Goal: Task Accomplishment & Management: Use online tool/utility

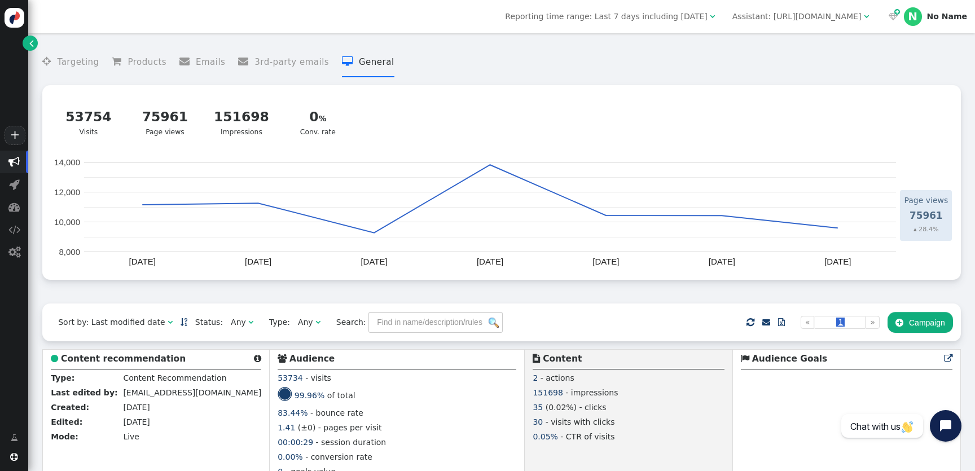
click at [918, 322] on button " Campaign" at bounding box center [919, 322] width 65 height 20
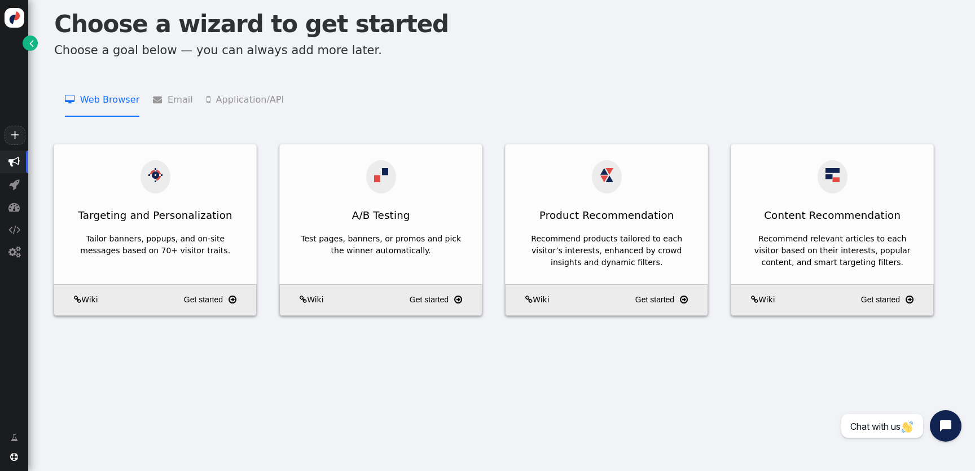
click at [37, 47] on div "Choose a wizard to get started Choose a goal below — you can always add more la…" at bounding box center [501, 172] width 947 height 345
click at [29, 49] on span "" at bounding box center [31, 43] width 5 height 12
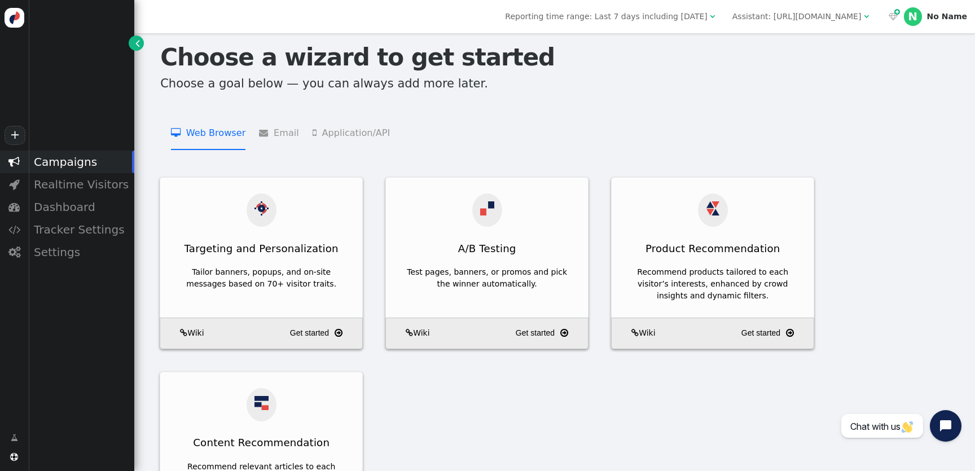
click at [787, 14] on div "Assistant: [URL][DOMAIN_NAME]" at bounding box center [796, 17] width 129 height 12
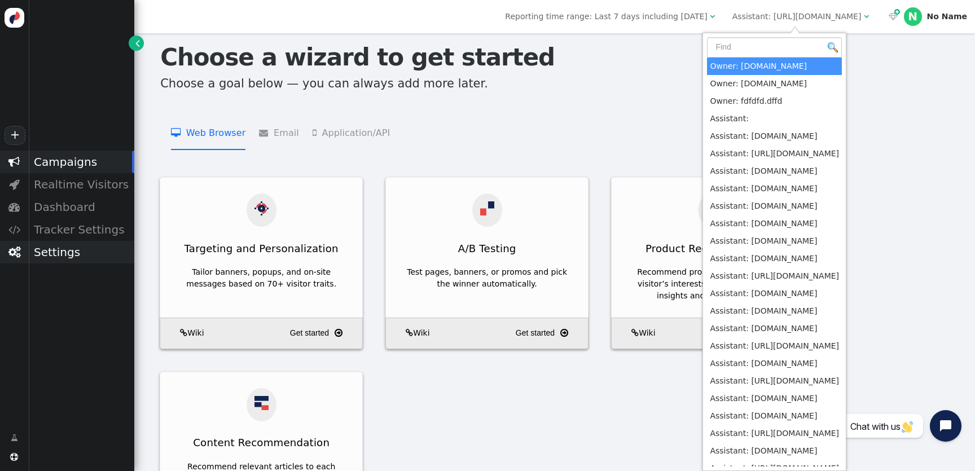
click at [67, 247] on div "Settings" at bounding box center [81, 252] width 106 height 23
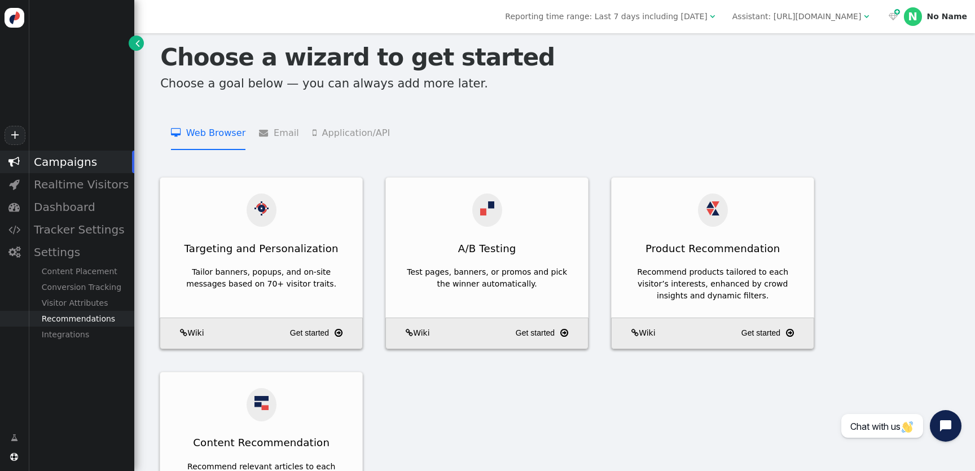
click at [94, 317] on div "Recommendations" at bounding box center [81, 319] width 106 height 16
click at [96, 377] on div "Article Tracking" at bounding box center [81, 382] width 106 height 16
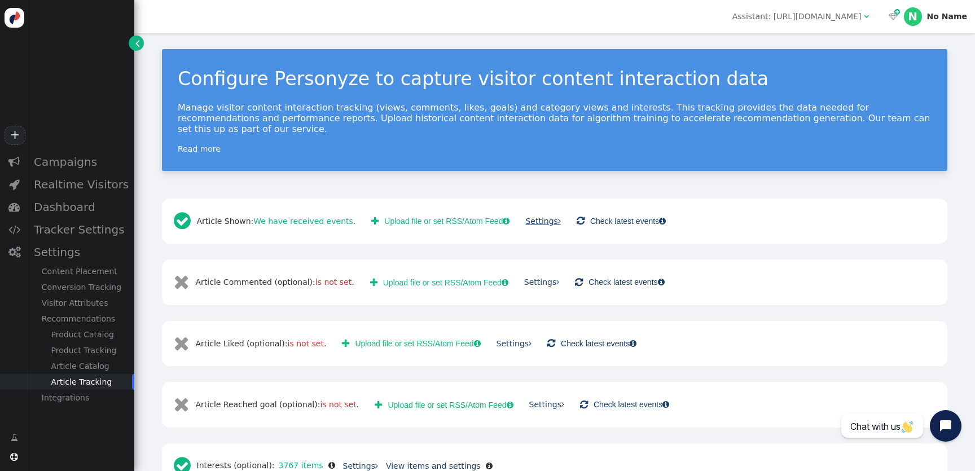
click at [525, 217] on link "Settings " at bounding box center [542, 221] width 35 height 9
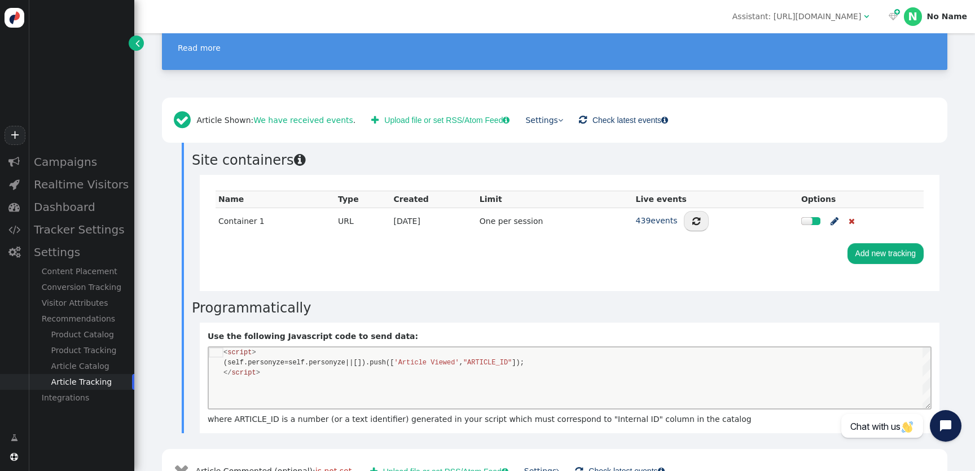
scroll to position [56, 0]
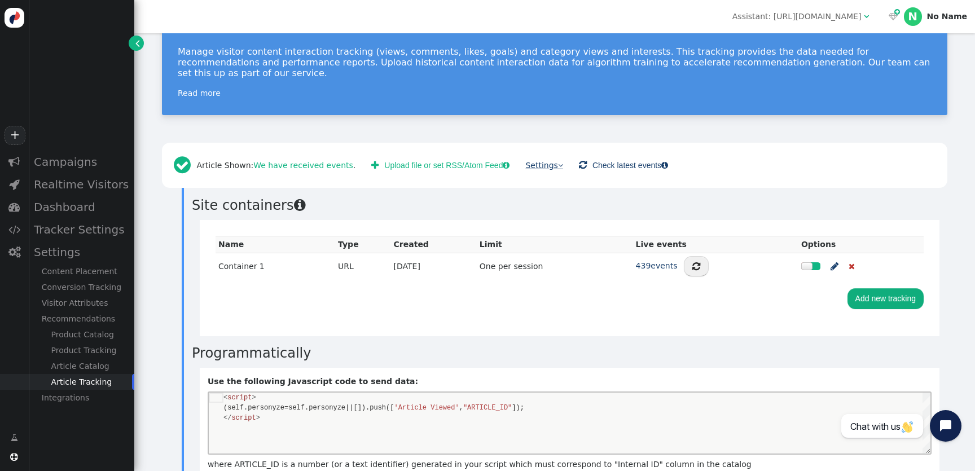
click at [535, 161] on link "Settings " at bounding box center [543, 165] width 37 height 9
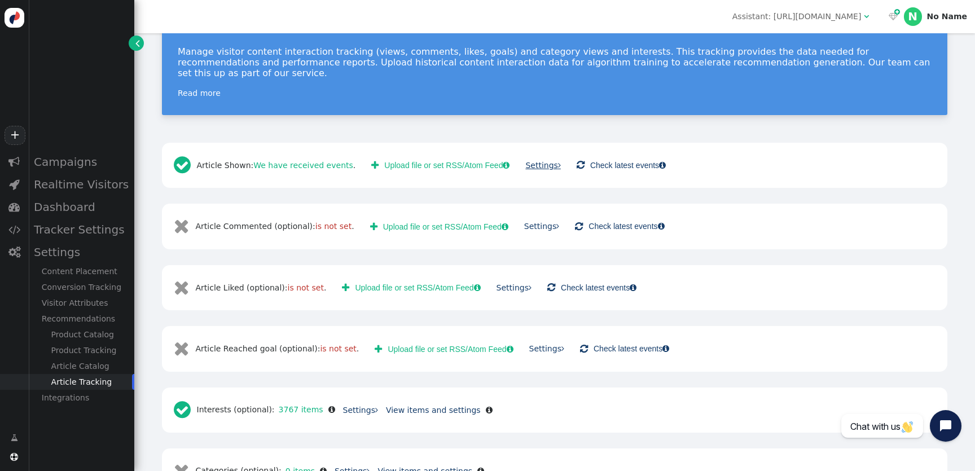
click at [535, 161] on link "Settings " at bounding box center [542, 165] width 35 height 9
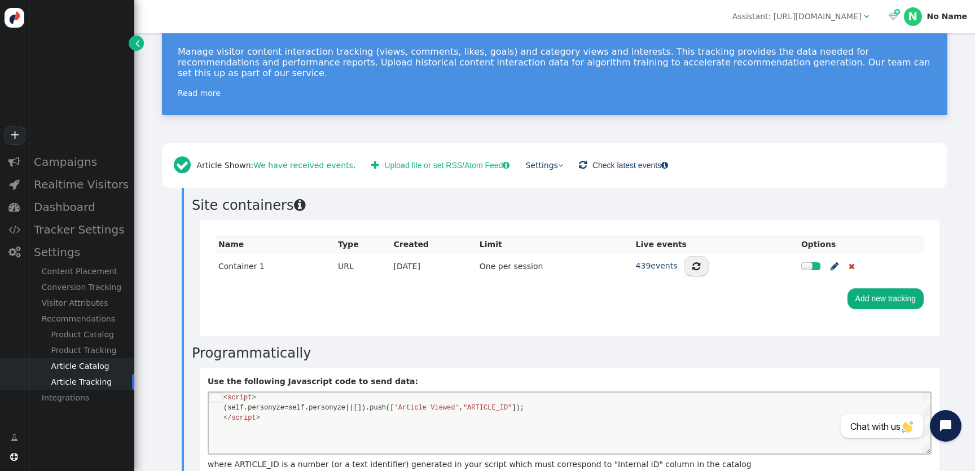
click at [91, 369] on div "Article Catalog" at bounding box center [81, 366] width 106 height 16
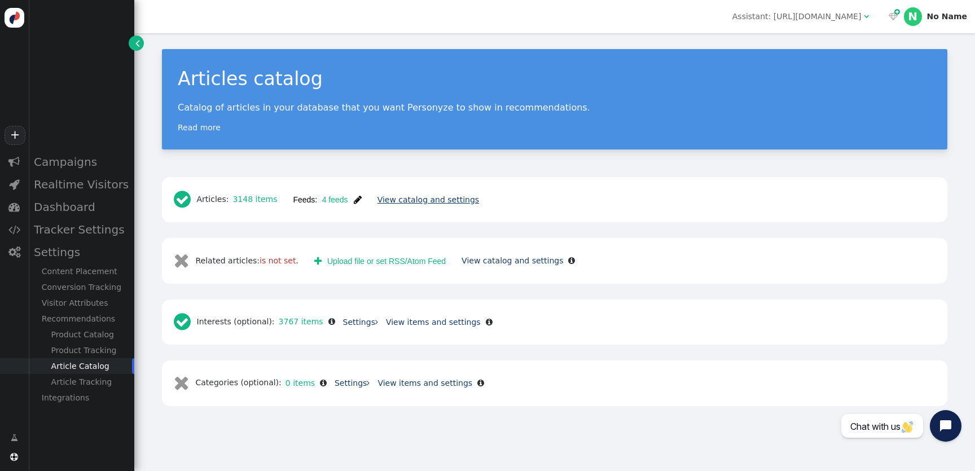
click at [411, 199] on link "View catalog and settings" at bounding box center [428, 199] width 102 height 9
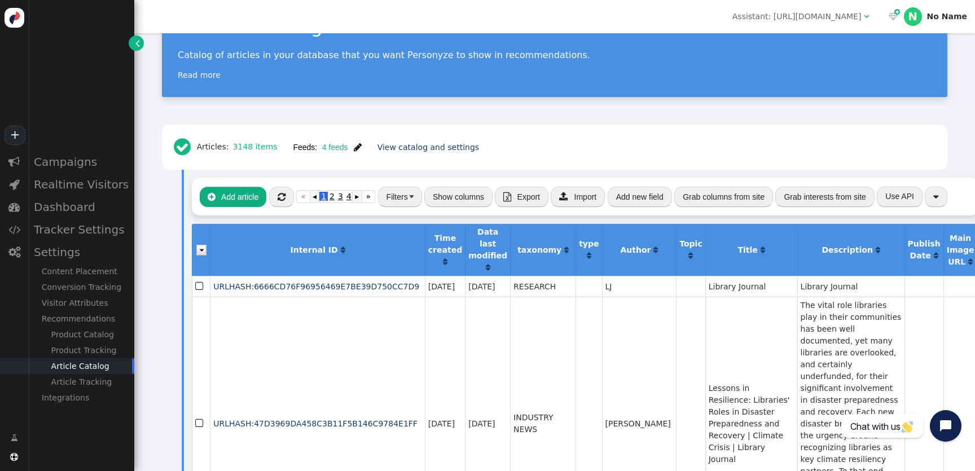
scroll to position [80, 0]
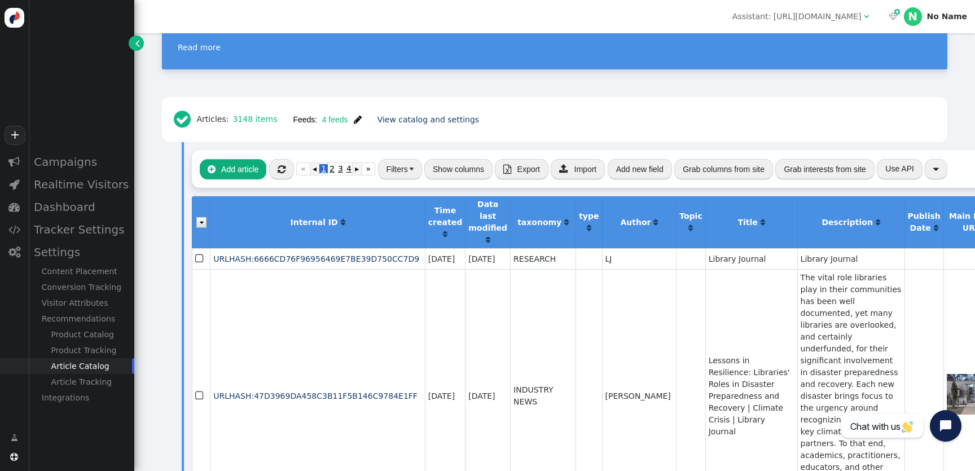
click at [755, 171] on button "Grab columns from site" at bounding box center [723, 169] width 99 height 20
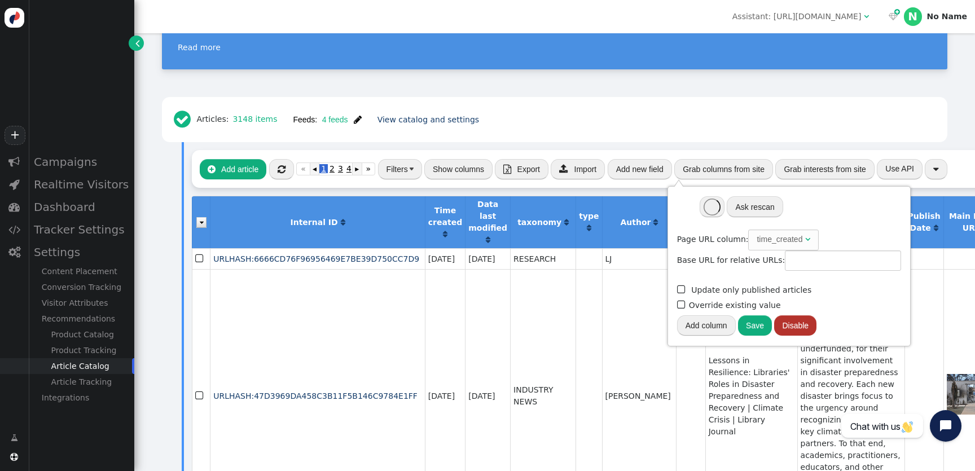
type input "[URL][DOMAIN_NAME]"
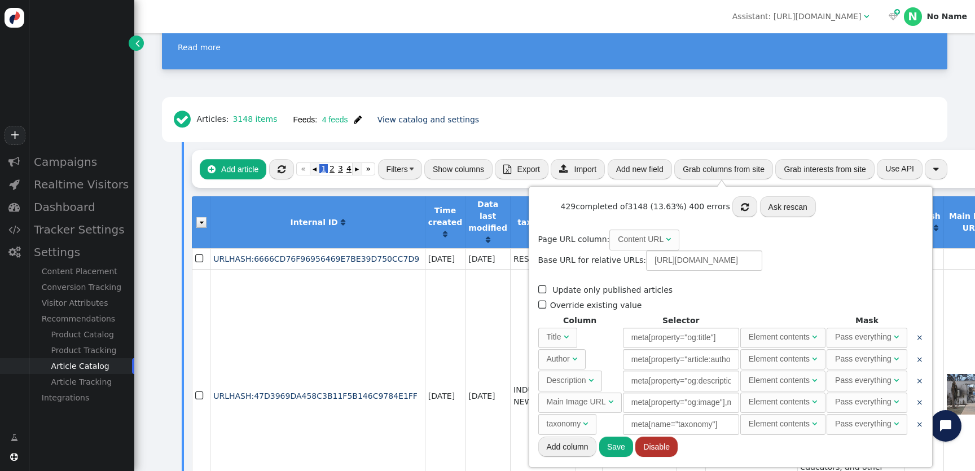
click at [777, 127] on div " Articles: 3148 items Feeds: 4 feeds  Feed was updated recently View catalog …" at bounding box center [555, 120] width 770 height 30
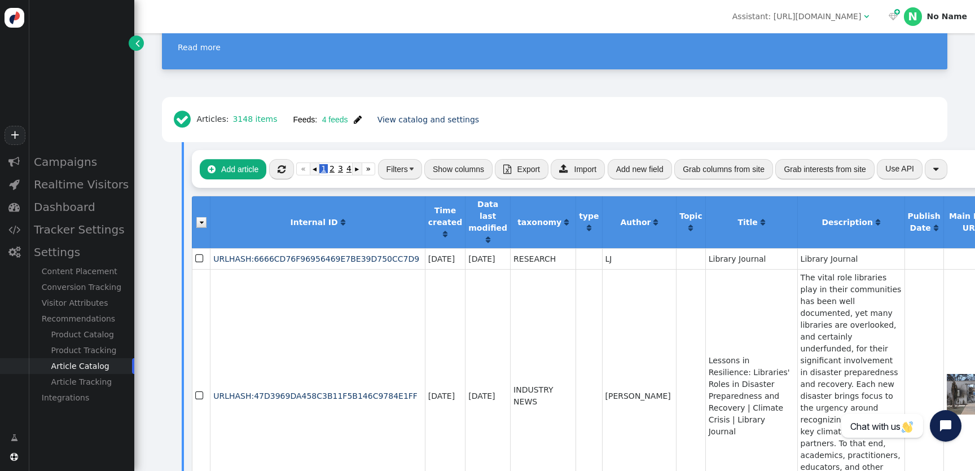
click at [835, 171] on button "Grab interests from site" at bounding box center [824, 169] width 99 height 20
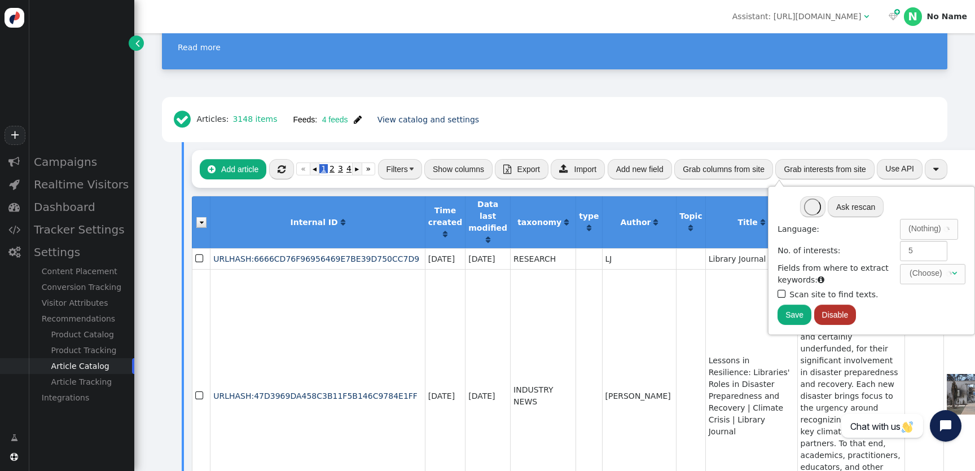
type input "3"
type input "title, meta[name="keywords"], meta[name="description"], meta[property="twitter:…"
type input "[URL][DOMAIN_NAME]"
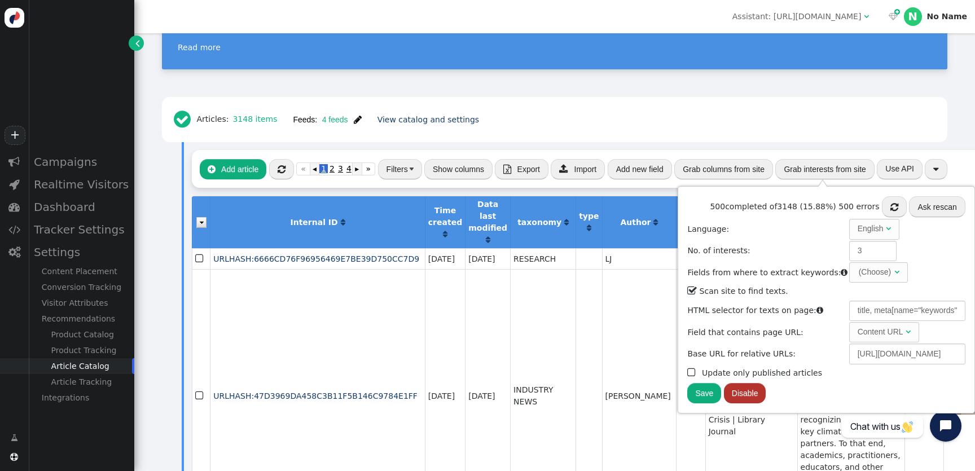
click at [652, 188] on div " Add article  « ◂ 1 2 3 4 5 ▸ » Filters Show columns  Export  Import Add ne…" at bounding box center [599, 169] width 815 height 38
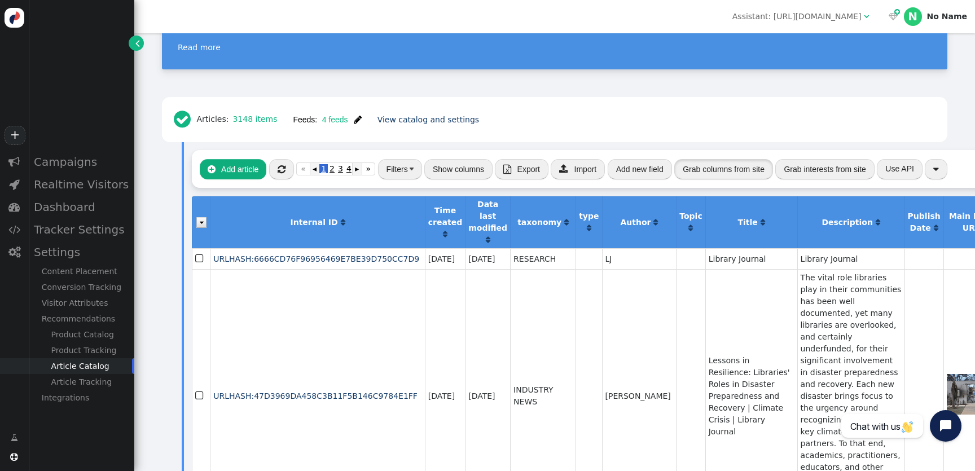
click at [761, 170] on button "Grab columns from site" at bounding box center [723, 169] width 99 height 20
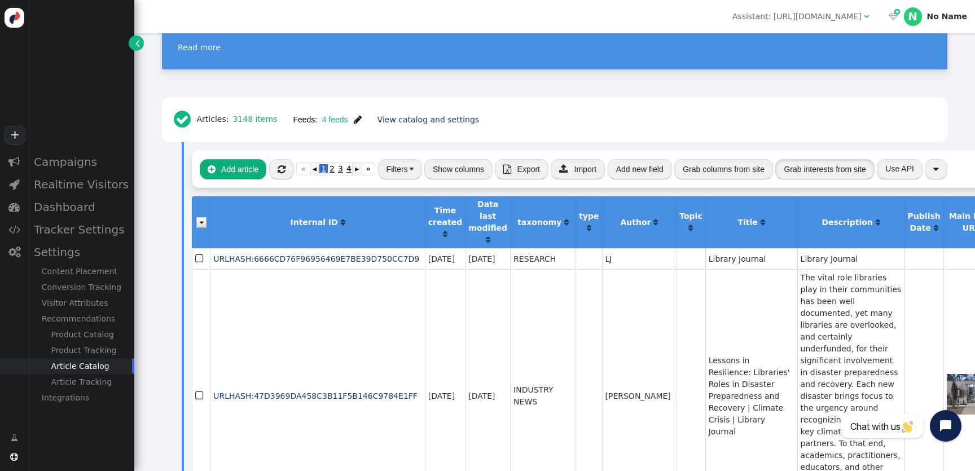
click at [807, 168] on button "Grab interests from site" at bounding box center [824, 169] width 99 height 20
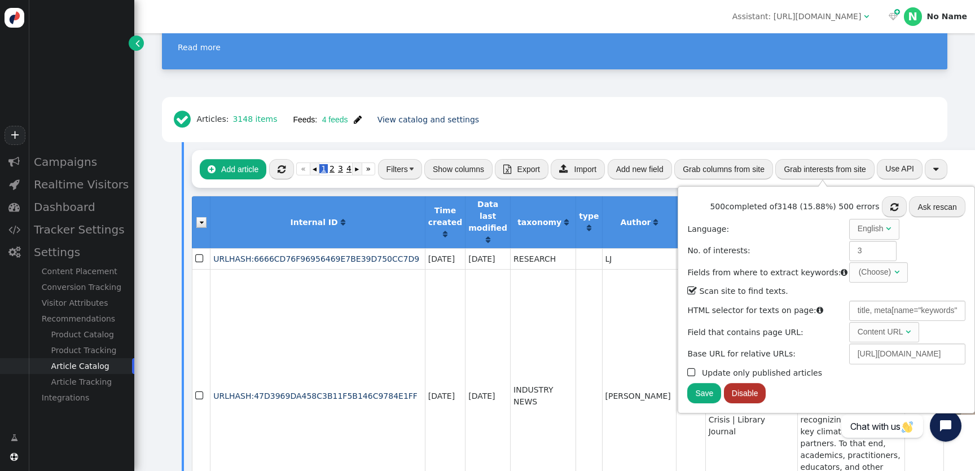
click at [890, 208] on span "" at bounding box center [894, 207] width 8 height 9
click at [379, 310] on td "URLHASH:47D3969DA458C3B11F5B146C9784E1FF " at bounding box center [317, 396] width 215 height 254
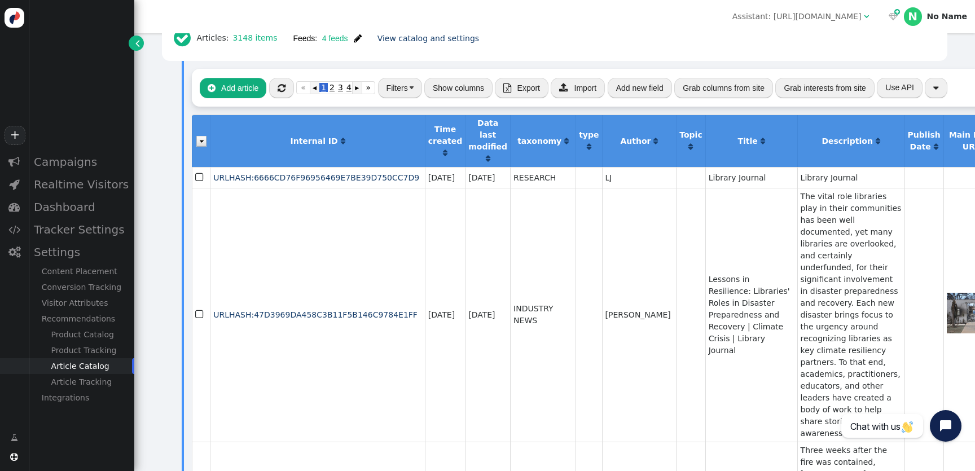
scroll to position [17, 0]
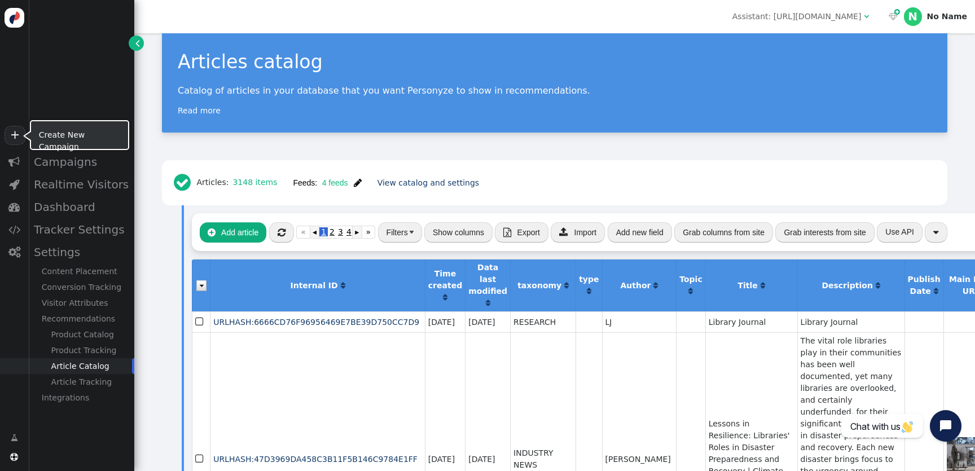
click at [17, 130] on link "+" at bounding box center [15, 135] width 20 height 19
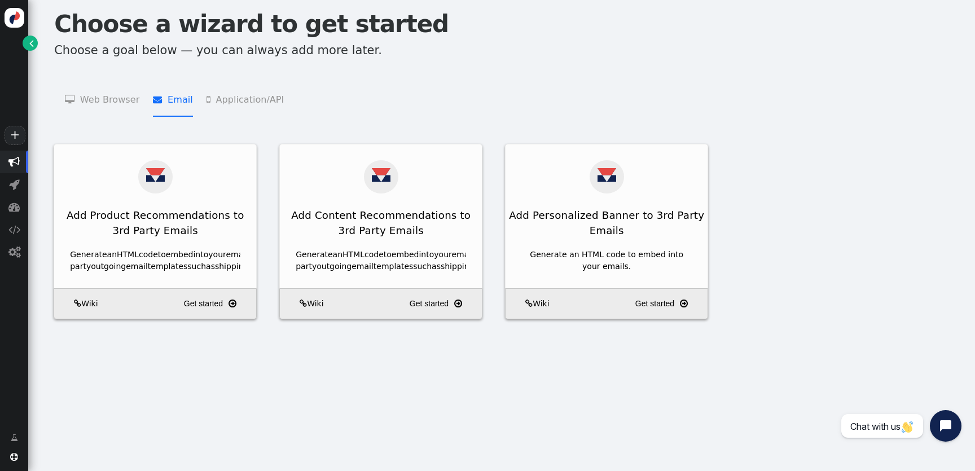
click at [164, 101] on li " Email   Add Product Recommendations to 3rd Party Emails    Add Content Recom…" at bounding box center [172, 99] width 39 height 36
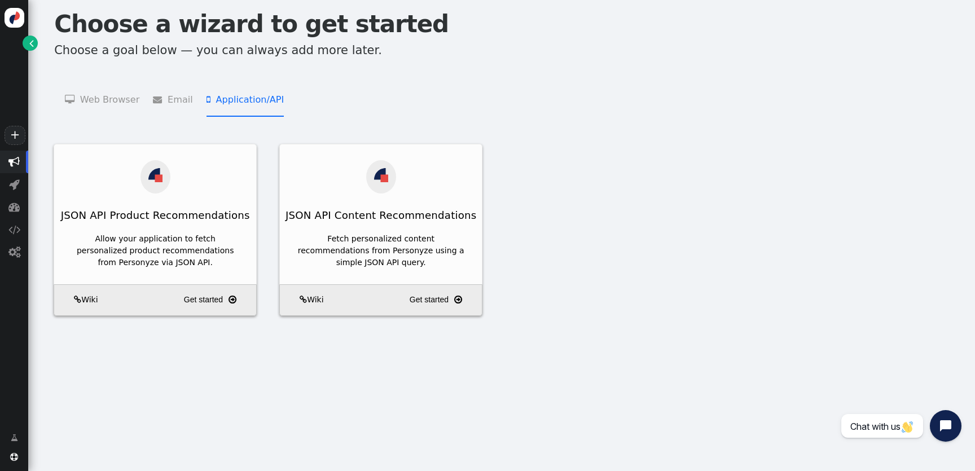
click at [236, 100] on li " Application/API   JSON API Product Recommendations    JSON API Content Recom…" at bounding box center [244, 99] width 77 height 36
click at [162, 102] on span "" at bounding box center [160, 99] width 15 height 9
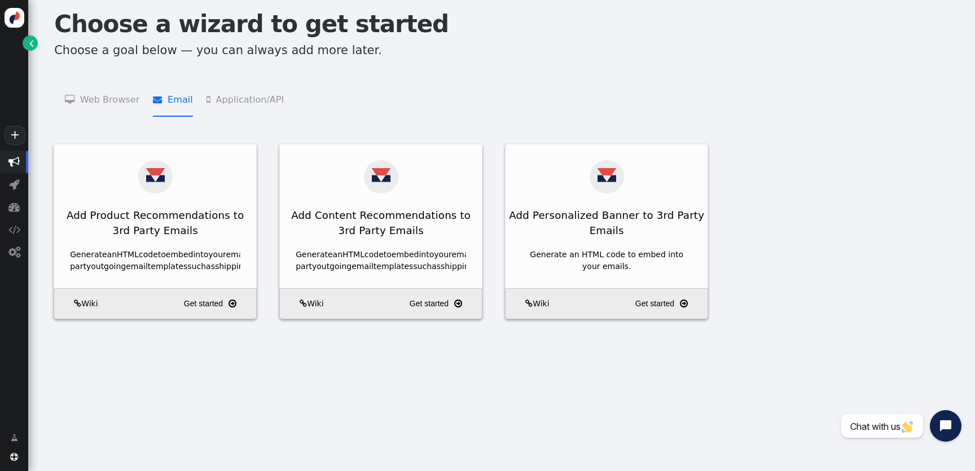
click at [112, 102] on li " Web Browser   Targeting and Personalization    A/B Testing    Product Recom…" at bounding box center [102, 99] width 74 height 36
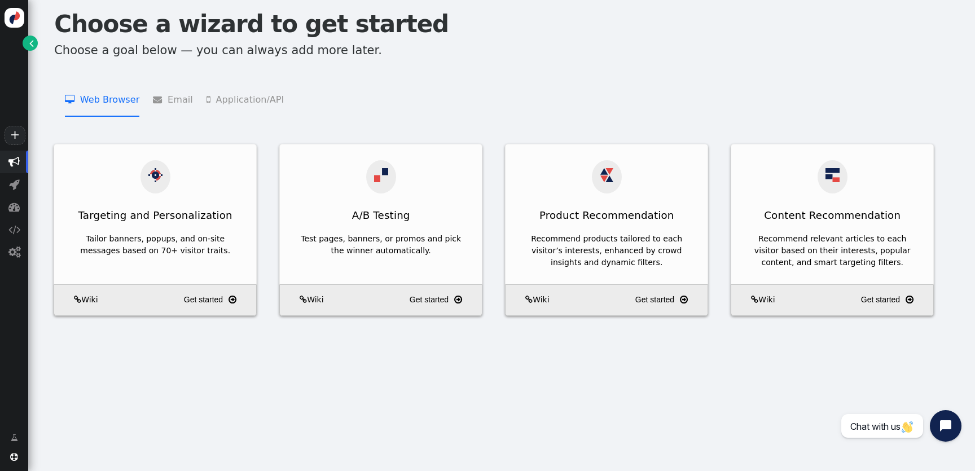
click at [174, 106] on li " Email   Add Product Recommendations to 3rd Party Emails    Add Content Recom…" at bounding box center [172, 99] width 39 height 36
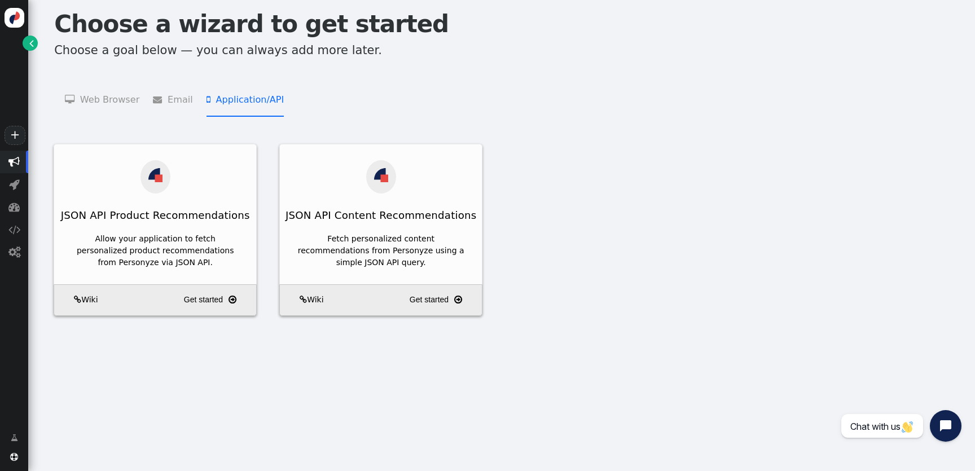
click at [266, 98] on li " Application/API   JSON API Product Recommendations    JSON API Content Recom…" at bounding box center [244, 99] width 77 height 36
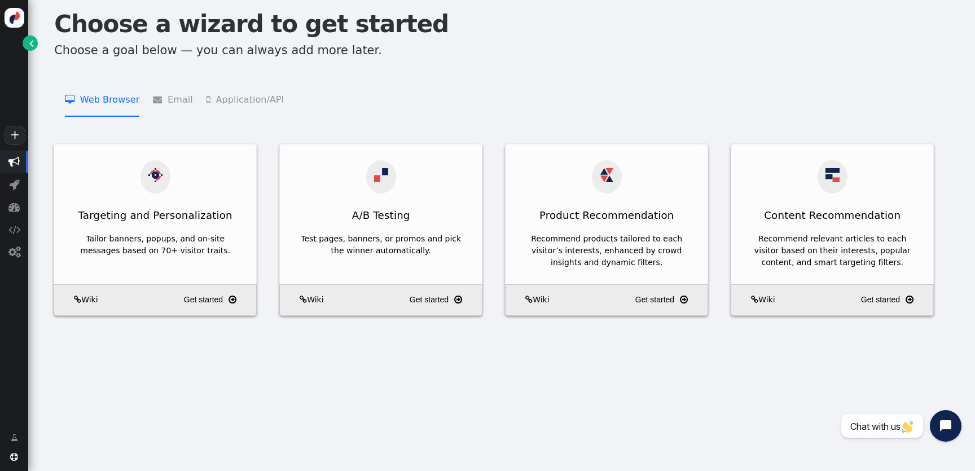
click at [128, 100] on li " Web Browser   Targeting and Personalization    A/B Testing    Product Recom…" at bounding box center [102, 99] width 74 height 36
click at [180, 99] on li " Email   Add Product Recommendations to 3rd Party Emails    Add Content Recom…" at bounding box center [172, 99] width 39 height 36
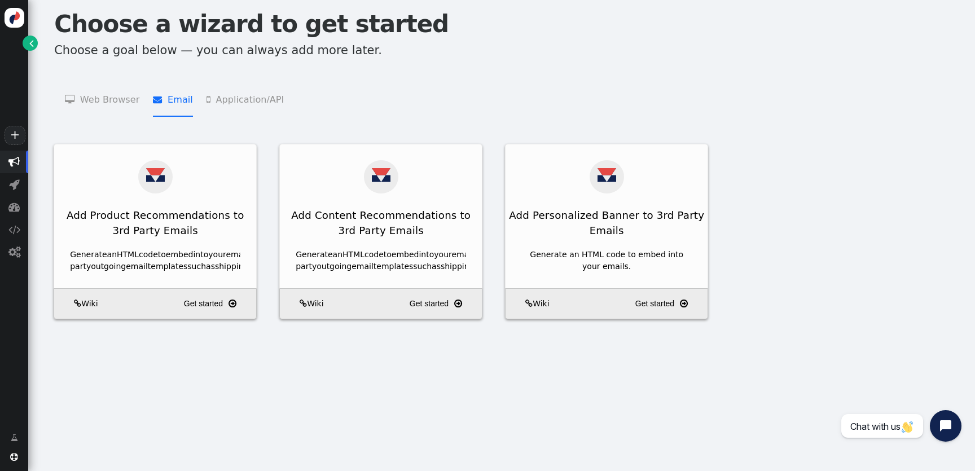
click at [137, 97] on menu " Web Browser   Targeting and Personalization    A/B Testing    Product Recom…" at bounding box center [501, 99] width 919 height 36
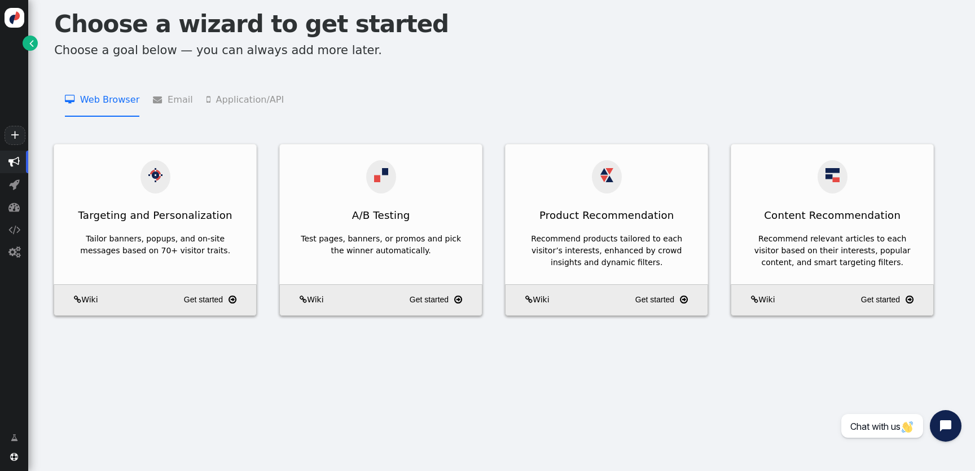
click at [124, 97] on li " Web Browser   Targeting and Personalization    A/B Testing    Product Recom…" at bounding box center [102, 99] width 74 height 36
click at [210, 93] on li " Application/API   JSON API Product Recommendations    JSON API Content Recom…" at bounding box center [244, 99] width 77 height 36
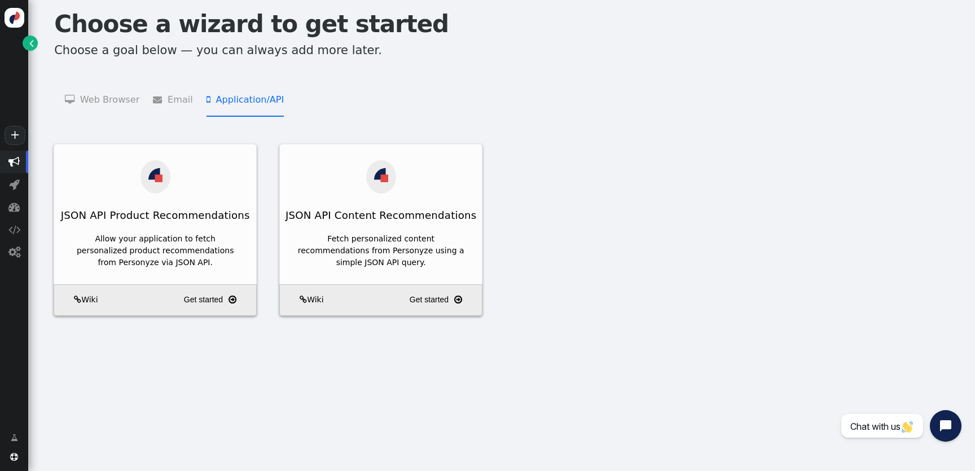
click at [190, 93] on menu " Web Browser   Targeting and Personalization    A/B Testing    Product Recom…" at bounding box center [501, 99] width 919 height 36
click at [156, 96] on span "" at bounding box center [160, 99] width 15 height 9
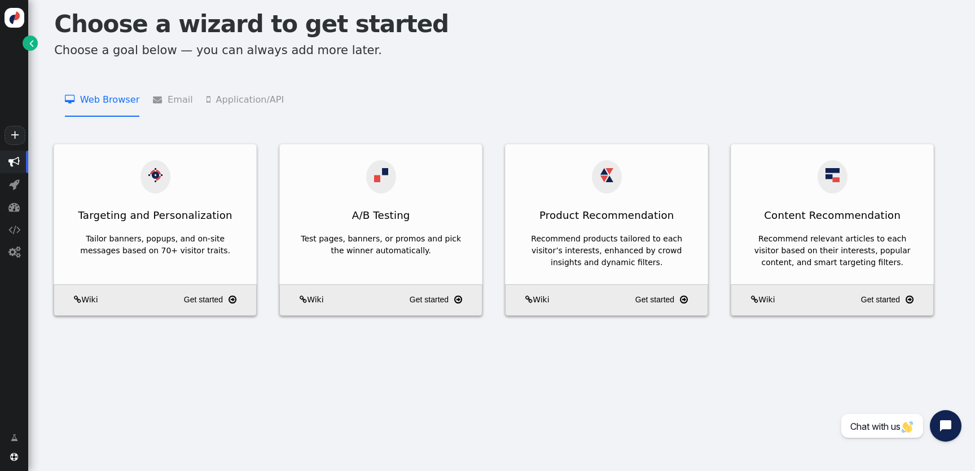
click at [98, 96] on li " Web Browser   Targeting and Personalization    A/B Testing    Product Recom…" at bounding box center [102, 99] width 74 height 36
click at [214, 96] on li " Application/API   JSON API Product Recommendations    JSON API Content Recom…" at bounding box center [244, 99] width 77 height 36
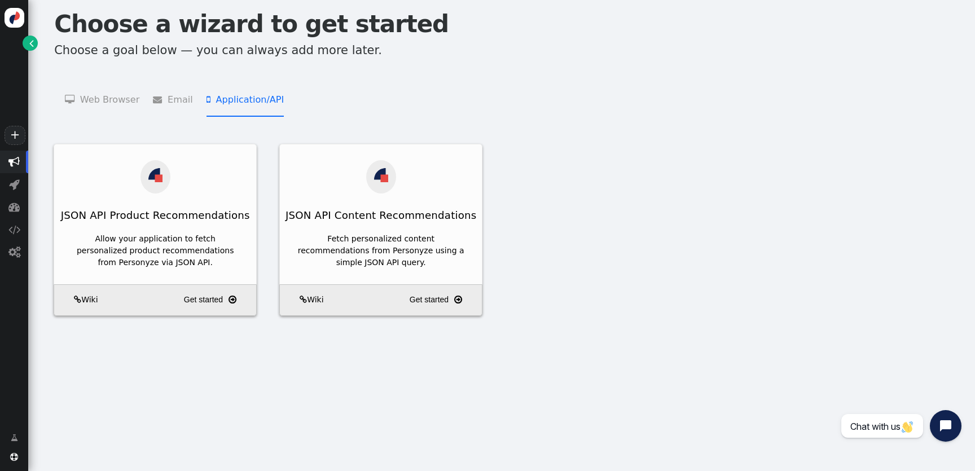
click at [230, 97] on li " Application/API   JSON API Product Recommendations    JSON API Content Recom…" at bounding box center [244, 99] width 77 height 36
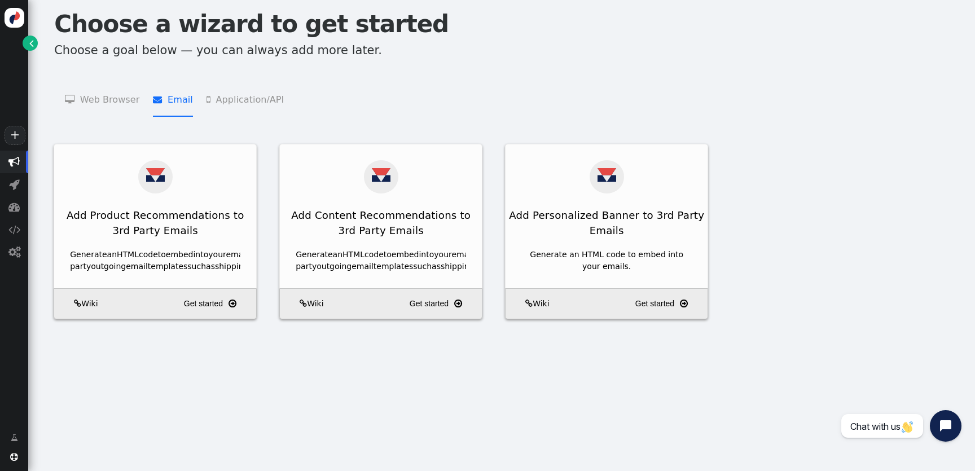
click at [177, 97] on li " Email   Add Product Recommendations to 3rd Party Emails    Add Content Recom…" at bounding box center [172, 99] width 39 height 36
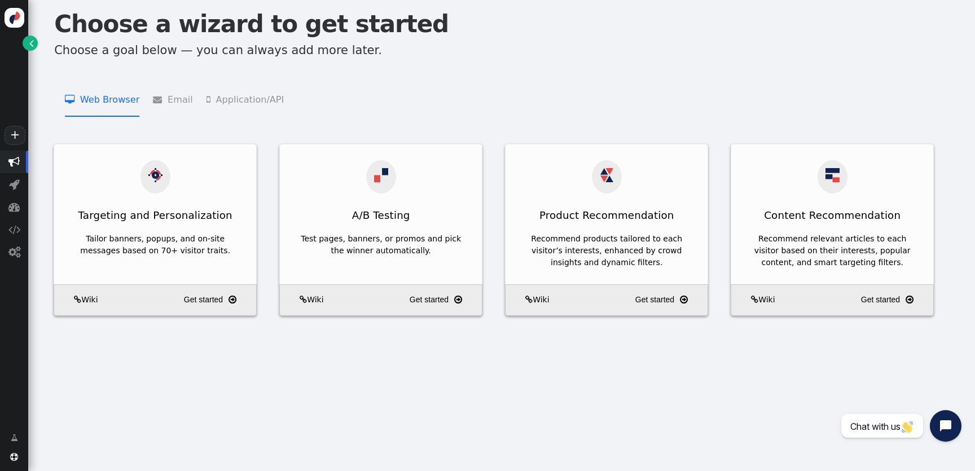
click at [109, 90] on li " Web Browser   Targeting and Personalization    A/B Testing    Product Recom…" at bounding box center [102, 99] width 74 height 36
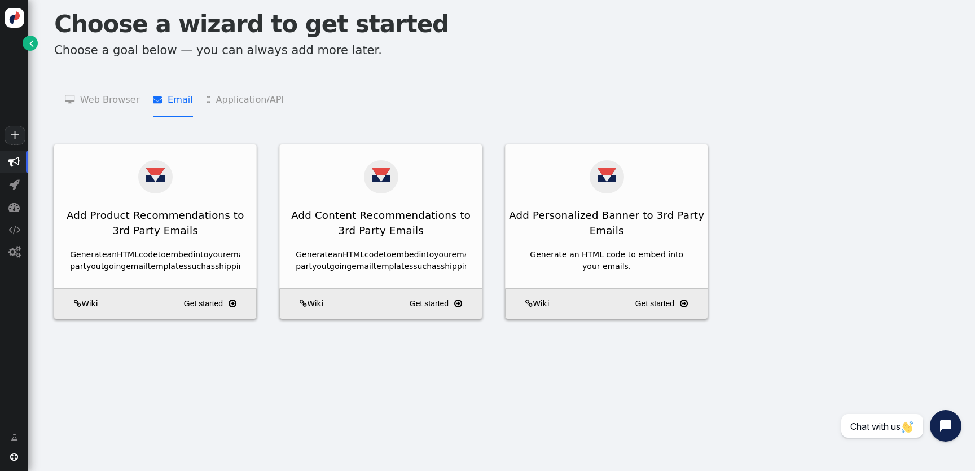
click at [170, 87] on li " Email   Add Product Recommendations to 3rd Party Emails    Add Content Recom…" at bounding box center [172, 99] width 39 height 36
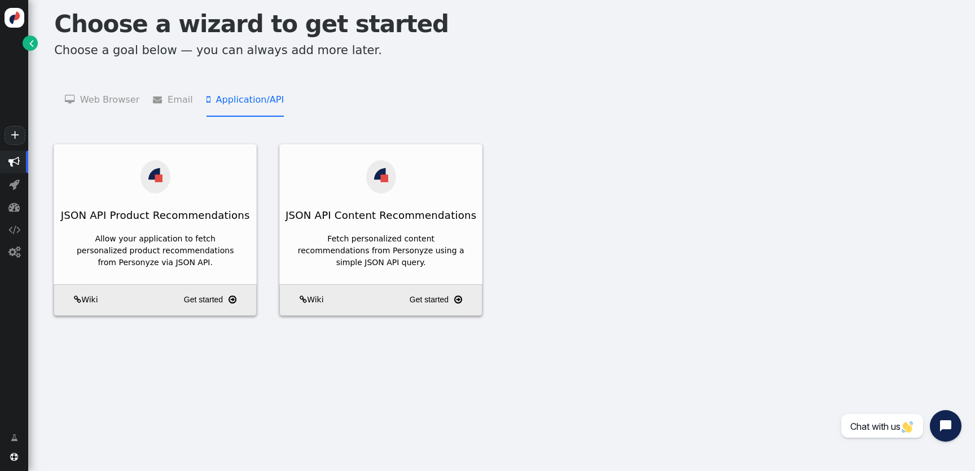
click at [243, 93] on li " Application/API   JSON API Product Recommendations    JSON API Content Recom…" at bounding box center [244, 99] width 77 height 36
click at [171, 95] on li " Email   Add Product Recommendations to 3rd Party Emails    Add Content Recom…" at bounding box center [172, 99] width 39 height 36
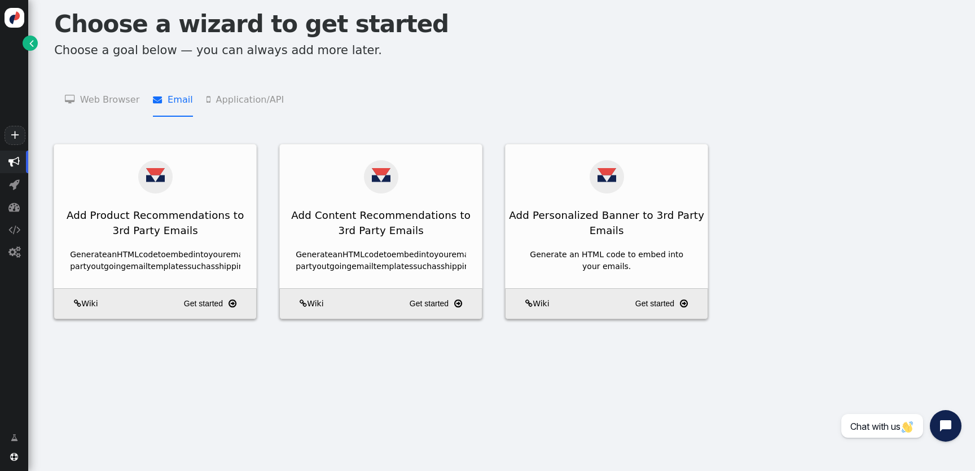
click at [106, 95] on li " Web Browser   Targeting and Personalization    A/B Testing    Product Recom…" at bounding box center [102, 99] width 74 height 36
click at [169, 95] on li " Email   Add Product Recommendations to 3rd Party Emails    Add Content Recom…" at bounding box center [172, 99] width 39 height 36
click at [227, 93] on li " Application/API   JSON API Product Recommendations    JSON API Content Recom…" at bounding box center [244, 99] width 77 height 36
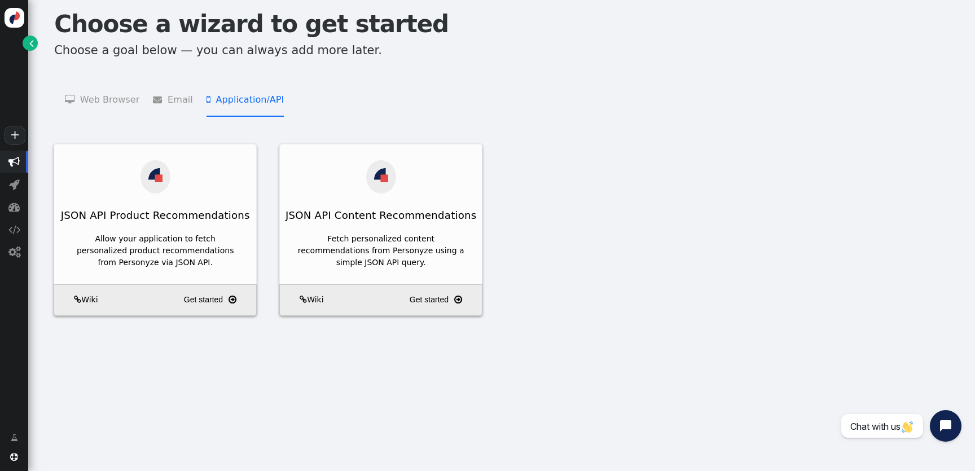
click at [178, 97] on li " Email   Add Product Recommendations to 3rd Party Emails    Add Content Recom…" at bounding box center [172, 99] width 39 height 36
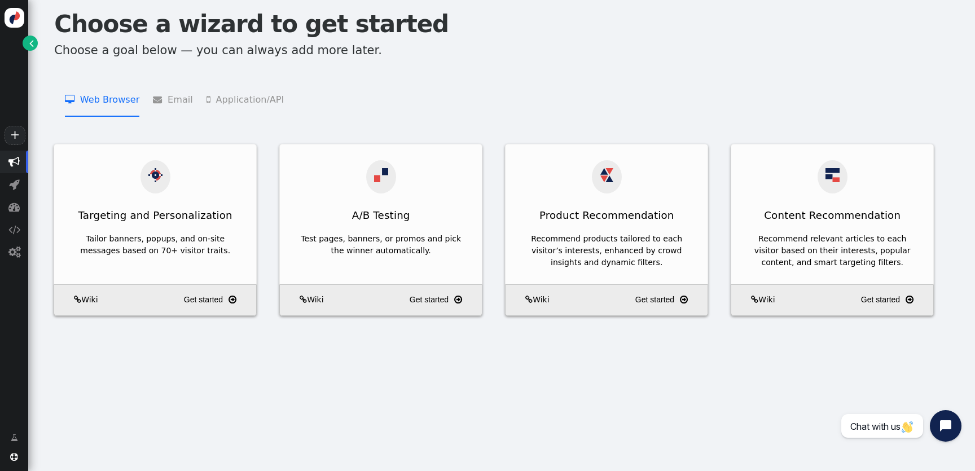
click at [112, 102] on li " Web Browser   Targeting and Personalization    A/B Testing    Product Recom…" at bounding box center [102, 99] width 74 height 36
click at [253, 383] on div "Choose a wizard to get started Choose a goal below — you can always add more la…" at bounding box center [501, 235] width 947 height 471
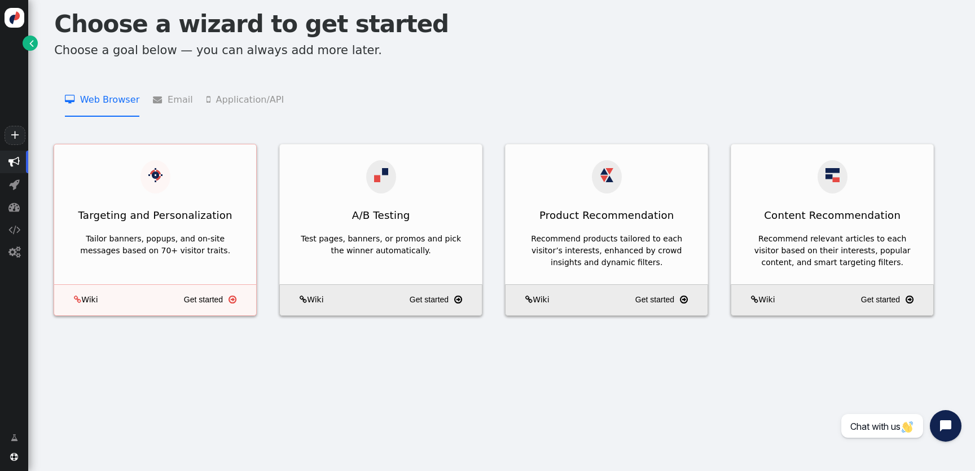
click at [149, 229] on div "Tailor banners, popups, and on-site messages based on 70+ visitor traits." at bounding box center [155, 250] width 202 height 43
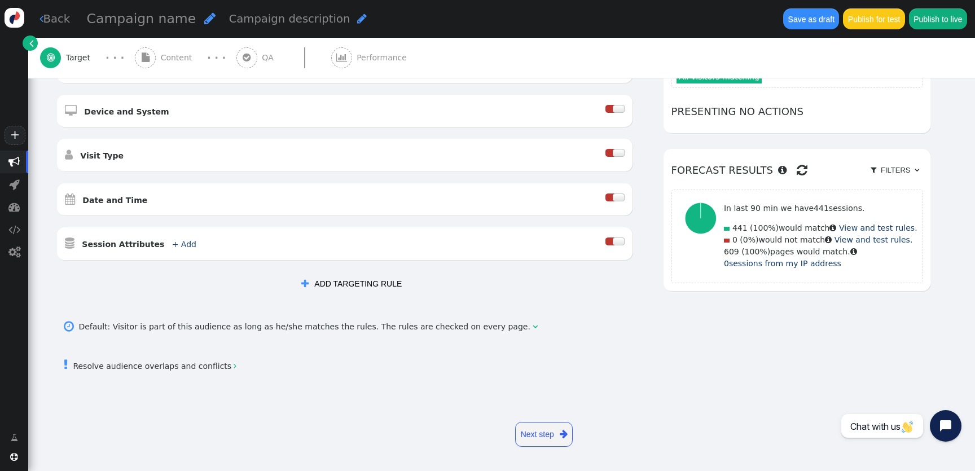
scroll to position [275, 0]
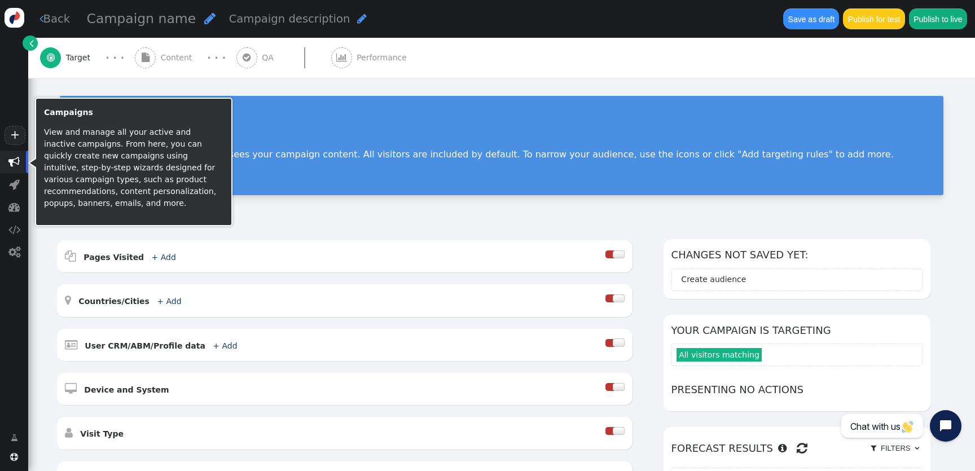
click at [7, 169] on span "" at bounding box center [14, 162] width 28 height 23
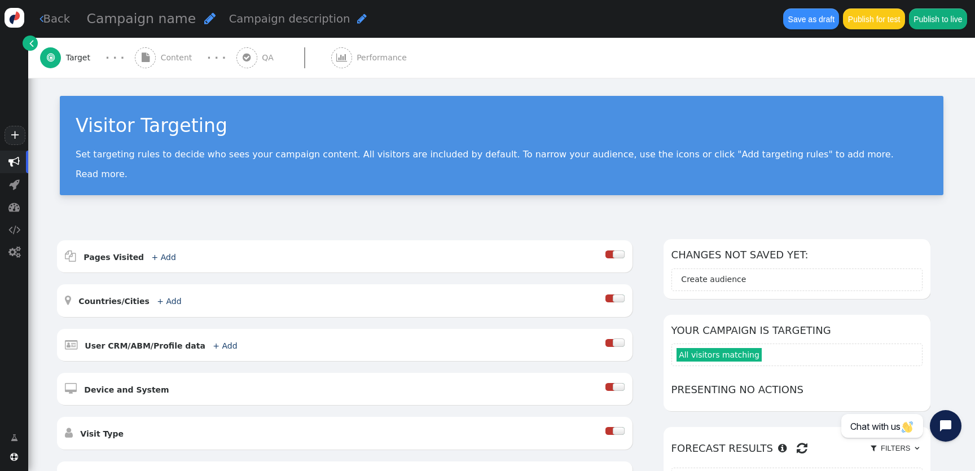
click at [7, 137] on link "+" at bounding box center [15, 135] width 20 height 19
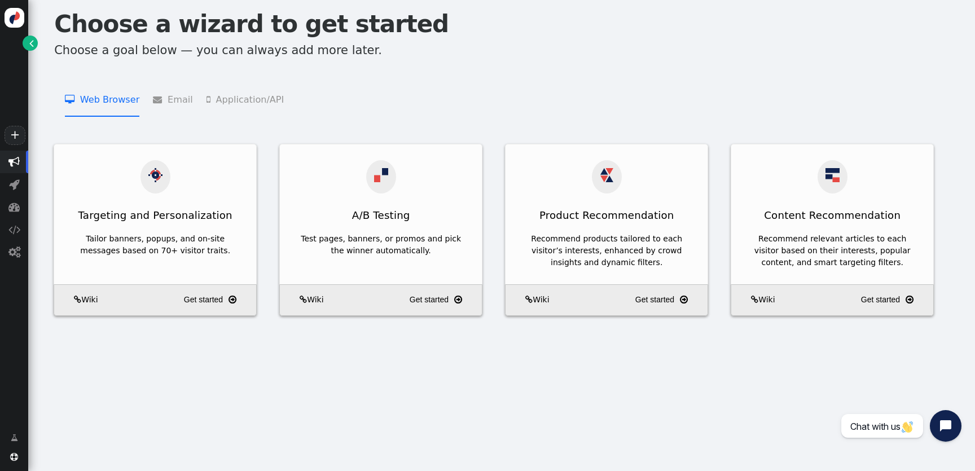
click at [183, 99] on li " Email   Add Product Recommendations to 3rd Party Emails    Add Content Recom…" at bounding box center [172, 99] width 39 height 36
click at [116, 93] on li " Web Browser   Targeting and Personalization    A/B Testing    Product Recom…" at bounding box center [102, 99] width 74 height 36
click at [181, 107] on li " Email   Add Product Recommendations to 3rd Party Emails    Add Content Recom…" at bounding box center [172, 99] width 39 height 36
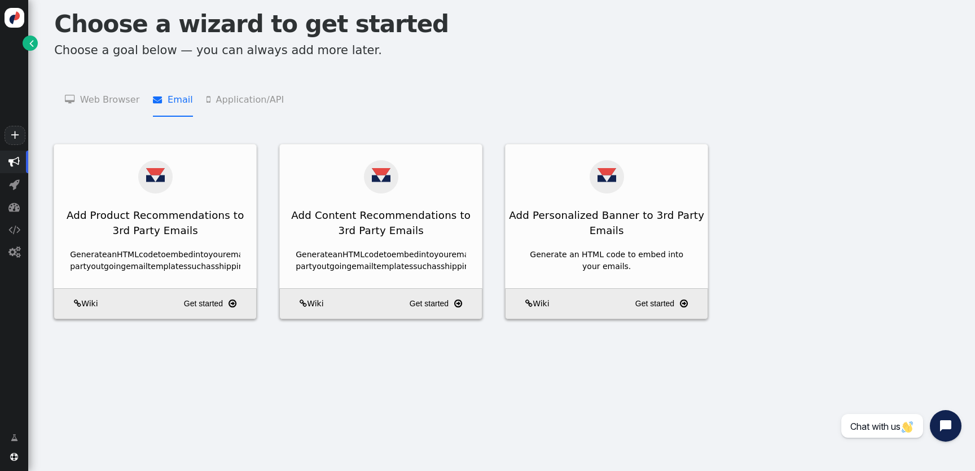
click at [253, 96] on li " Application/API   JSON API Product Recommendations    JSON API Content Recom…" at bounding box center [244, 99] width 77 height 36
click at [168, 96] on li " Email   Add Product Recommendations to 3rd Party Emails    Add Content Recom…" at bounding box center [172, 99] width 39 height 36
click at [90, 96] on li " Web Browser   Targeting and Personalization    A/B Testing    Product Recom…" at bounding box center [102, 99] width 74 height 36
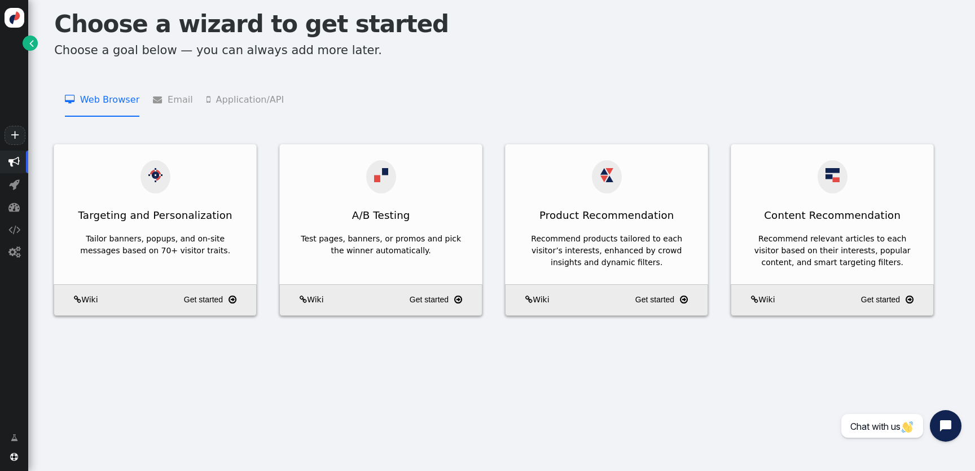
click at [156, 102] on span "" at bounding box center [160, 99] width 15 height 9
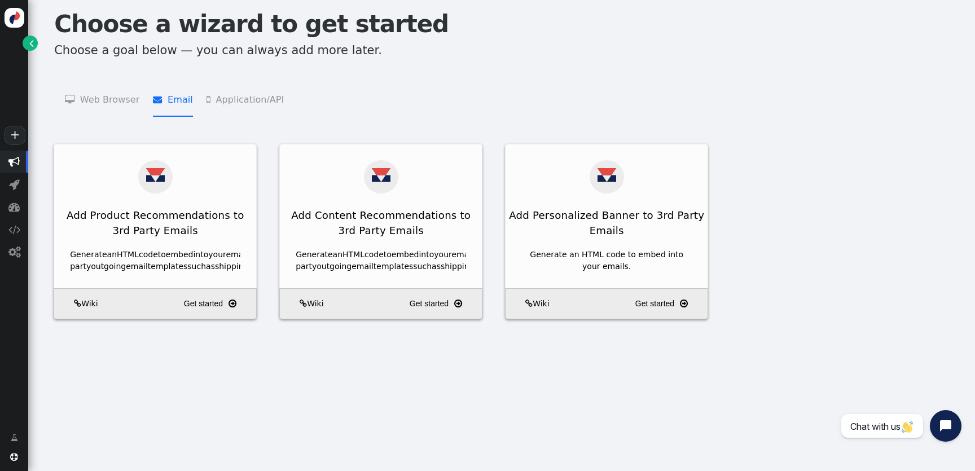
click at [100, 102] on li " Web Browser   Targeting and Personalization    A/B Testing    Product Recom…" at bounding box center [102, 99] width 74 height 36
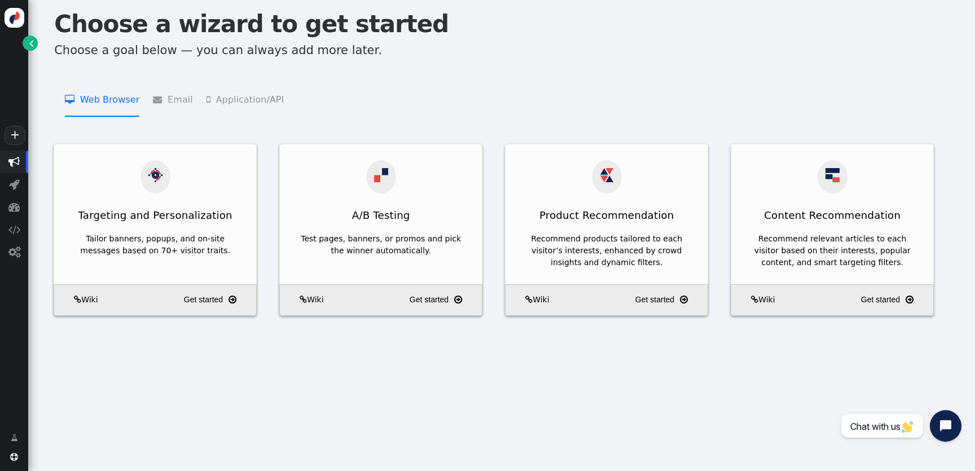
click at [192, 99] on menu " Web Browser   Targeting and Personalization    A/B Testing    Product Recom…" at bounding box center [501, 99] width 919 height 36
click at [128, 102] on li " Web Browser   Targeting and Personalization    A/B Testing    Product Recom…" at bounding box center [102, 99] width 74 height 36
click at [169, 100] on li " Email   Add Product Recommendations to 3rd Party Emails    Add Content Recom…" at bounding box center [172, 99] width 39 height 36
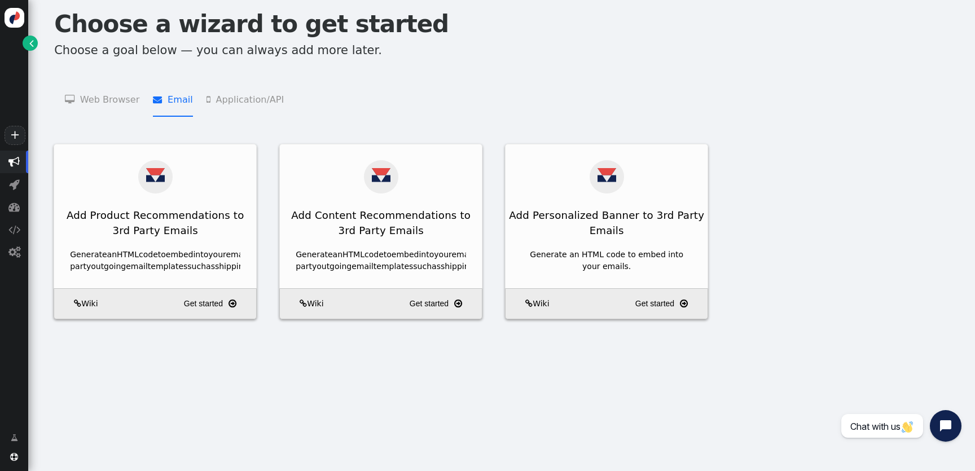
click at [115, 100] on li " Web Browser   Targeting and Personalization    A/B Testing    Product Recom…" at bounding box center [102, 99] width 74 height 36
click at [182, 100] on li " Email   Add Product Recommendations to 3rd Party Emails    Add Content Recom…" at bounding box center [172, 99] width 39 height 36
click at [234, 100] on li " Application/API   JSON API Product Recommendations    JSON API Content Recom…" at bounding box center [244, 99] width 77 height 36
click at [179, 100] on li " Email   Add Product Recommendations to 3rd Party Emails    Add Content Recom…" at bounding box center [172, 99] width 39 height 36
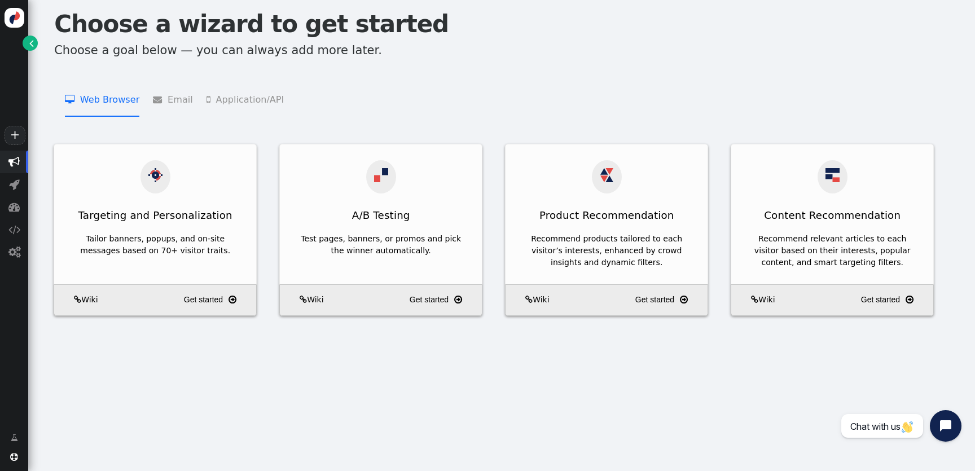
click at [107, 100] on li " Web Browser   Targeting and Personalization    A/B Testing    Product Recom…" at bounding box center [102, 99] width 74 height 36
click at [179, 102] on li " Email   Add Product Recommendations to 3rd Party Emails    Add Content Recom…" at bounding box center [172, 99] width 39 height 36
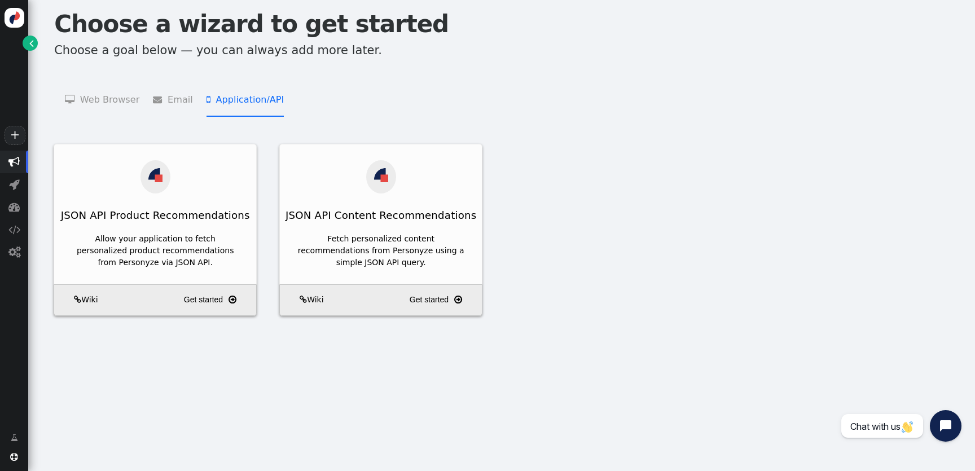
click at [230, 102] on li " Application/API   JSON API Product Recommendations    JSON API Content Recom…" at bounding box center [244, 99] width 77 height 36
click at [165, 106] on li " Email   Add Product Recommendations to 3rd Party Emails    Add Content Recom…" at bounding box center [172, 99] width 39 height 36
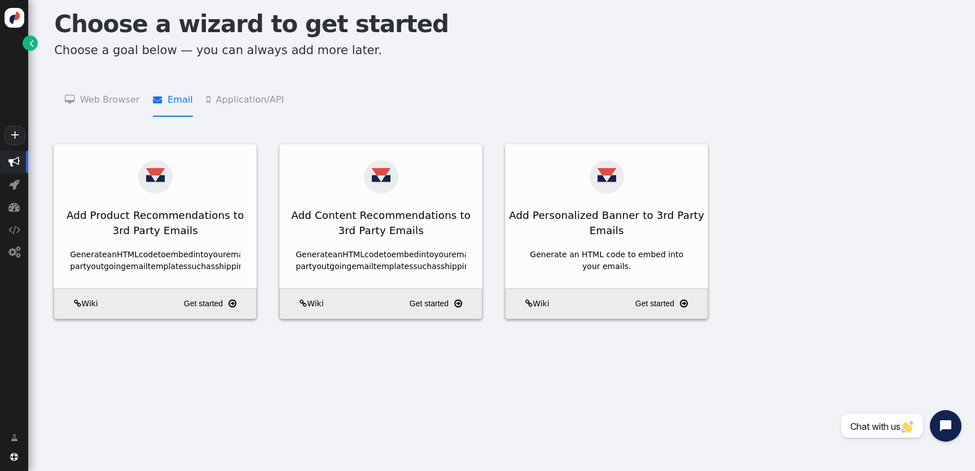
click at [135, 105] on menu " Web Browser   Targeting and Personalization    A/B Testing    Product Recom…" at bounding box center [501, 99] width 919 height 36
click at [192, 105] on menu " Web Browser   Targeting and Personalization    A/B Testing    Product Recom…" at bounding box center [501, 99] width 919 height 36
click at [121, 100] on li " Web Browser   Targeting and Personalization    A/B Testing    Product Recom…" at bounding box center [102, 99] width 74 height 36
click at [166, 100] on li " Email   Add Product Recommendations to 3rd Party Emails    Add Content Recom…" at bounding box center [172, 99] width 39 height 36
click at [109, 100] on li " Web Browser   Targeting and Personalization    A/B Testing    Product Recom…" at bounding box center [102, 99] width 74 height 36
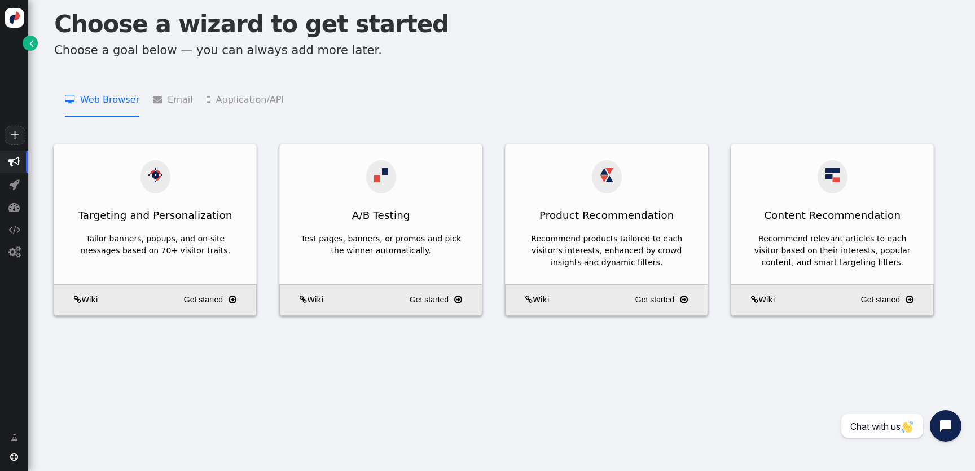
click at [162, 100] on li " Email   Add Product Recommendations to 3rd Party Emails    Add Content Recom…" at bounding box center [172, 99] width 39 height 36
click at [117, 100] on li " Web Browser   Targeting and Personalization    A/B Testing    Product Recom…" at bounding box center [102, 99] width 74 height 36
click at [173, 100] on li " Email   Add Product Recommendations to 3rd Party Emails    Add Content Recom…" at bounding box center [172, 99] width 39 height 36
click at [119, 100] on li " Web Browser   Targeting and Personalization    A/B Testing    Product Recom…" at bounding box center [102, 99] width 74 height 36
click at [175, 102] on li " Email   Add Product Recommendations to 3rd Party Emails    Add Content Recom…" at bounding box center [172, 99] width 39 height 36
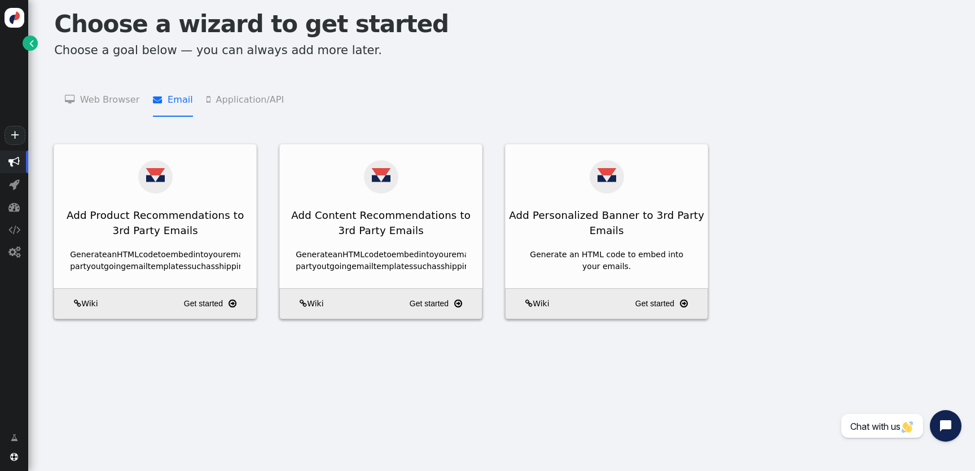
click at [105, 100] on li " Web Browser   Targeting and Personalization    A/B Testing    Product Recom…" at bounding box center [102, 99] width 74 height 36
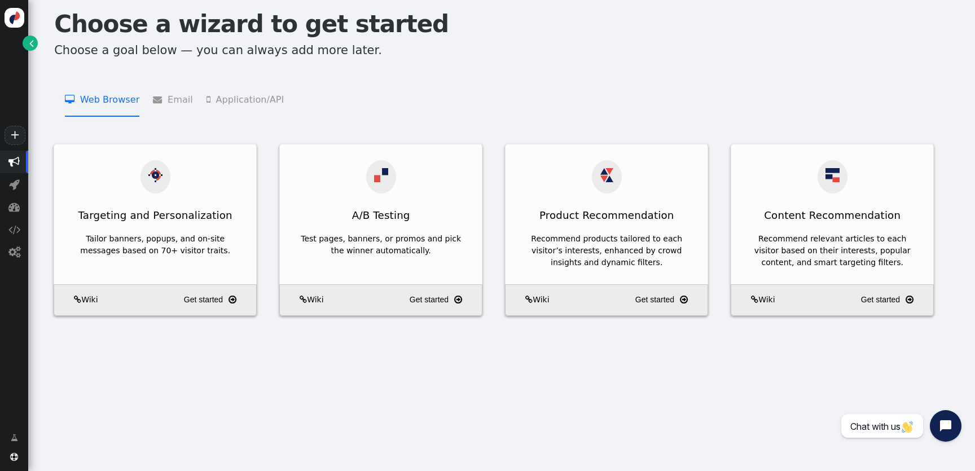
click at [168, 99] on li " Email   Add Product Recommendations to 3rd Party Emails    Add Content Recom…" at bounding box center [172, 99] width 39 height 36
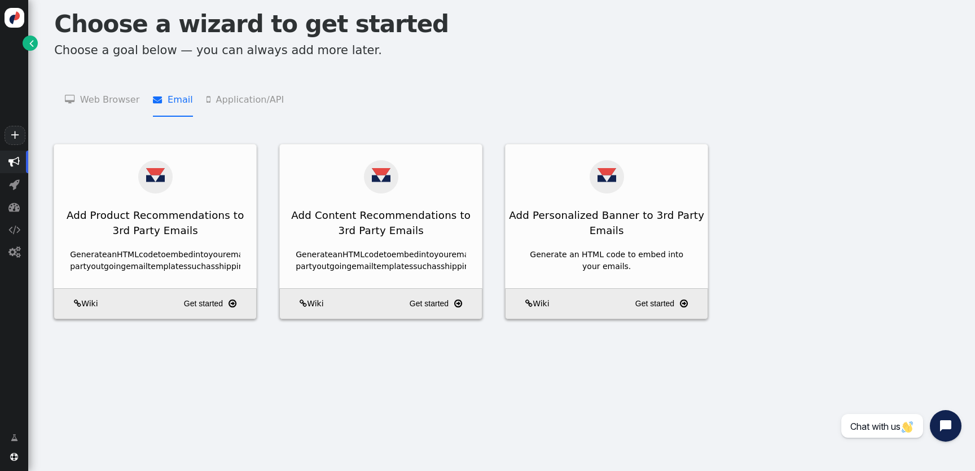
click at [115, 99] on li " Web Browser   Targeting and Personalization    A/B Testing    Product Recom…" at bounding box center [102, 99] width 74 height 36
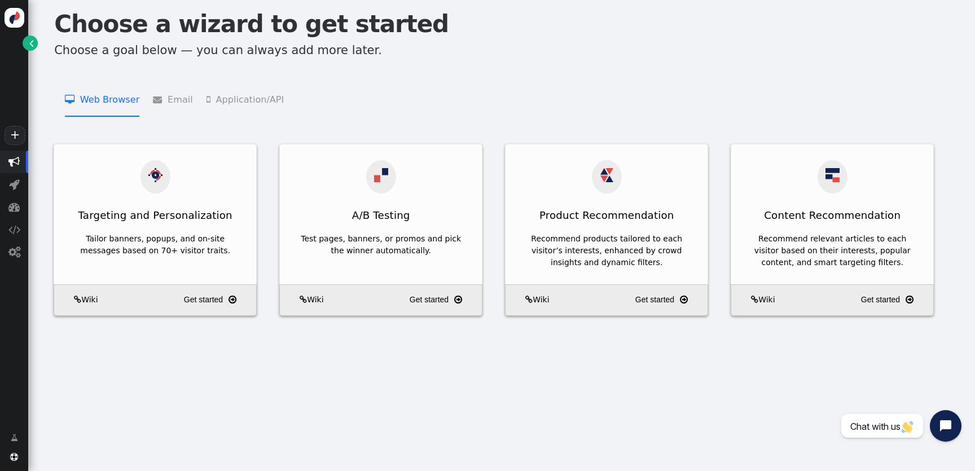
click at [177, 90] on li " Email   Add Product Recommendations to 3rd Party Emails    Add Content Recom…" at bounding box center [172, 99] width 39 height 36
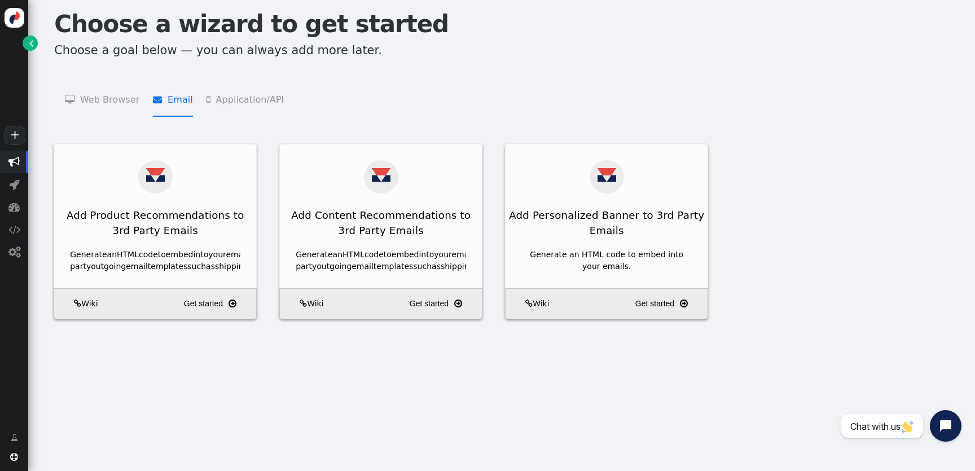
click at [113, 99] on li " Web Browser   Targeting and Personalization    A/B Testing    Product Recom…" at bounding box center [102, 99] width 74 height 36
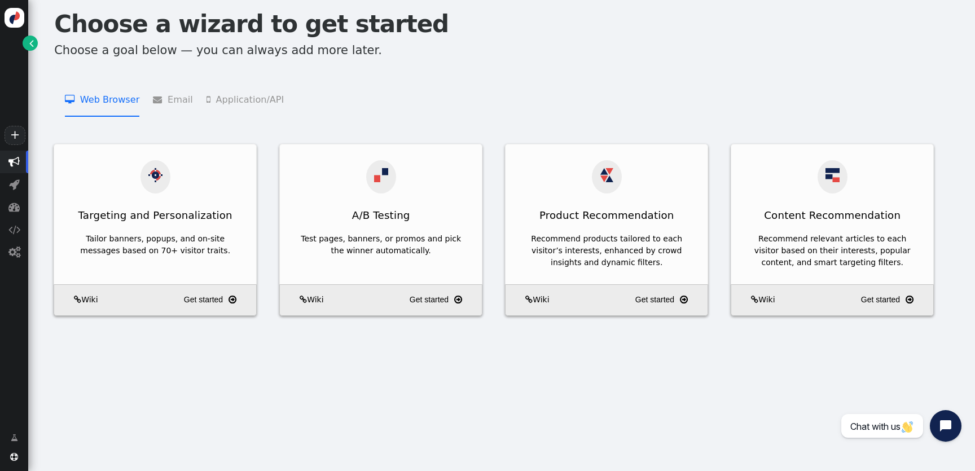
click at [168, 99] on li " Email   Add Product Recommendations to 3rd Party Emails    Add Content Recom…" at bounding box center [172, 99] width 39 height 36
click at [113, 99] on li " Web Browser   Targeting and Personalization    A/B Testing    Product Recom…" at bounding box center [102, 99] width 74 height 36
click at [157, 99] on span "" at bounding box center [160, 99] width 15 height 9
click at [100, 99] on li " Web Browser   Targeting and Personalization    A/B Testing    Product Recom…" at bounding box center [102, 99] width 74 height 36
click at [160, 99] on span "" at bounding box center [160, 99] width 15 height 9
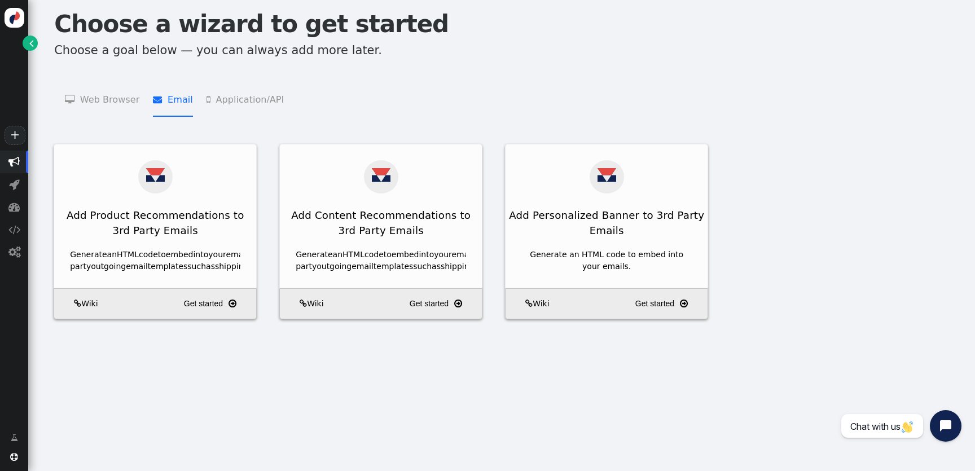
click at [112, 98] on li " Web Browser   Targeting and Personalization    A/B Testing    Product Recom…" at bounding box center [102, 99] width 74 height 36
click at [163, 98] on li " Email   Add Product Recommendations to 3rd Party Emails    Add Content Recom…" at bounding box center [172, 99] width 39 height 36
click at [121, 98] on li " Web Browser   Targeting and Personalization    A/B Testing    Product Recom…" at bounding box center [102, 99] width 74 height 36
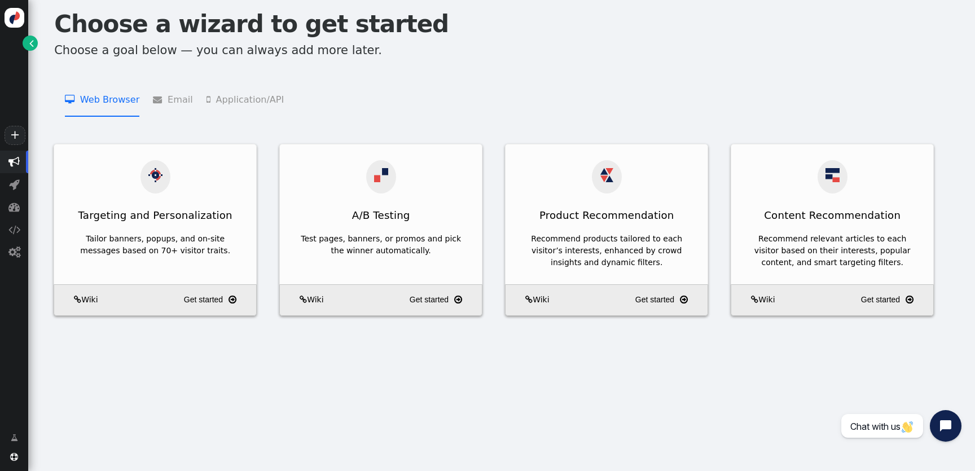
click at [169, 105] on li " Email   Add Product Recommendations to 3rd Party Emails    Add Content Recom…" at bounding box center [172, 99] width 39 height 36
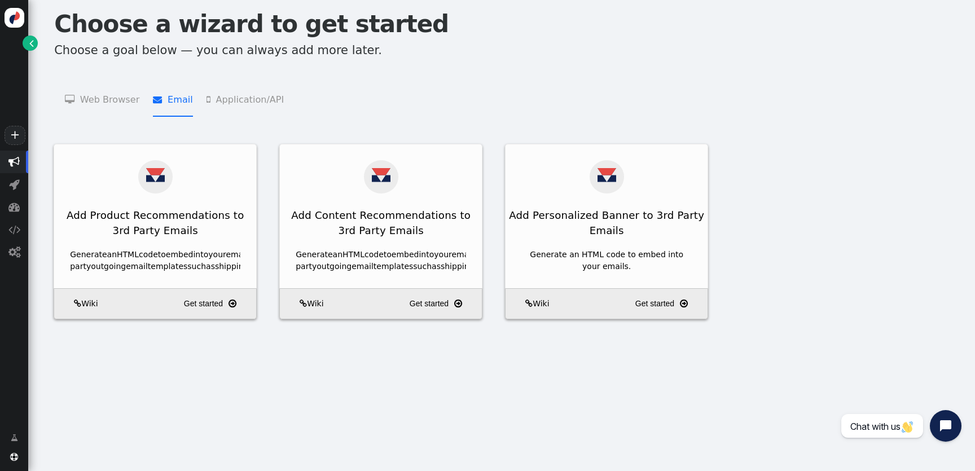
click at [262, 105] on li " Application/API   JSON API Product Recommendations    JSON API Content Recom…" at bounding box center [244, 99] width 77 height 36
click at [157, 104] on li " Email   Add Product Recommendations to 3rd Party Emails    Add Content Recom…" at bounding box center [172, 99] width 39 height 36
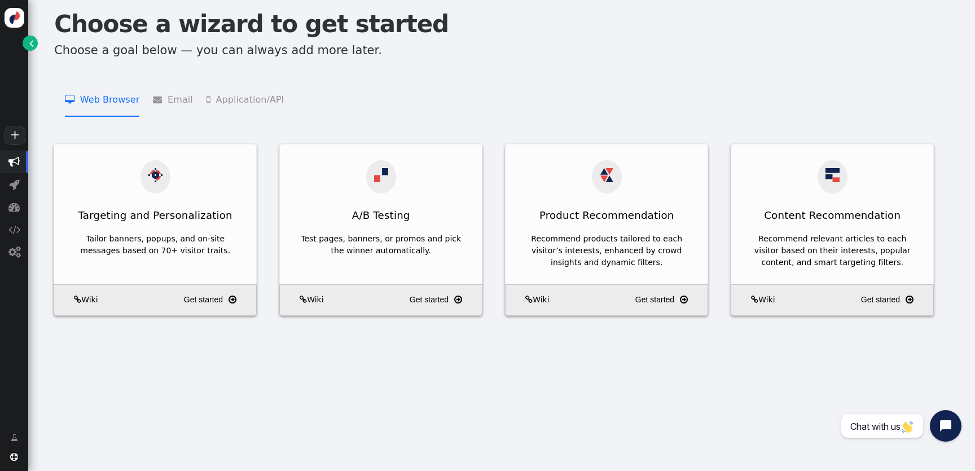
click at [123, 104] on li " Web Browser   Targeting and Personalization    A/B Testing    Product Recom…" at bounding box center [102, 99] width 74 height 36
click at [194, 104] on menu " Web Browser   Targeting and Personalization    A/B Testing    Product Recom…" at bounding box center [501, 99] width 919 height 36
click at [305, 104] on menu " Web Browser   Targeting and Personalization    A/B Testing    Product Recom…" at bounding box center [501, 99] width 919 height 36
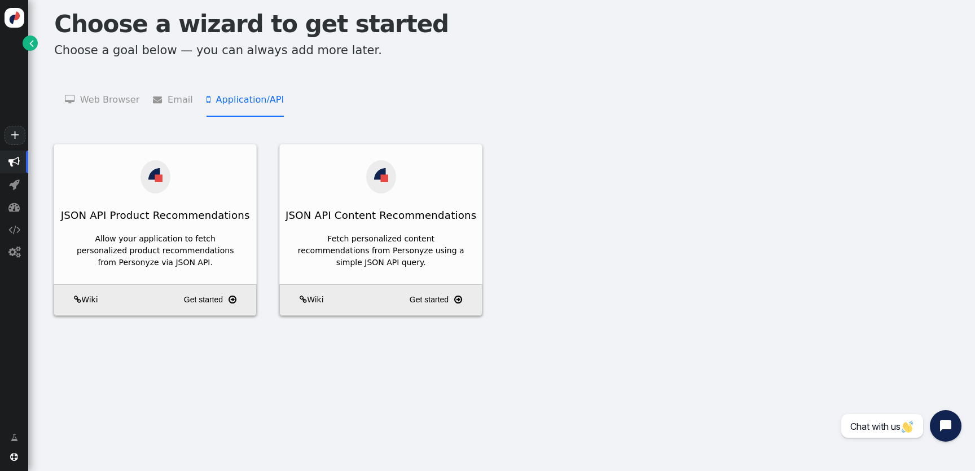
click at [268, 104] on li " Application/API   JSON API Product Recommendations    JSON API Content Recom…" at bounding box center [244, 99] width 77 height 36
click at [186, 104] on menu " Web Browser   Targeting and Personalization    A/B Testing    Product Recom…" at bounding box center [501, 99] width 919 height 36
click at [156, 93] on li " Email   Add Product Recommendations to 3rd Party Emails    Add Content Recom…" at bounding box center [172, 99] width 39 height 36
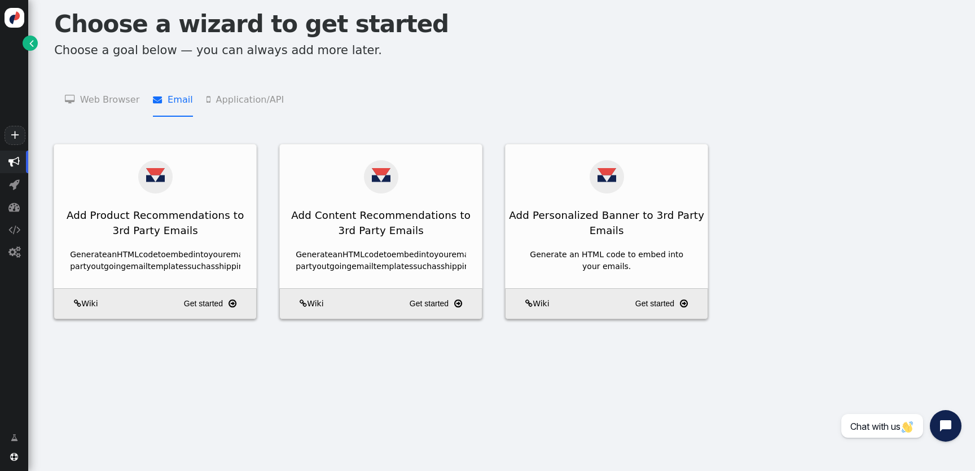
click at [112, 93] on li " Web Browser   Targeting and Personalization    A/B Testing    Product Recom…" at bounding box center [102, 99] width 74 height 36
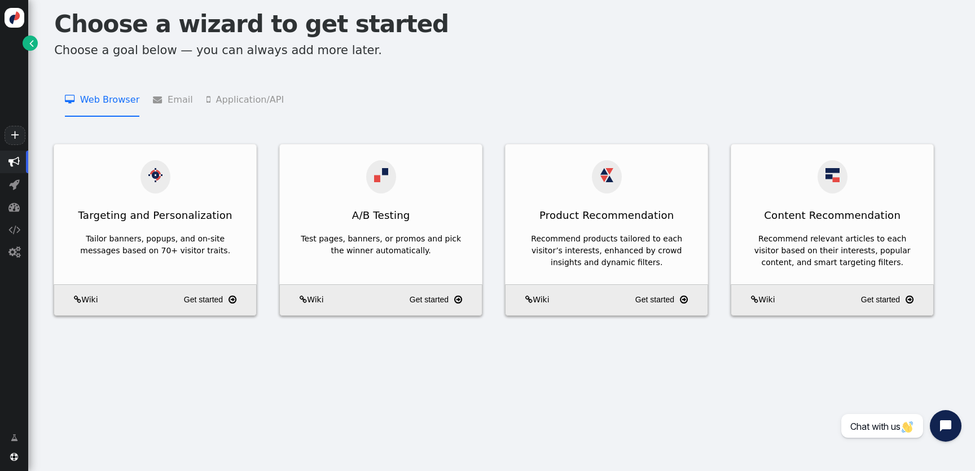
click at [175, 98] on li " Email   Add Product Recommendations to 3rd Party Emails    Add Content Recom…" at bounding box center [172, 99] width 39 height 36
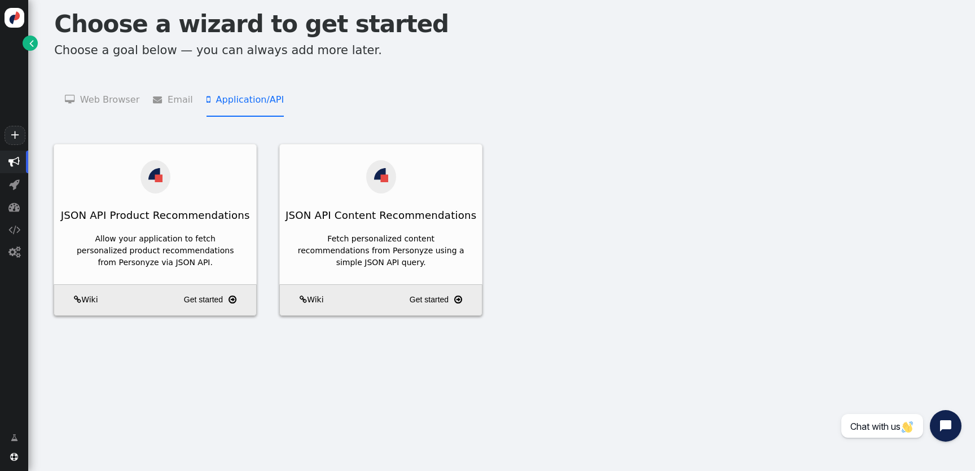
click at [256, 98] on li " Application/API   JSON API Product Recommendations    JSON API Content Recom…" at bounding box center [244, 99] width 77 height 36
click at [171, 98] on li " Email   Add Product Recommendations to 3rd Party Emails    Add Content Recom…" at bounding box center [172, 99] width 39 height 36
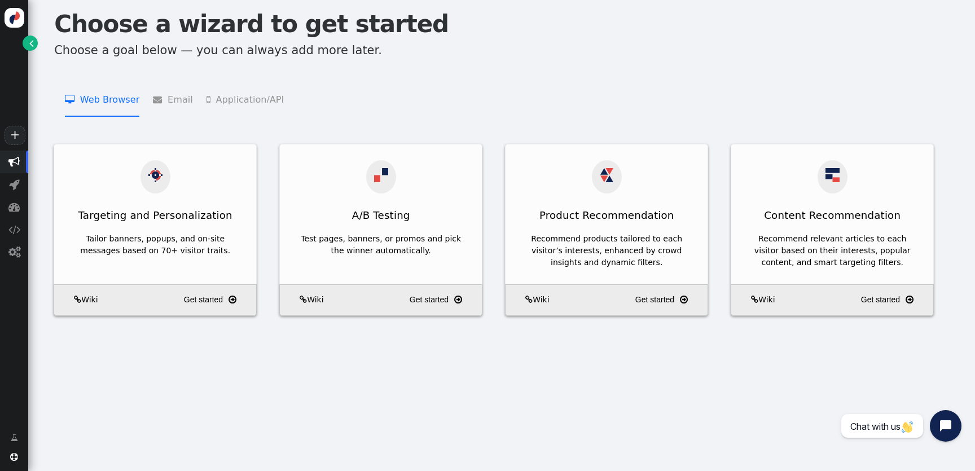
click at [106, 103] on li " Web Browser   Targeting and Personalization    A/B Testing    Product Recom…" at bounding box center [102, 99] width 74 height 36
click at [221, 103] on li " Application/API   JSON API Product Recommendations    JSON API Content Recom…" at bounding box center [244, 99] width 77 height 36
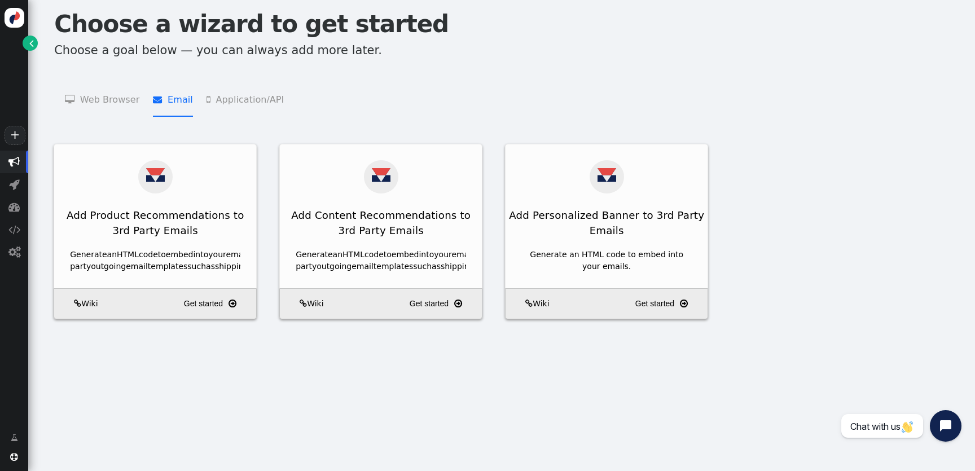
click at [174, 103] on li " Email   Add Product Recommendations to 3rd Party Emails    Add Content Recom…" at bounding box center [172, 99] width 39 height 36
click at [98, 102] on li " Web Browser   Targeting and Personalization    A/B Testing    Product Recom…" at bounding box center [102, 99] width 74 height 36
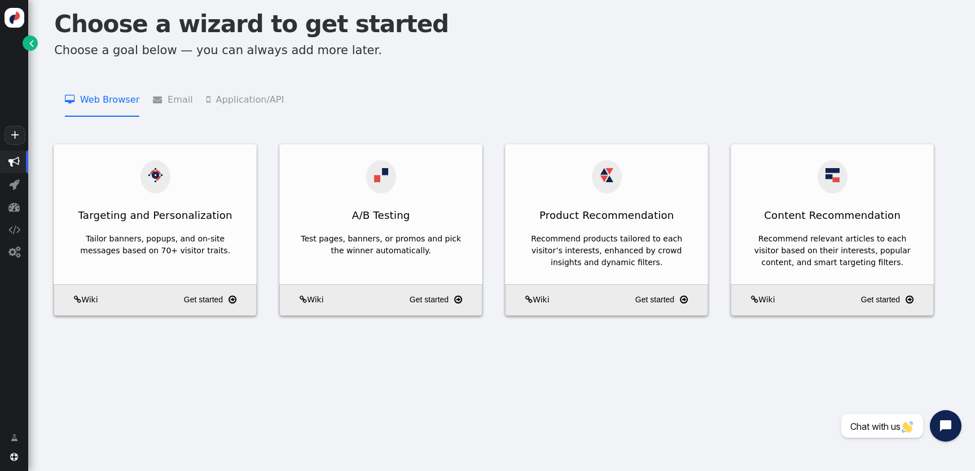
click at [188, 106] on menu " Web Browser   Targeting and Personalization    A/B Testing    Product Recom…" at bounding box center [501, 99] width 919 height 36
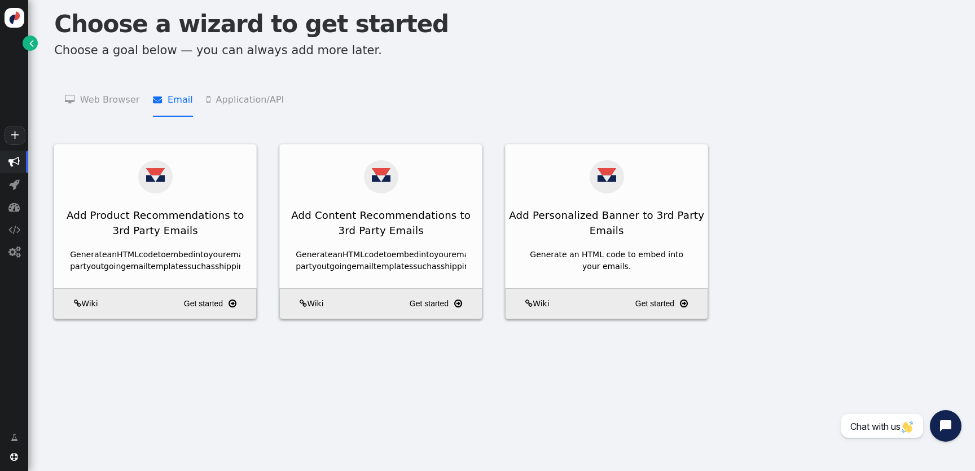
click at [180, 102] on li " Email   Add Product Recommendations to 3rd Party Emails    Add Content Recom…" at bounding box center [172, 99] width 39 height 36
click at [130, 104] on li " Web Browser   Targeting and Personalization    A/B Testing    Product Recom…" at bounding box center [102, 99] width 74 height 36
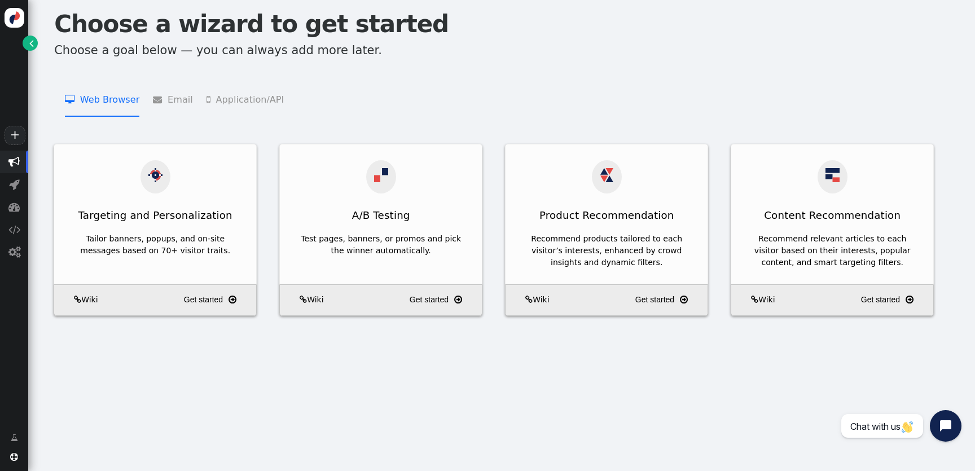
click at [168, 105] on li " Email   Add Product Recommendations to 3rd Party Emails    Add Content Recom…" at bounding box center [172, 99] width 39 height 36
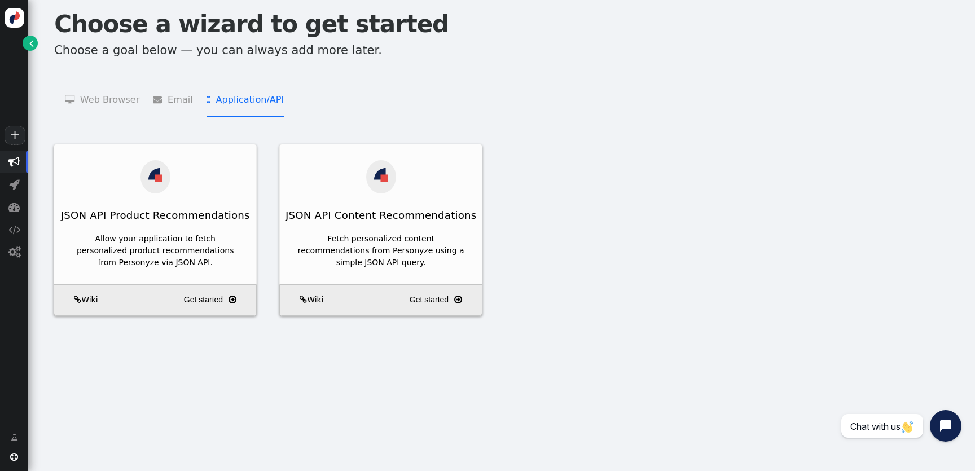
click at [229, 105] on li " Application/API   JSON API Product Recommendations    JSON API Content Recom…" at bounding box center [244, 99] width 77 height 36
click at [197, 105] on menu " Web Browser   Targeting and Personalization    A/B Testing    Product Recom…" at bounding box center [501, 99] width 919 height 36
click at [135, 104] on menu " Web Browser   Targeting and Personalization    A/B Testing    Product Recom…" at bounding box center [501, 99] width 919 height 36
click at [190, 104] on menu " Web Browser   Targeting and Personalization    A/B Testing    Product Recom…" at bounding box center [501, 99] width 919 height 36
click at [156, 104] on li " Email   Add Product Recommendations to 3rd Party Emails    Add Content Recom…" at bounding box center [172, 99] width 39 height 36
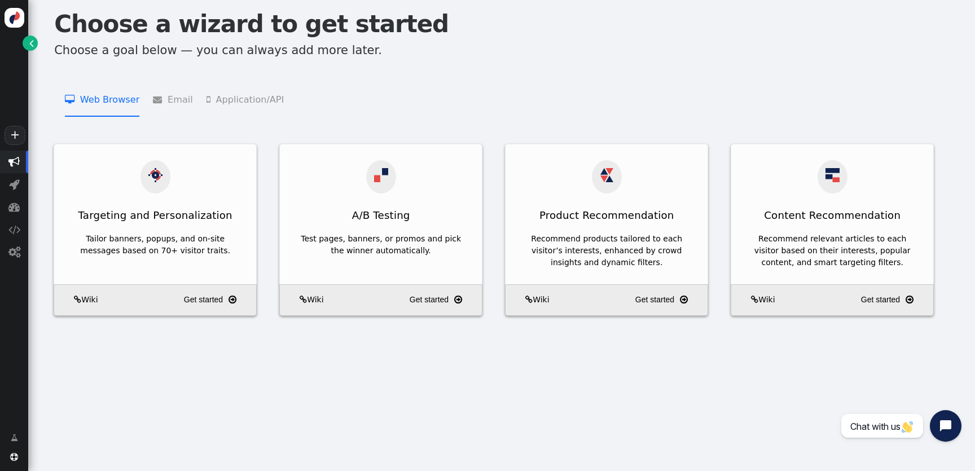
click at [125, 104] on li " Web Browser   Targeting and Personalization    A/B Testing    Product Recom…" at bounding box center [102, 99] width 74 height 36
click at [206, 104] on li " Application/API   JSON API Product Recommendations    JSON API Content Recom…" at bounding box center [244, 99] width 77 height 36
click at [91, 104] on li " Web Browser   Targeting and Personalization    A/B Testing    Product Recom…" at bounding box center [102, 99] width 74 height 36
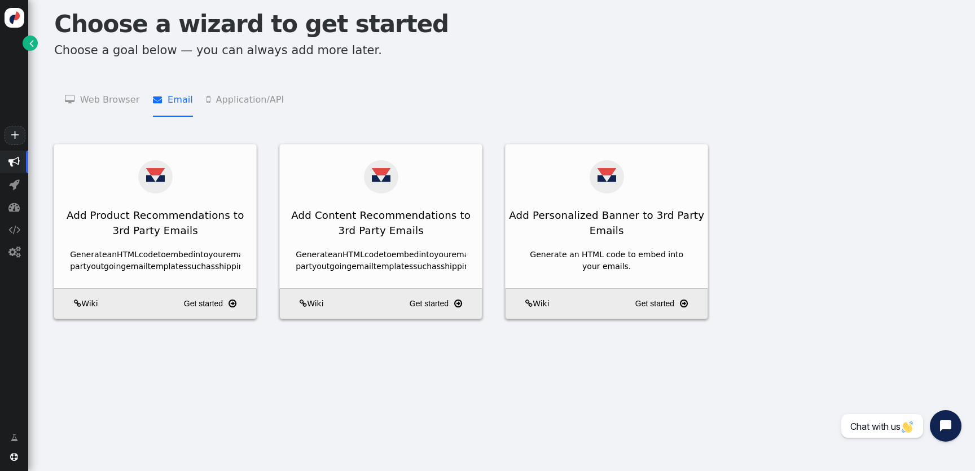
click at [157, 104] on li " Email   Add Product Recommendations to 3rd Party Emails    Add Content Recom…" at bounding box center [172, 99] width 39 height 36
click at [116, 104] on li " Web Browser   Targeting and Personalization    A/B Testing    Product Recom…" at bounding box center [102, 99] width 74 height 36
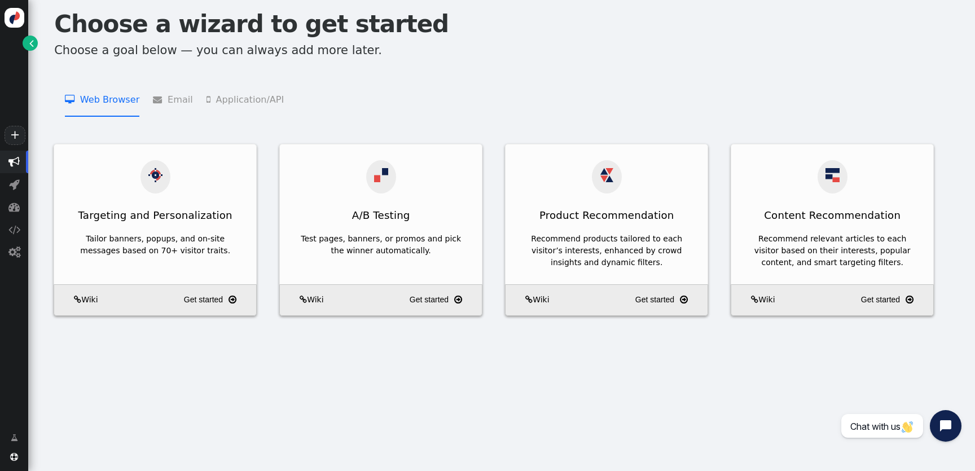
click at [172, 104] on li " Email   Add Product Recommendations to 3rd Party Emails    Add Content Recom…" at bounding box center [172, 99] width 39 height 36
click at [100, 103] on li " Web Browser   Targeting and Personalization    A/B Testing    Product Recom…" at bounding box center [102, 99] width 74 height 36
click at [183, 103] on li " Email   Add Product Recommendations to 3rd Party Emails    Add Content Recom…" at bounding box center [172, 99] width 39 height 36
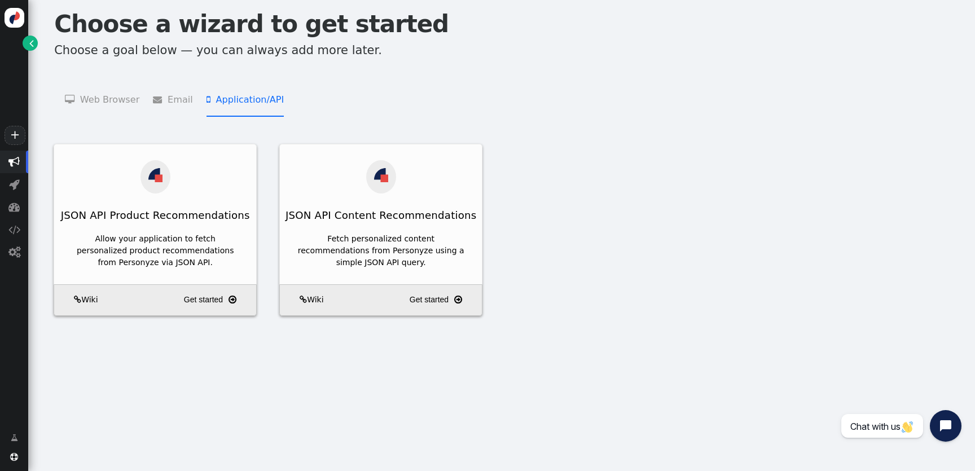
click at [251, 102] on li " Application/API   JSON API Product Recommendations    JSON API Content Recom…" at bounding box center [244, 99] width 77 height 36
click at [179, 102] on li " Email   Add Product Recommendations to 3rd Party Emails    Add Content Recom…" at bounding box center [172, 99] width 39 height 36
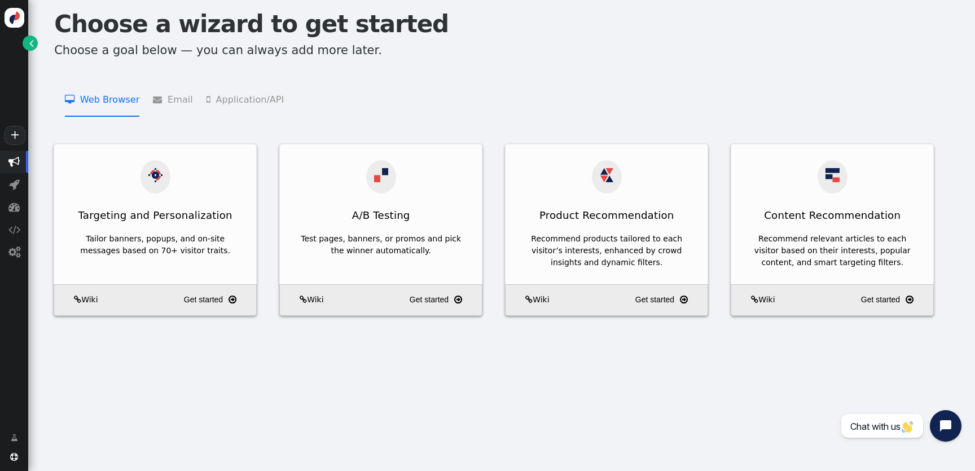
click at [123, 102] on li " Web Browser   Targeting and Personalization    A/B Testing    Product Recom…" at bounding box center [102, 99] width 74 height 36
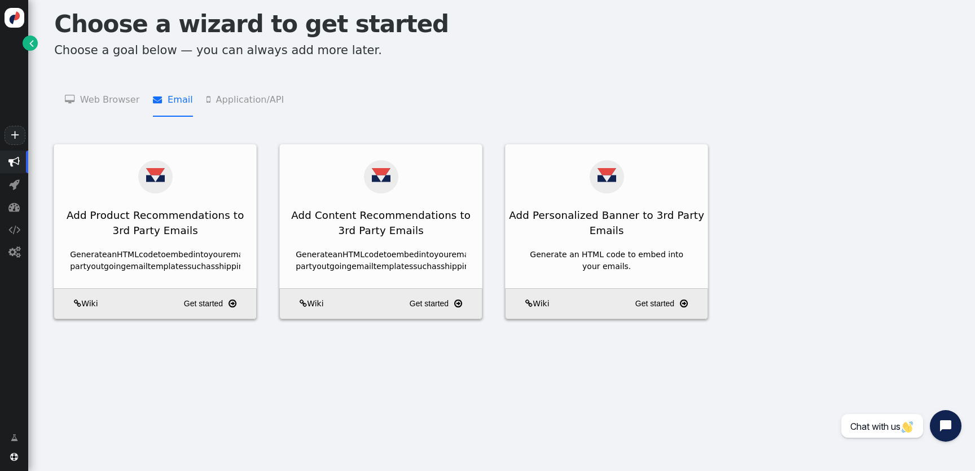
click at [177, 102] on li " Email   Add Product Recommendations to 3rd Party Emails    Add Content Recom…" at bounding box center [172, 99] width 39 height 36
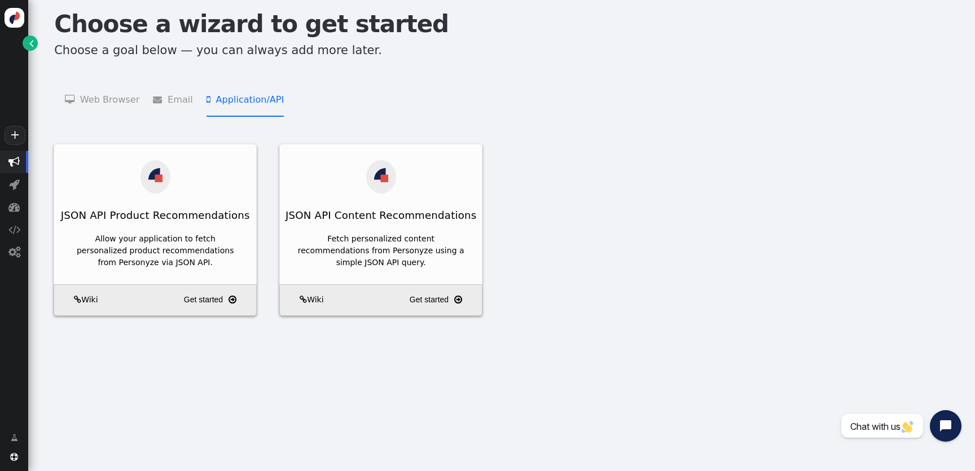
click at [219, 94] on li " Application/API   JSON API Product Recommendations    JSON API Content Recom…" at bounding box center [244, 99] width 77 height 36
click at [159, 95] on span "" at bounding box center [160, 99] width 15 height 9
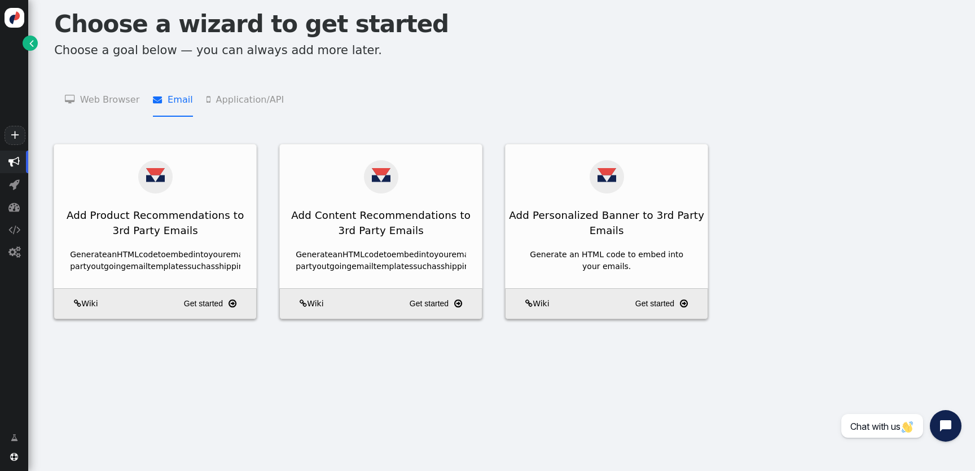
click at [113, 95] on li " Web Browser   Targeting and Personalization    A/B Testing    Product Recom…" at bounding box center [102, 99] width 74 height 36
click at [162, 95] on span "" at bounding box center [160, 99] width 15 height 9
click at [235, 95] on li " Application/API   JSON API Product Recommendations    JSON API Content Recom…" at bounding box center [244, 99] width 77 height 36
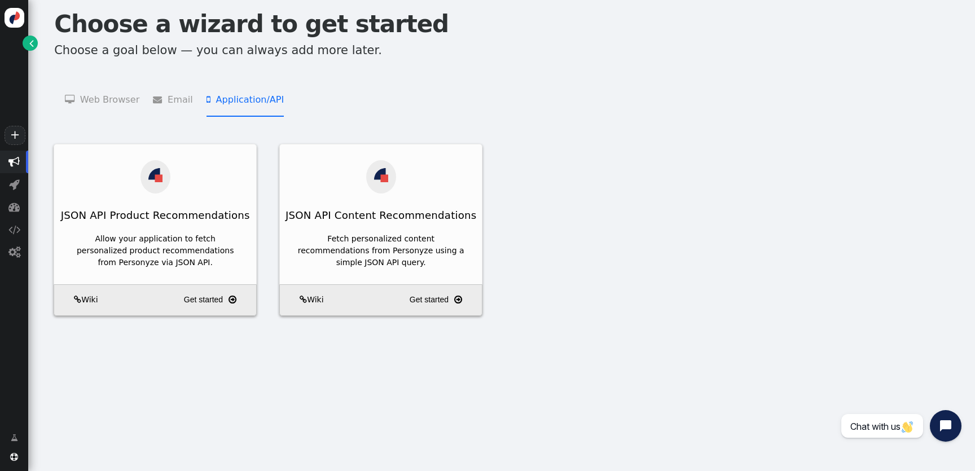
click at [185, 95] on menu " Web Browser   Targeting and Personalization    A/B Testing    Product Recom…" at bounding box center [501, 99] width 919 height 36
click at [170, 95] on li " Email   Add Product Recommendations to 3rd Party Emails    Add Content Recom…" at bounding box center [172, 99] width 39 height 36
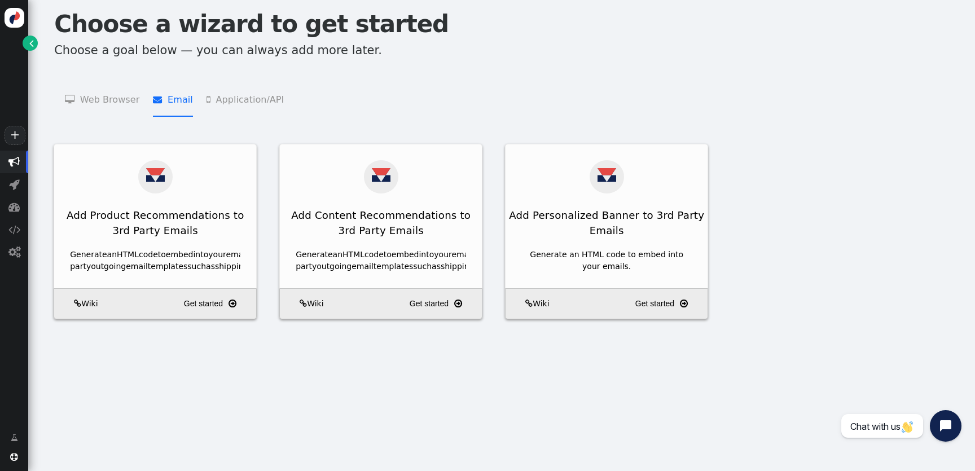
click at [108, 99] on li " Web Browser   Targeting and Personalization    A/B Testing    Product Recom…" at bounding box center [102, 99] width 74 height 36
click at [163, 99] on li " Email   Add Product Recommendations to 3rd Party Emails    Add Content Recom…" at bounding box center [172, 99] width 39 height 36
click at [206, 99] on span "" at bounding box center [211, 99] width 10 height 9
click at [153, 101] on span "" at bounding box center [160, 99] width 15 height 9
click at [81, 101] on li " Web Browser   Targeting and Personalization    A/B Testing    Product Recom…" at bounding box center [102, 99] width 74 height 36
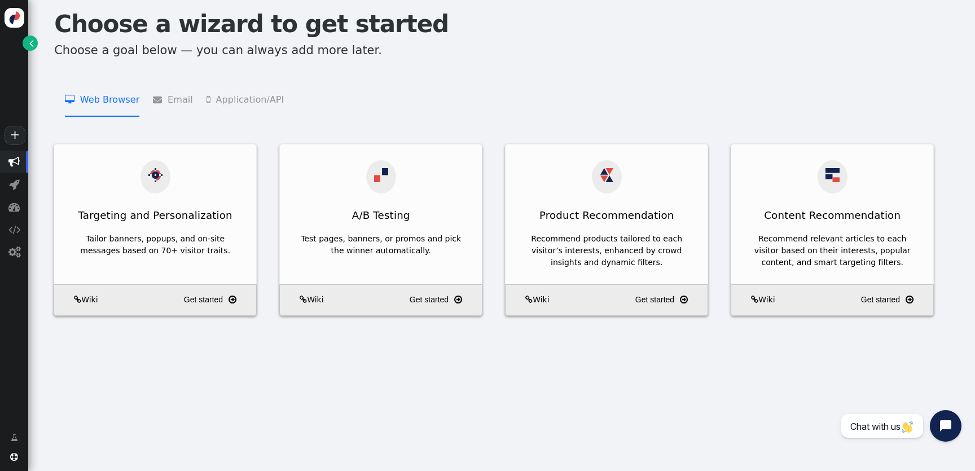
click at [142, 101] on menu " Web Browser   Targeting and Personalization    A/B Testing    Product Recom…" at bounding box center [501, 99] width 919 height 36
click at [217, 101] on li " Application/API   JSON API Product Recommendations    JSON API Content Recom…" at bounding box center [244, 99] width 77 height 36
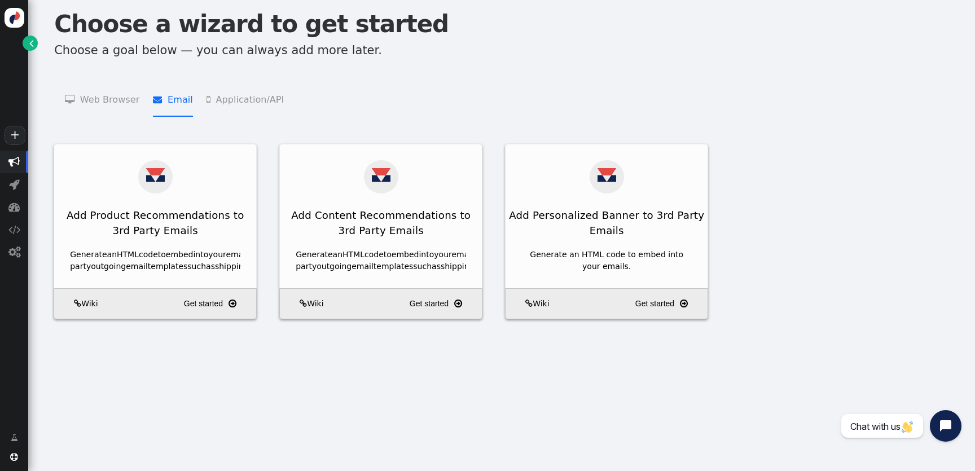
click at [172, 101] on li " Email   Add Product Recommendations to 3rd Party Emails    Add Content Recom…" at bounding box center [172, 99] width 39 height 36
click at [97, 101] on li " Web Browser   Targeting and Personalization    A/B Testing    Product Recom…" at bounding box center [102, 99] width 74 height 36
click at [165, 101] on li " Email   Add Product Recommendations to 3rd Party Emails    Add Content Recom…" at bounding box center [172, 99] width 39 height 36
click at [258, 101] on li " Application/API   JSON API Product Recommendations    JSON API Content Recom…" at bounding box center [244, 99] width 77 height 36
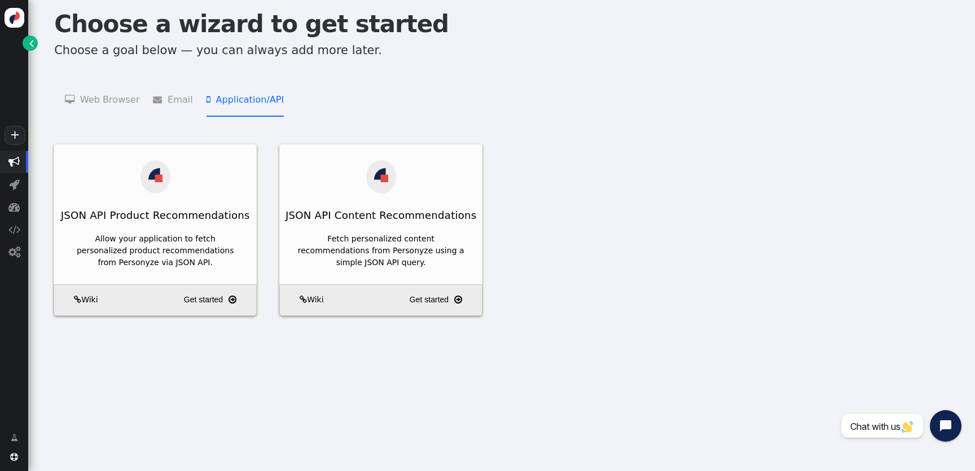
click at [164, 101] on li " Email   Add Product Recommendations to 3rd Party Emails    Add Content Recom…" at bounding box center [172, 99] width 39 height 36
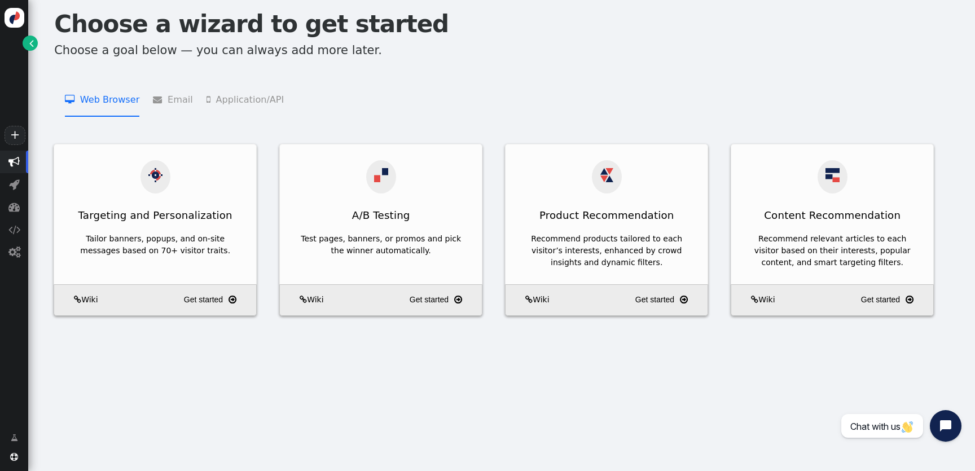
click at [112, 101] on li " Web Browser   Targeting and Personalization    A/B Testing    Product Recom…" at bounding box center [102, 99] width 74 height 36
click at [182, 101] on li " Email   Add Product Recommendations to 3rd Party Emails    Add Content Recom…" at bounding box center [172, 99] width 39 height 36
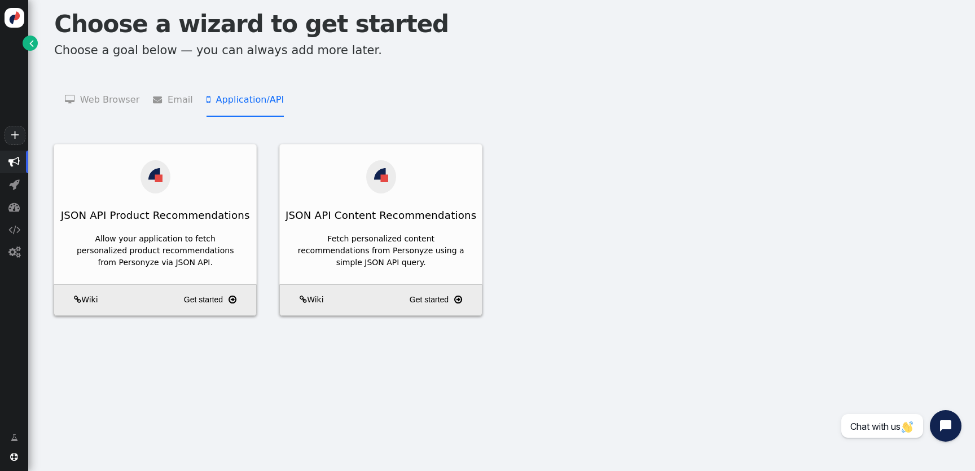
click at [221, 101] on li " Application/API   JSON API Product Recommendations    JSON API Content Recom…" at bounding box center [244, 99] width 77 height 36
click at [183, 101] on li " Email   Add Product Recommendations to 3rd Party Emails    Add Content Recom…" at bounding box center [172, 99] width 39 height 36
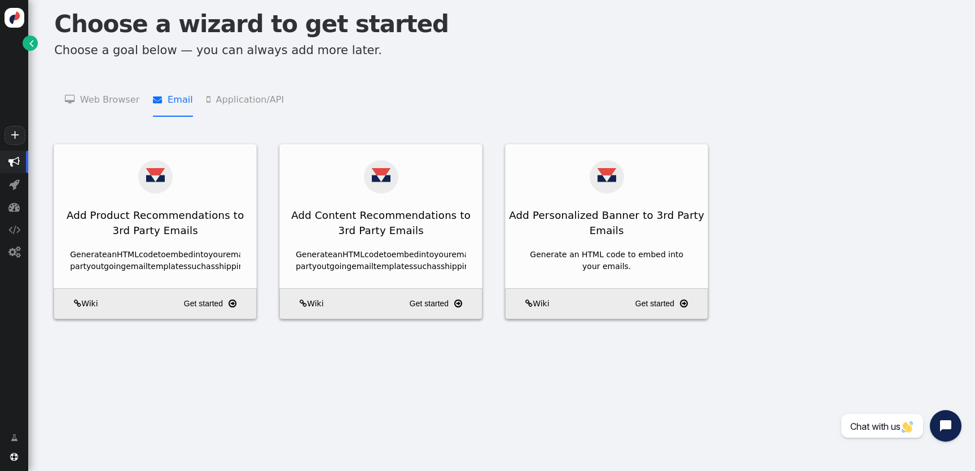
click at [90, 101] on li " Web Browser   Targeting and Personalization    A/B Testing    Product Recom…" at bounding box center [102, 99] width 74 height 36
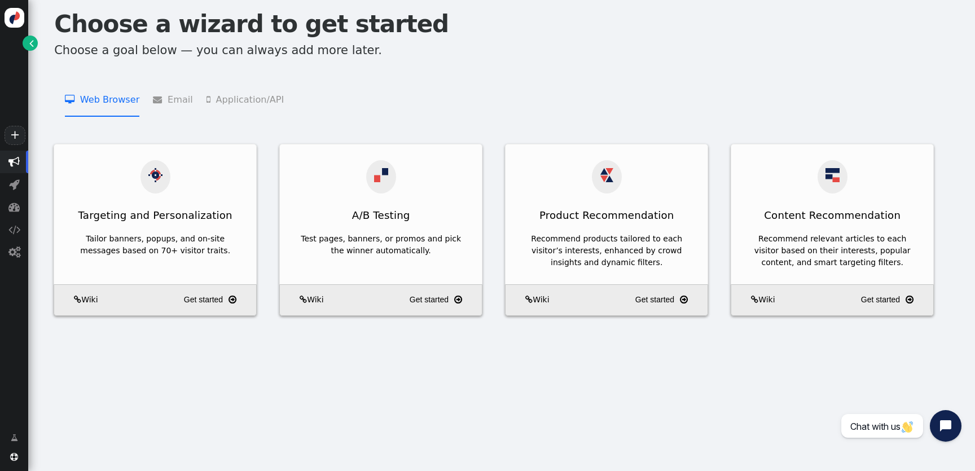
click at [156, 101] on span "" at bounding box center [160, 99] width 15 height 9
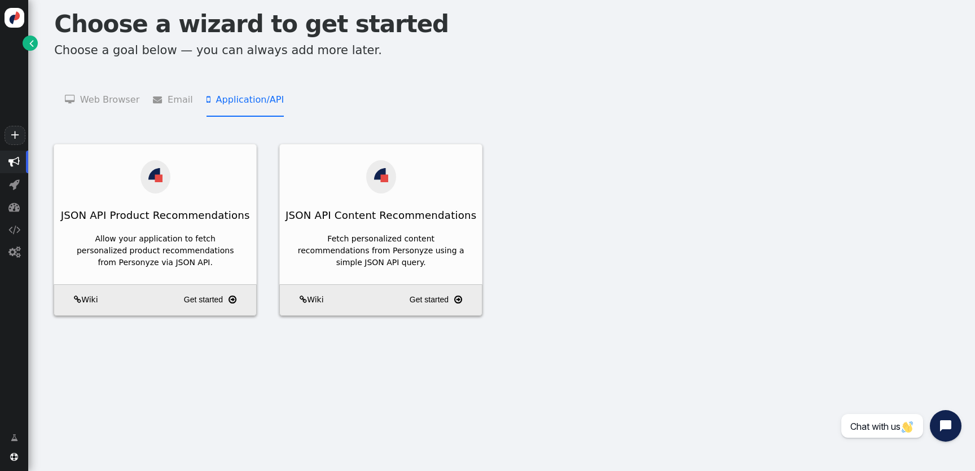
click at [229, 101] on li " Application/API   JSON API Product Recommendations    JSON API Content Recom…" at bounding box center [244, 99] width 77 height 36
click at [147, 101] on menu " Web Browser   Targeting and Personalization    A/B Testing    Product Recom…" at bounding box center [501, 99] width 919 height 36
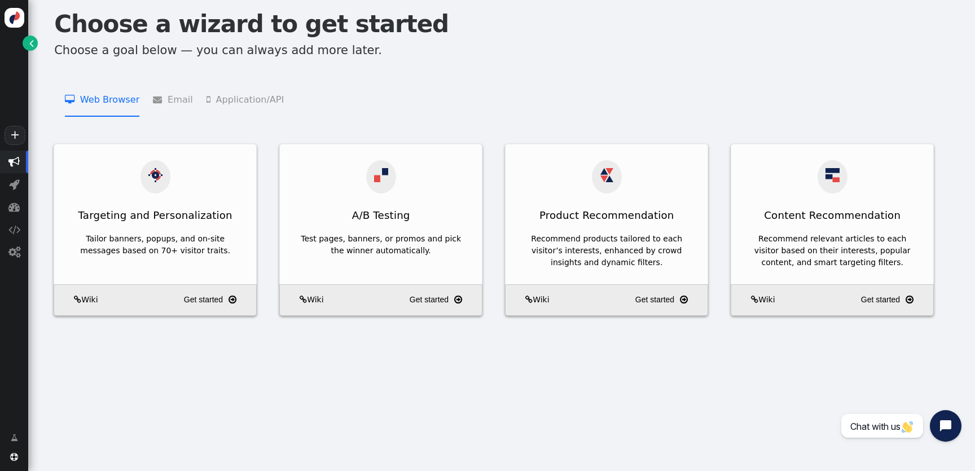
click at [86, 101] on li " Web Browser   Targeting and Personalization    A/B Testing    Product Recom…" at bounding box center [102, 99] width 74 height 36
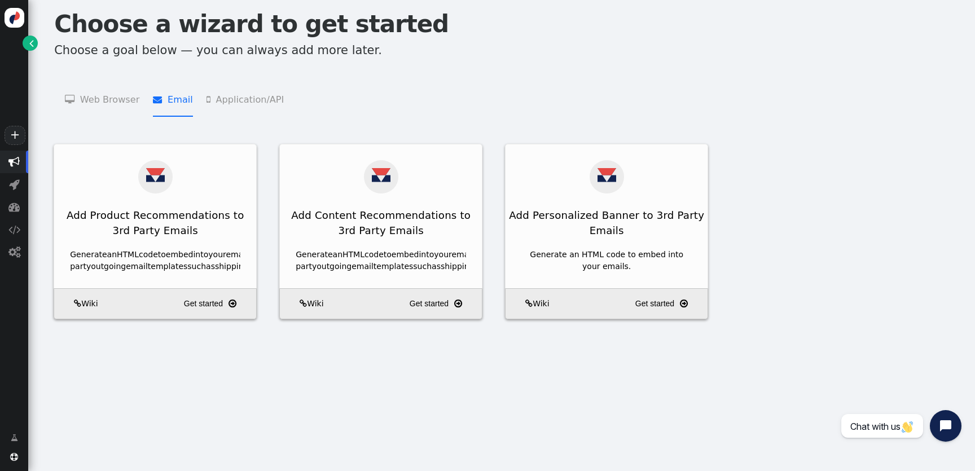
click at [159, 101] on span "" at bounding box center [160, 99] width 15 height 9
click at [197, 101] on menu " Web Browser   Targeting and Personalization    A/B Testing    Product Recom…" at bounding box center [501, 99] width 919 height 36
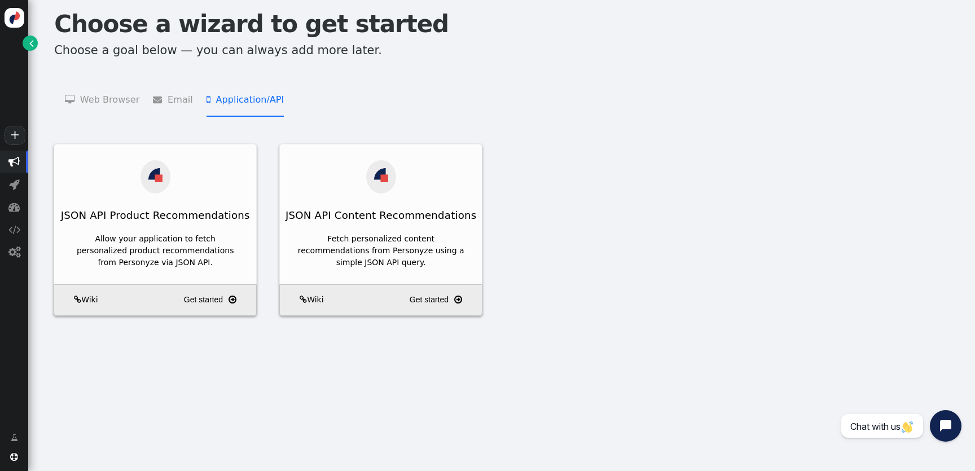
click at [216, 101] on li " Application/API   JSON API Product Recommendations    JSON API Content Recom…" at bounding box center [244, 99] width 77 height 36
click at [162, 101] on span "" at bounding box center [160, 99] width 15 height 9
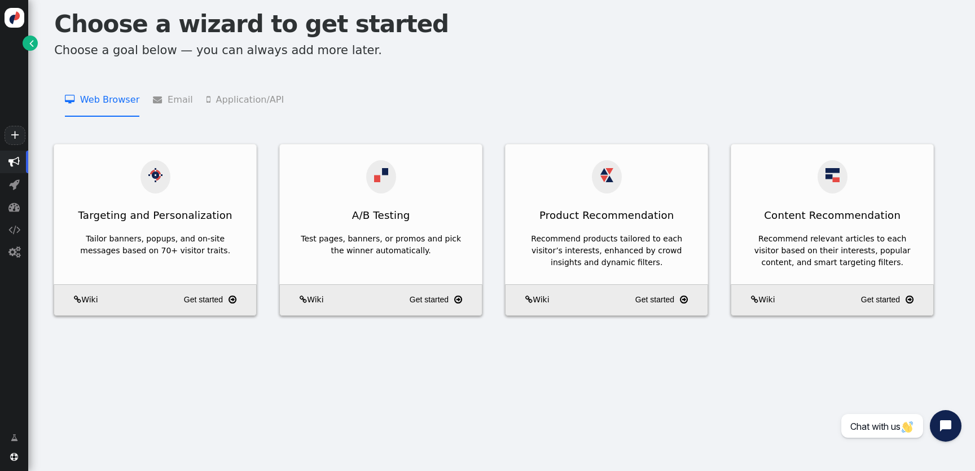
click at [90, 101] on li " Web Browser   Targeting and Personalization    A/B Testing    Product Recom…" at bounding box center [102, 99] width 74 height 36
click at [153, 101] on span "" at bounding box center [160, 99] width 15 height 9
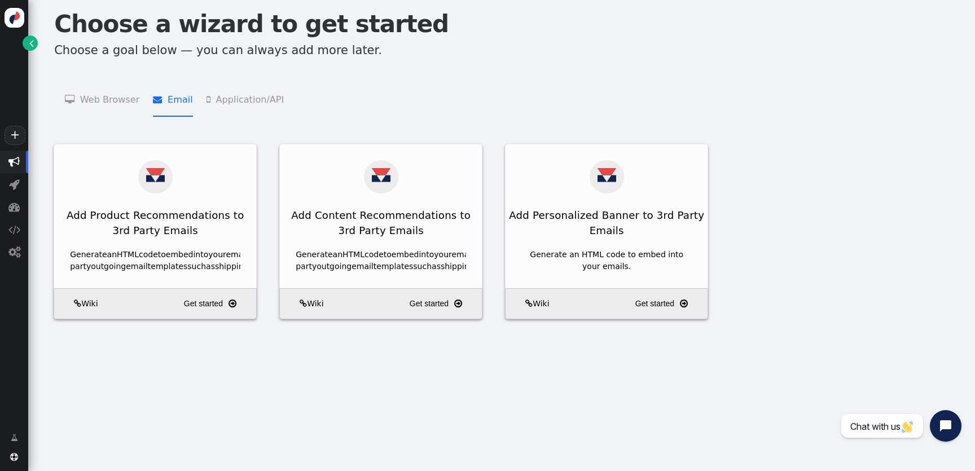
click at [206, 101] on span "" at bounding box center [211, 99] width 10 height 9
click at [172, 100] on li " Email   Add Product Recommendations to 3rd Party Emails    Add Content Recom…" at bounding box center [172, 99] width 39 height 36
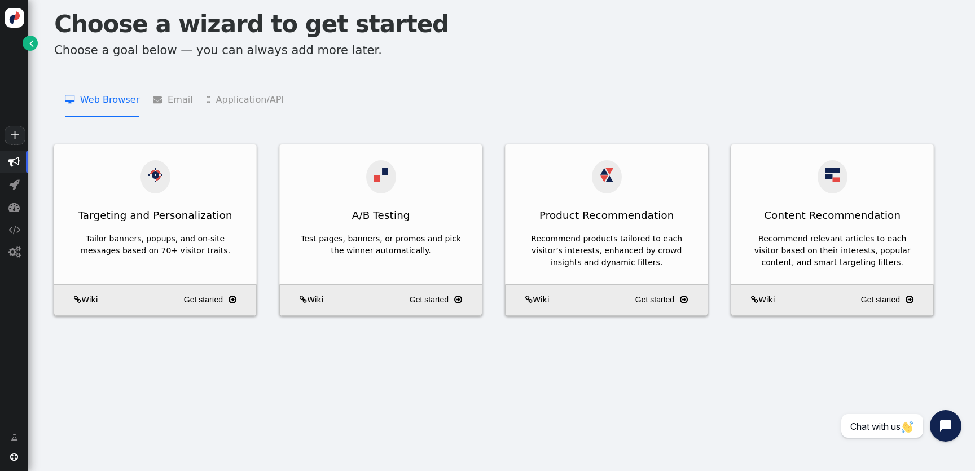
click at [102, 100] on li " Web Browser   Targeting and Personalization    A/B Testing    Product Recom…" at bounding box center [102, 99] width 74 height 36
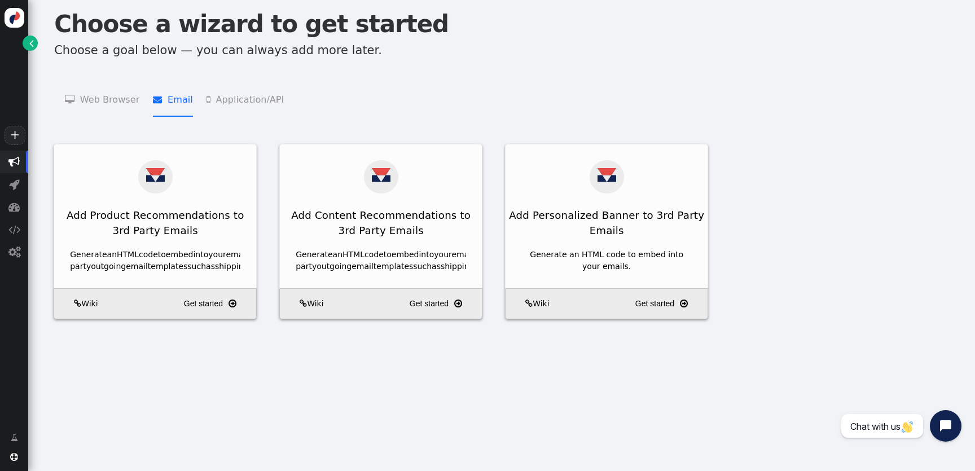
click at [165, 102] on li " Email   Add Product Recommendations to 3rd Party Emails    Add Content Recom…" at bounding box center [172, 99] width 39 height 36
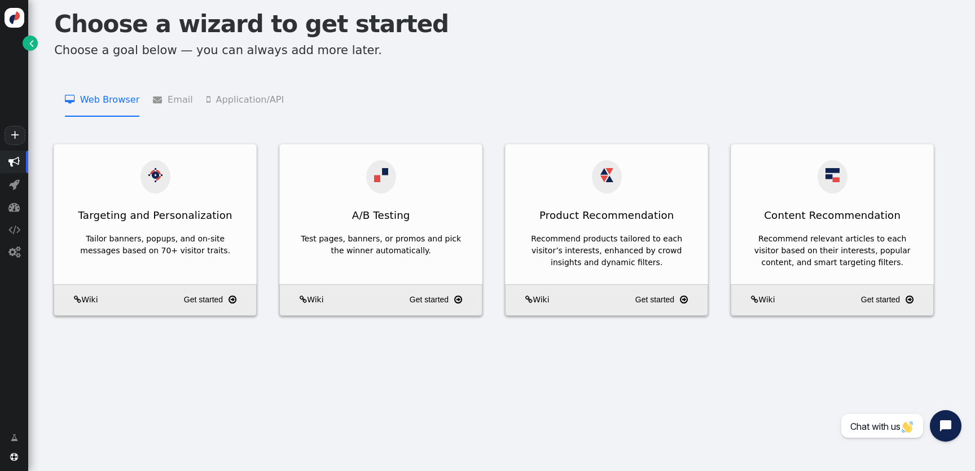
click at [89, 102] on li " Web Browser   Targeting and Personalization    A/B Testing    Product Recom…" at bounding box center [102, 99] width 74 height 36
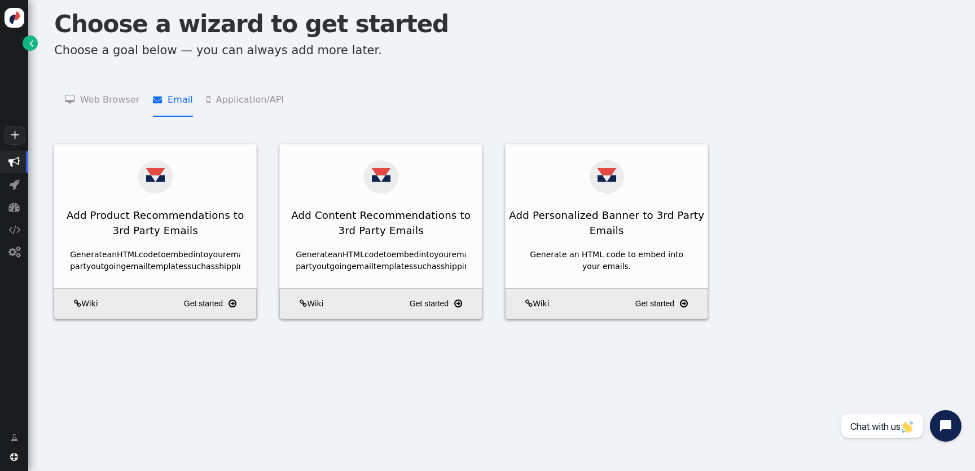
click at [153, 102] on span "" at bounding box center [160, 99] width 15 height 9
click at [117, 102] on li " Web Browser   Targeting and Personalization    A/B Testing    Product Recom…" at bounding box center [102, 99] width 74 height 36
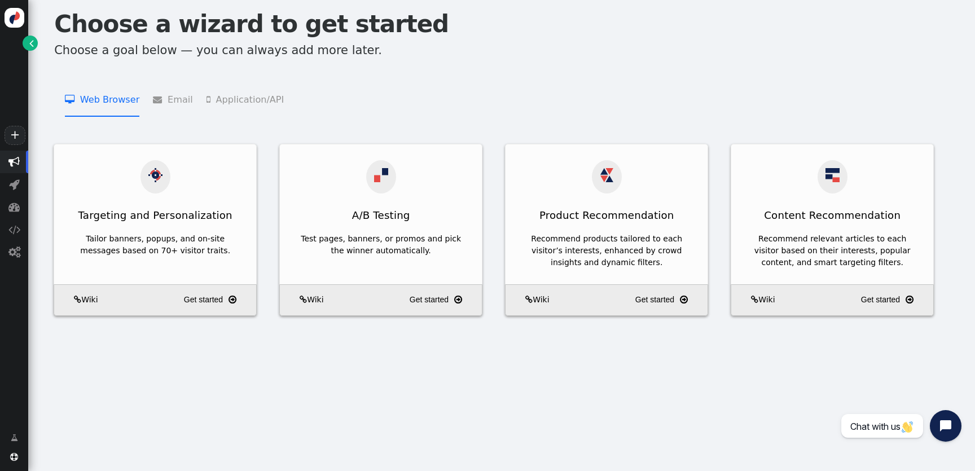
click at [191, 102] on menu " Web Browser   Targeting and Personalization    A/B Testing    Product Recom…" at bounding box center [501, 99] width 919 height 36
click at [174, 102] on li " Email   Add Product Recommendations to 3rd Party Emails    Add Content Recom…" at bounding box center [172, 99] width 39 height 36
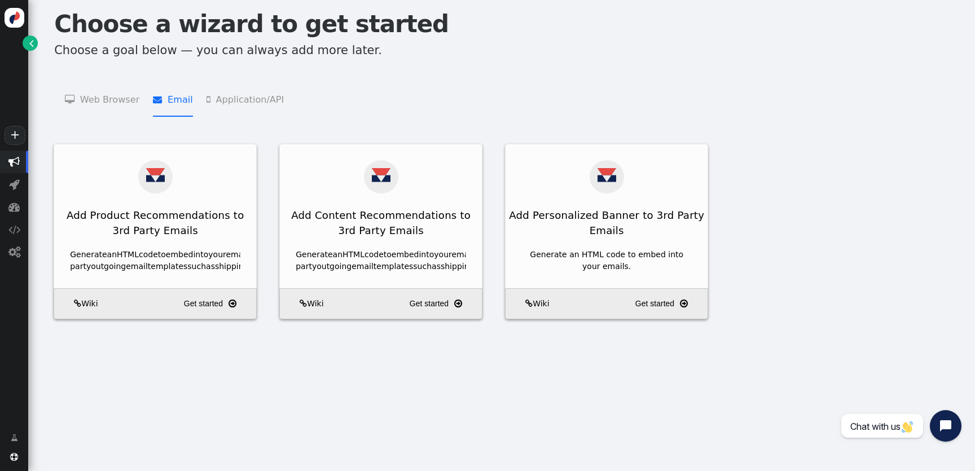
click at [111, 101] on li " Web Browser   Targeting and Personalization    A/B Testing    Product Recom…" at bounding box center [102, 99] width 74 height 36
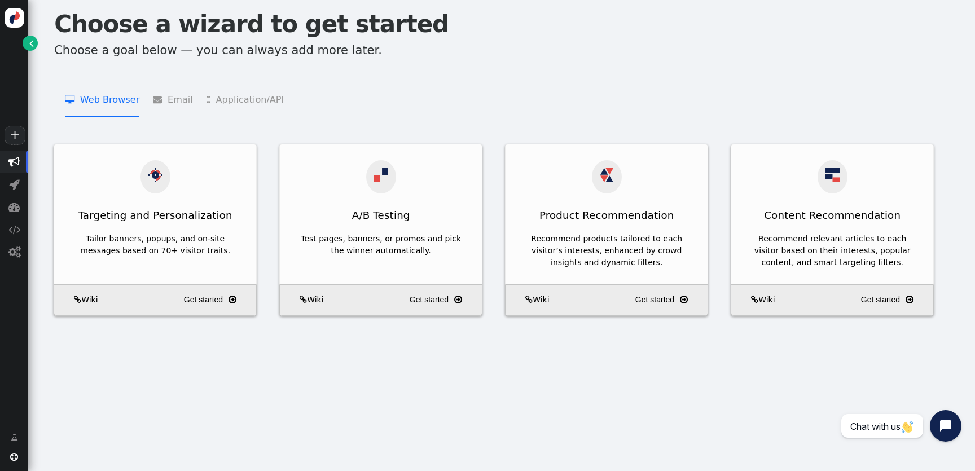
click at [169, 101] on li " Email   Add Product Recommendations to 3rd Party Emails    Add Content Recom…" at bounding box center [172, 99] width 39 height 36
click at [125, 100] on li " Web Browser   Targeting and Personalization    A/B Testing    Product Recom…" at bounding box center [102, 99] width 74 height 36
click at [162, 100] on span "" at bounding box center [160, 99] width 15 height 9
click at [128, 100] on li " Web Browser   Targeting and Personalization    A/B Testing    Product Recom…" at bounding box center [102, 99] width 74 height 36
click at [171, 100] on li " Email   Add Product Recommendations to 3rd Party Emails    Add Content Recom…" at bounding box center [172, 99] width 39 height 36
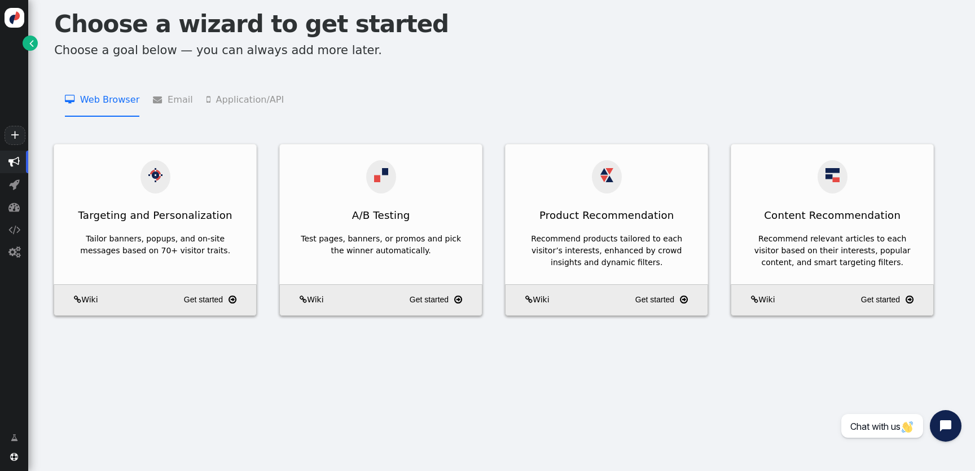
click at [112, 100] on li " Web Browser   Targeting and Personalization    A/B Testing    Product Recom…" at bounding box center [102, 99] width 74 height 36
click at [159, 100] on span "" at bounding box center [160, 99] width 15 height 9
click at [102, 100] on li " Web Browser   Targeting and Personalization    A/B Testing    Product Recom…" at bounding box center [102, 99] width 74 height 36
click at [160, 103] on span "" at bounding box center [160, 99] width 15 height 9
click at [96, 103] on li " Web Browser   Targeting and Personalization    A/B Testing    Product Recom…" at bounding box center [102, 99] width 74 height 36
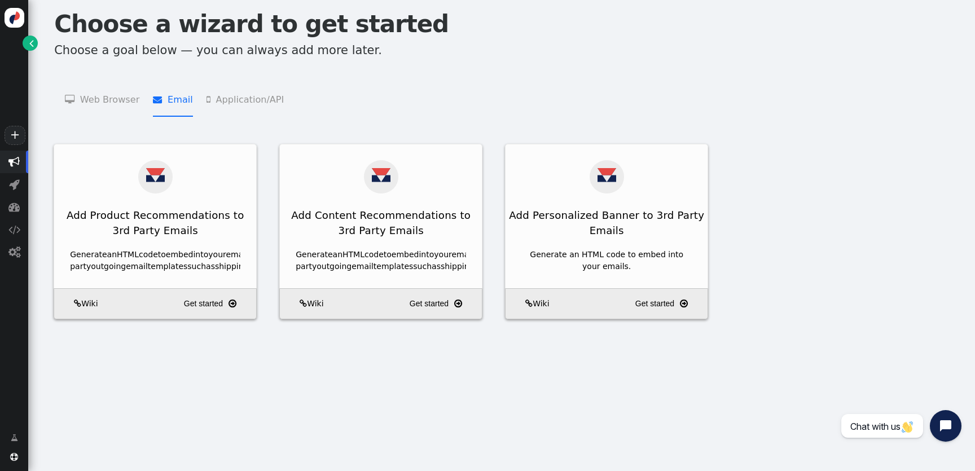
click at [153, 103] on span "" at bounding box center [160, 99] width 15 height 9
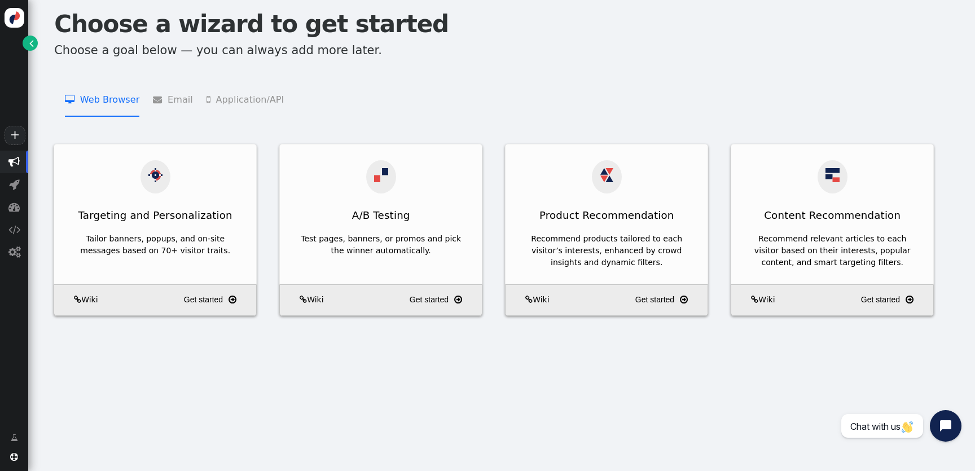
click at [127, 103] on li " Web Browser   Targeting and Personalization    A/B Testing    Product Recom…" at bounding box center [102, 99] width 74 height 36
click at [146, 103] on menu " Web Browser   Targeting and Personalization    A/B Testing    Product Recom…" at bounding box center [501, 99] width 919 height 36
click at [124, 103] on li " Web Browser   Targeting and Personalization    A/B Testing    Product Recom…" at bounding box center [102, 99] width 74 height 36
click at [147, 103] on menu " Web Browser   Targeting and Personalization    A/B Testing    Product Recom…" at bounding box center [501, 99] width 919 height 36
click at [109, 103] on li " Web Browser   Targeting and Personalization    A/B Testing    Product Recom…" at bounding box center [102, 99] width 74 height 36
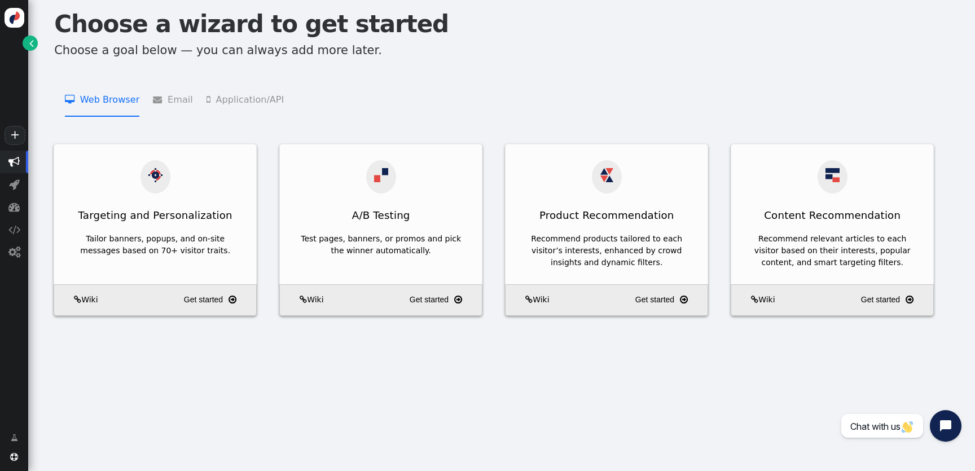
click at [140, 103] on menu " Web Browser   Targeting and Personalization    A/B Testing    Product Recom…" at bounding box center [501, 99] width 919 height 36
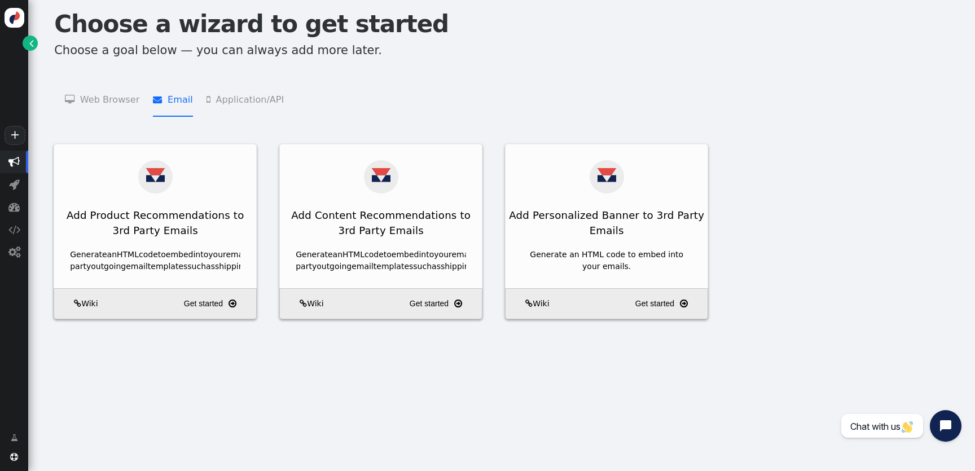
click at [157, 103] on span "" at bounding box center [160, 99] width 15 height 9
click at [90, 103] on li " Web Browser   Targeting and Personalization    A/B Testing    Product Recom…" at bounding box center [102, 99] width 74 height 36
click at [166, 103] on li " Email   Add Product Recommendations to 3rd Party Emails    Add Content Recom…" at bounding box center [172, 99] width 39 height 36
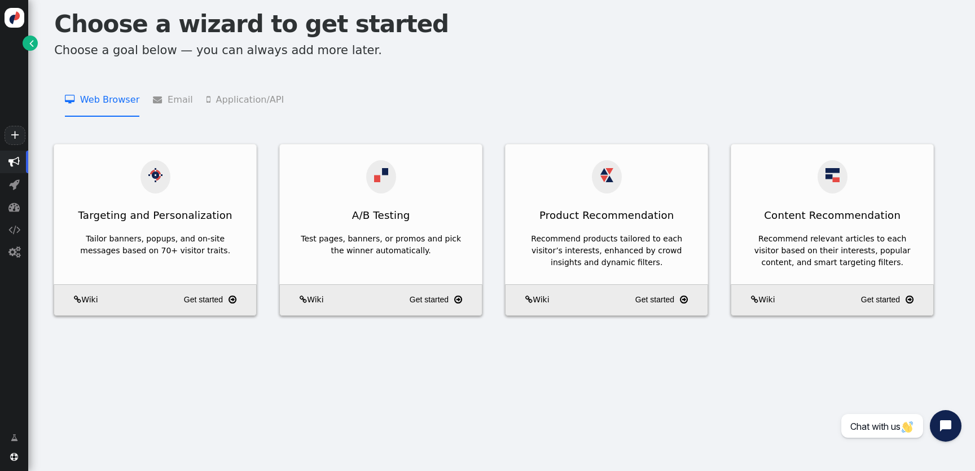
click at [94, 103] on li " Web Browser   Targeting and Personalization    A/B Testing    Product Recom…" at bounding box center [102, 99] width 74 height 36
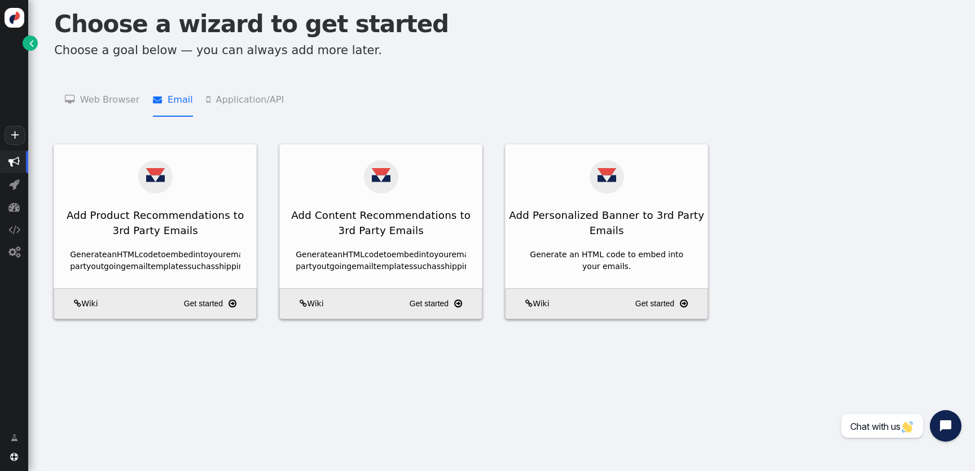
click at [153, 103] on span "" at bounding box center [160, 99] width 15 height 9
click at [104, 103] on li " Web Browser   Targeting and Personalization    A/B Testing    Product Recom…" at bounding box center [102, 99] width 74 height 36
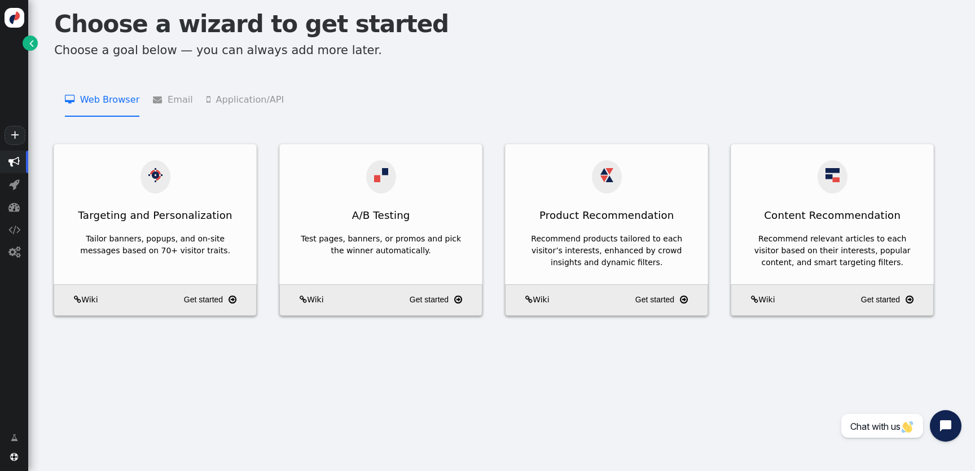
click at [161, 102] on span "" at bounding box center [160, 99] width 15 height 9
click at [110, 98] on li " Web Browser   Targeting and Personalization    A/B Testing    Product Recom…" at bounding box center [102, 99] width 74 height 36
click at [167, 103] on li " Email   Add Product Recommendations to 3rd Party Emails    Add Content Recom…" at bounding box center [172, 99] width 39 height 36
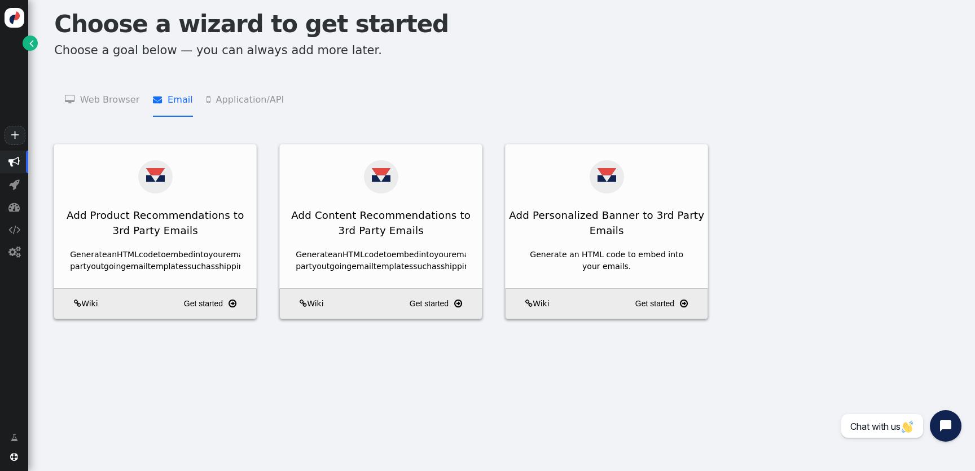
click at [119, 103] on li " Web Browser   Targeting and Personalization    A/B Testing    Product Recom…" at bounding box center [102, 99] width 74 height 36
click at [162, 103] on span "" at bounding box center [160, 99] width 15 height 9
click at [130, 103] on li " Web Browser   Targeting and Personalization    A/B Testing    Product Recom…" at bounding box center [102, 99] width 74 height 36
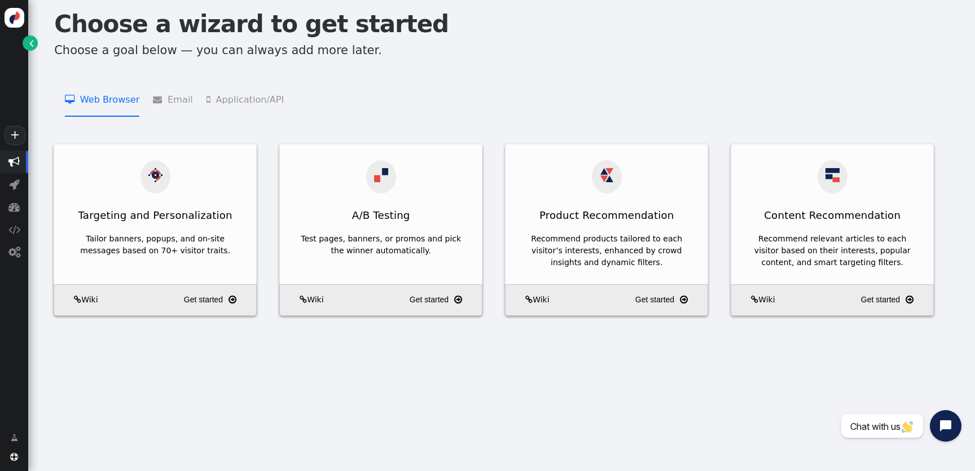
click at [165, 103] on li " Email   Add Product Recommendations to 3rd Party Emails    Add Content Recom…" at bounding box center [172, 99] width 39 height 36
click at [110, 103] on li " Web Browser   Targeting and Personalization    A/B Testing    Product Recom…" at bounding box center [102, 99] width 74 height 36
click at [173, 103] on li " Email   Add Product Recommendations to 3rd Party Emails    Add Content Recom…" at bounding box center [172, 99] width 39 height 36
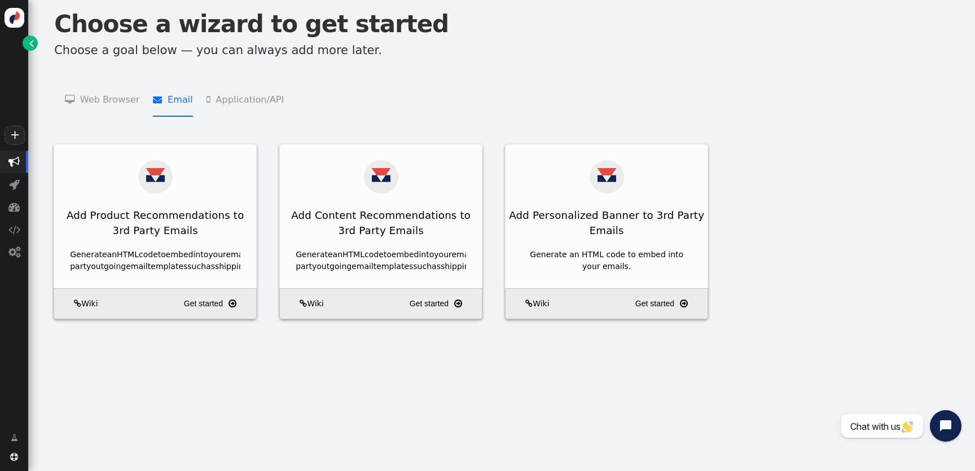
click at [120, 103] on li " Web Browser   Targeting and Personalization    A/B Testing    Product Recom…" at bounding box center [102, 99] width 74 height 36
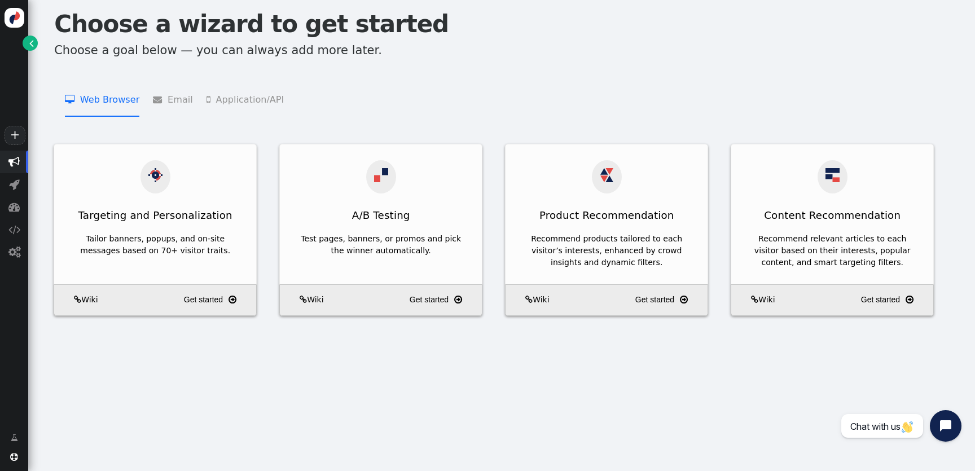
click at [186, 103] on menu " Web Browser   Targeting and Personalization    A/B Testing    Product Recom…" at bounding box center [501, 99] width 919 height 36
click at [121, 103] on li " Web Browser   Targeting and Personalization    A/B Testing    Product Recom…" at bounding box center [102, 99] width 74 height 36
click at [172, 103] on li " Email   Add Product Recommendations to 3rd Party Emails    Add Content Recom…" at bounding box center [172, 99] width 39 height 36
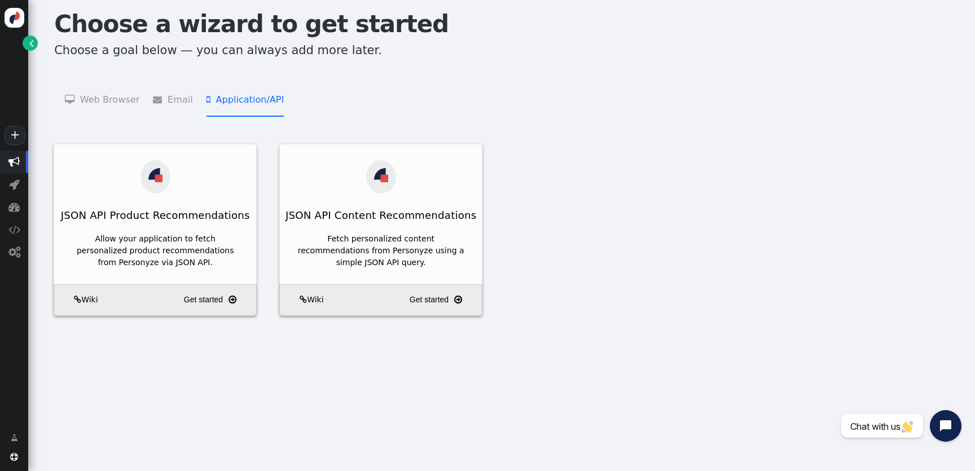
click at [216, 103] on li " Application/API   JSON API Product Recommendations    JSON API Content Recom…" at bounding box center [244, 99] width 77 height 36
click at [160, 103] on span "" at bounding box center [160, 99] width 15 height 9
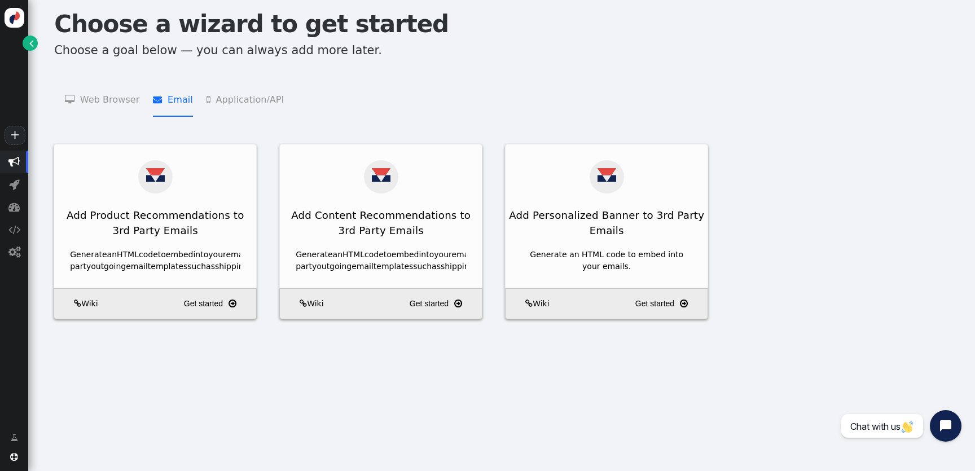
click at [99, 103] on li " Web Browser   Targeting and Personalization    A/B Testing    Product Recom…" at bounding box center [102, 99] width 74 height 36
click at [155, 103] on span "" at bounding box center [160, 99] width 15 height 9
click at [231, 103] on li " Application/API   JSON API Product Recommendations    JSON API Content Recom…" at bounding box center [244, 99] width 77 height 36
click at [178, 103] on li " Email   Add Product Recommendations to 3rd Party Emails    Add Content Recom…" at bounding box center [172, 99] width 39 height 36
click at [160, 104] on li " Email   Add Product Recommendations to 3rd Party Emails    Add Content Recom…" at bounding box center [172, 99] width 39 height 36
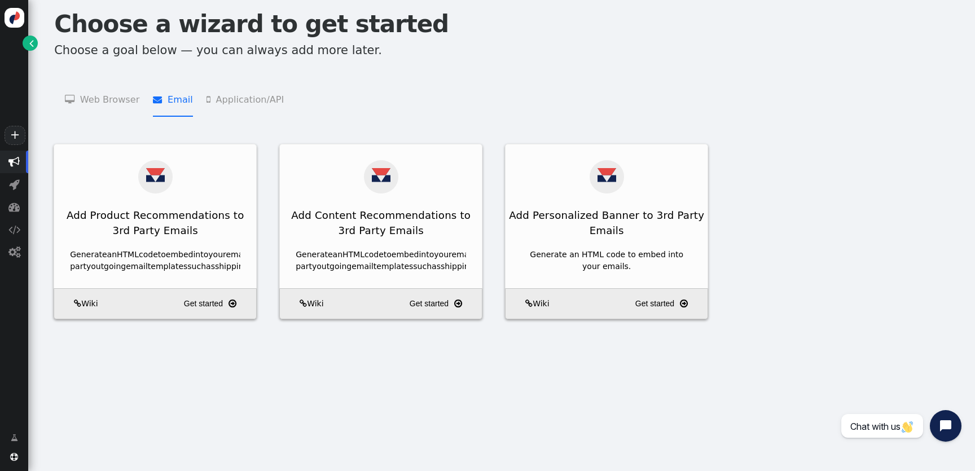
drag, startPoint x: 459, startPoint y: 292, endPoint x: 487, endPoint y: 289, distance: 28.3
click at [488, 291] on div "Add Product Recommendations to 3rd Party Emails Generate an HTML code to embed …" at bounding box center [501, 243] width 919 height 198
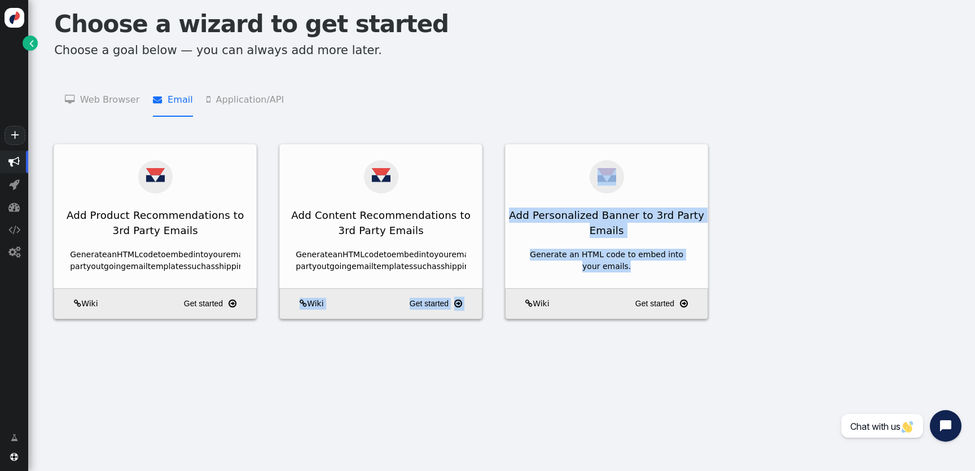
drag, startPoint x: 487, startPoint y: 289, endPoint x: 498, endPoint y: 297, distance: 13.0
click at [498, 297] on div "Add Product Recommendations to 3rd Party Emails Generate an HTML code to embed …" at bounding box center [501, 243] width 919 height 198
click at [496, 287] on div "Add Product Recommendations to 3rd Party Emails Generate an HTML code to embed …" at bounding box center [501, 243] width 919 height 198
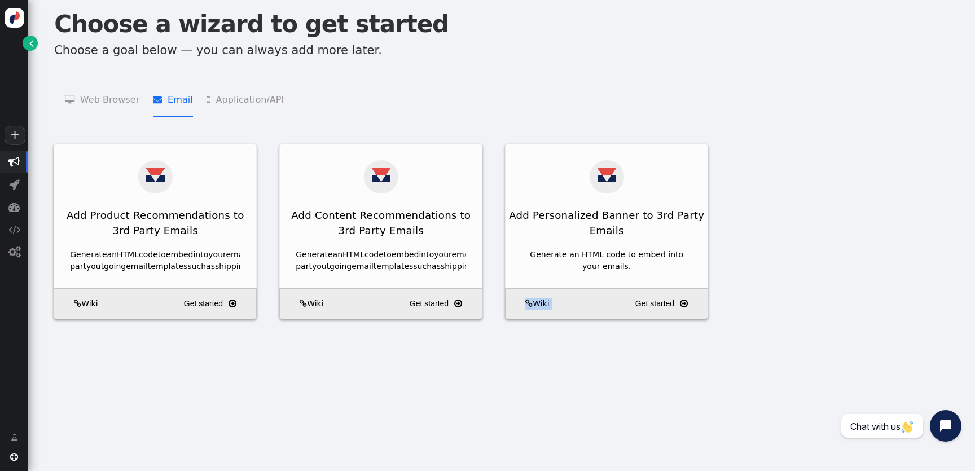
drag, startPoint x: 496, startPoint y: 287, endPoint x: 515, endPoint y: 369, distance: 84.6
click at [515, 369] on div "Choose a wizard to get started Choose a goal below — you can always add more la…" at bounding box center [501, 235] width 947 height 471
drag, startPoint x: 780, startPoint y: 300, endPoint x: 725, endPoint y: 398, distance: 112.9
click at [725, 398] on div "Choose a wizard to get started Choose a goal below — you can always add more la…" at bounding box center [501, 235] width 947 height 471
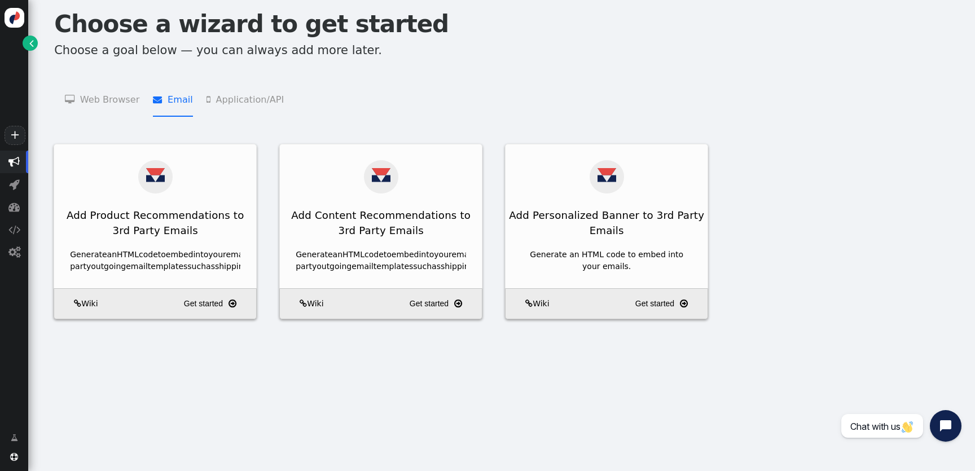
click at [738, 381] on div "Choose a wizard to get started Choose a goal below — you can always add more la…" at bounding box center [501, 235] width 947 height 471
drag, startPoint x: 776, startPoint y: 358, endPoint x: 702, endPoint y: 396, distance: 83.3
click at [706, 397] on div "Choose a wizard to get started Choose a goal below — you can always add more la…" at bounding box center [501, 235] width 947 height 471
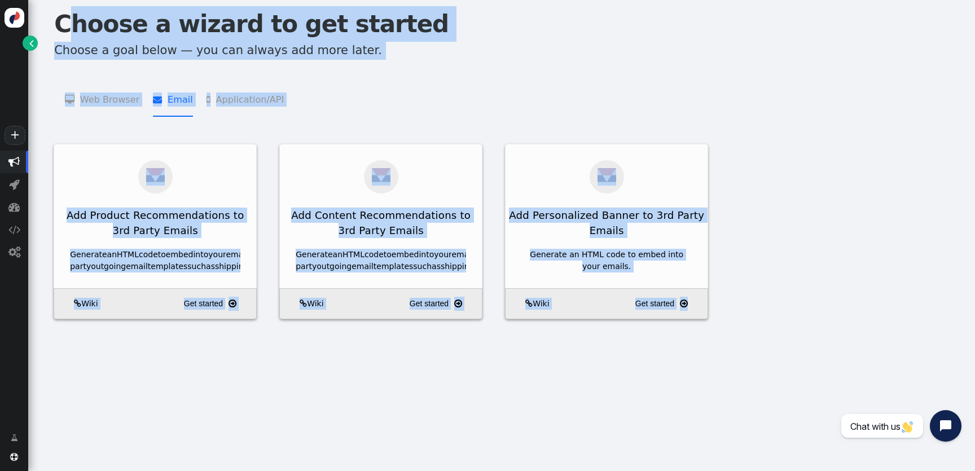
drag, startPoint x: 801, startPoint y: 380, endPoint x: 60, endPoint y: 28, distance: 820.2
click at [60, 28] on div "Choose a wizard to get started Choose a goal below — you can always add more la…" at bounding box center [501, 235] width 947 height 471
click at [60, 28] on h1 "Choose a wizard to get started" at bounding box center [507, 24] width 907 height 36
drag, startPoint x: 60, startPoint y: 28, endPoint x: 700, endPoint y: 357, distance: 719.1
click at [710, 348] on div "Choose a wizard to get started Choose a goal below — you can always add more la…" at bounding box center [501, 174] width 947 height 348
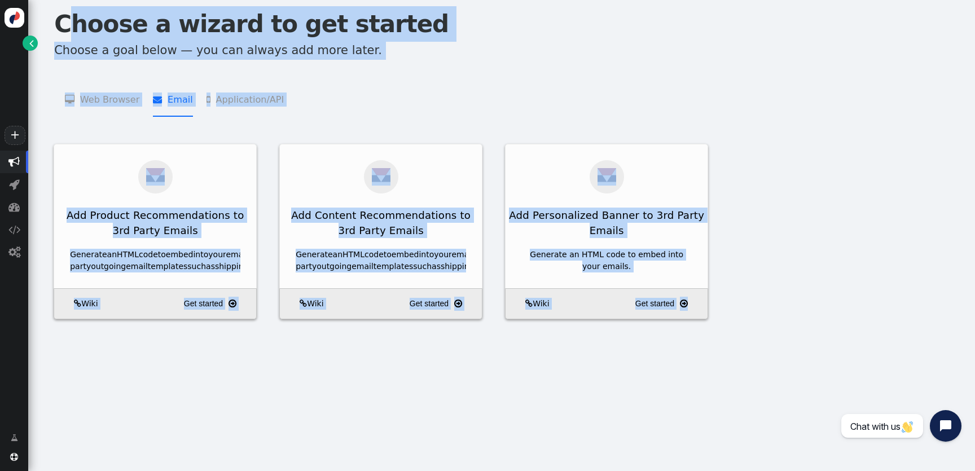
click at [700, 348] on div "Choose a wizard to get started Choose a goal below — you can always add more la…" at bounding box center [501, 174] width 947 height 348
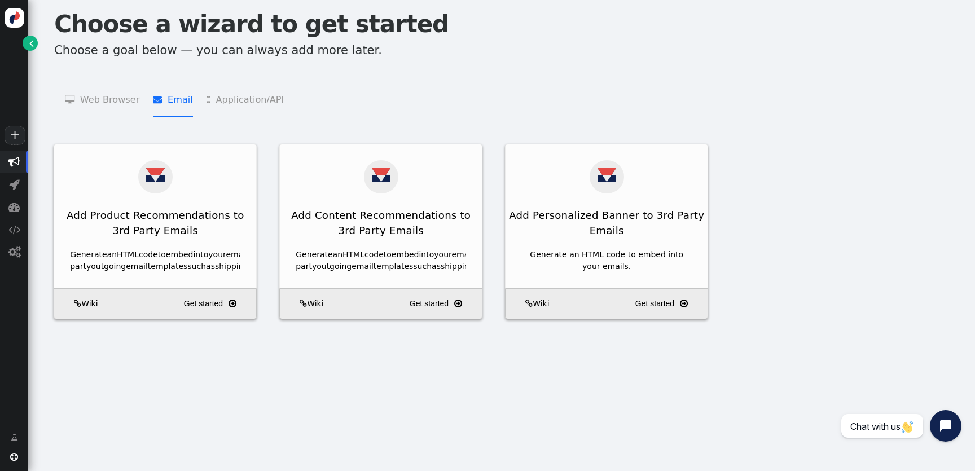
drag, startPoint x: 755, startPoint y: 356, endPoint x: 636, endPoint y: 411, distance: 131.8
click at [652, 411] on div "Choose a wizard to get started Choose a goal below — you can always add more la…" at bounding box center [501, 235] width 947 height 471
click at [749, 367] on div "Choose a wizard to get started Choose a goal below — you can always add more la…" at bounding box center [501, 235] width 947 height 471
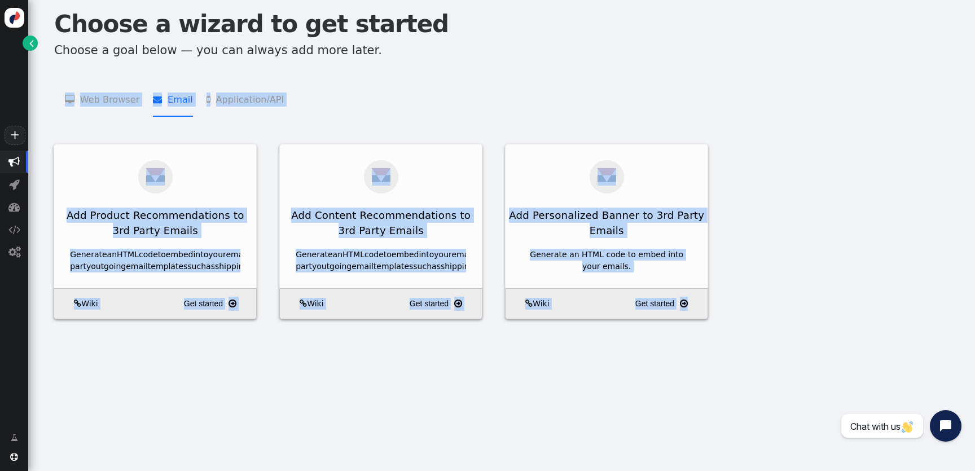
drag, startPoint x: 728, startPoint y: 351, endPoint x: 135, endPoint y: 63, distance: 659.4
click at [135, 63] on div "Choose a wizard to get started Choose a goal below — you can always add more la…" at bounding box center [501, 174] width 947 height 348
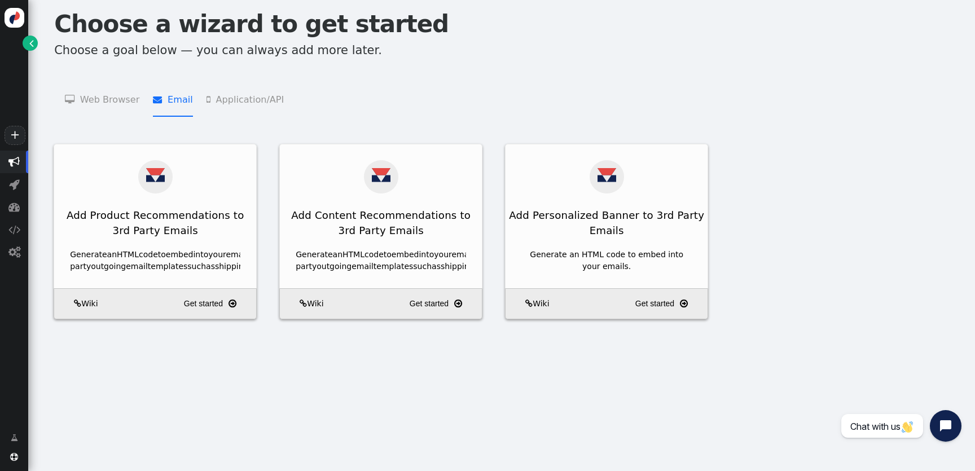
click at [222, 38] on h1 "Choose a wizard to get started" at bounding box center [507, 24] width 907 height 36
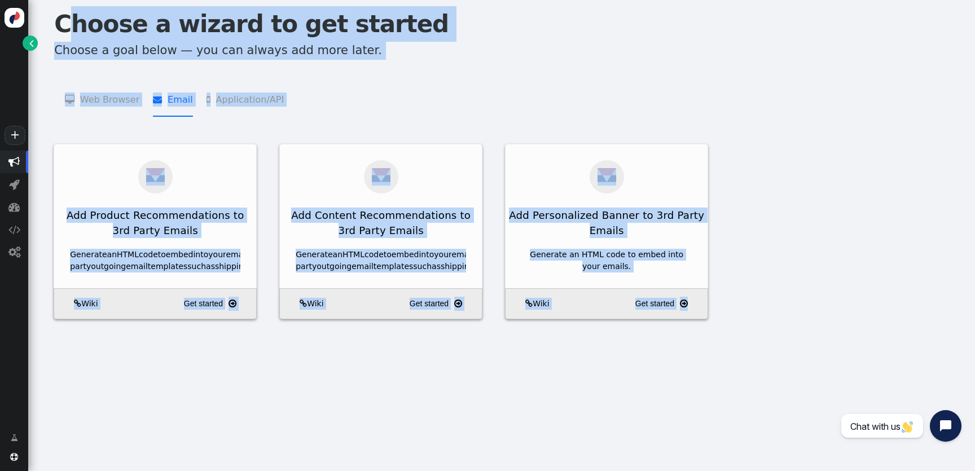
drag, startPoint x: 62, startPoint y: 27, endPoint x: 733, endPoint y: 405, distance: 770.2
click at [743, 410] on div "Choose a wizard to get started Choose a goal below — you can always add more la…" at bounding box center [501, 235] width 947 height 471
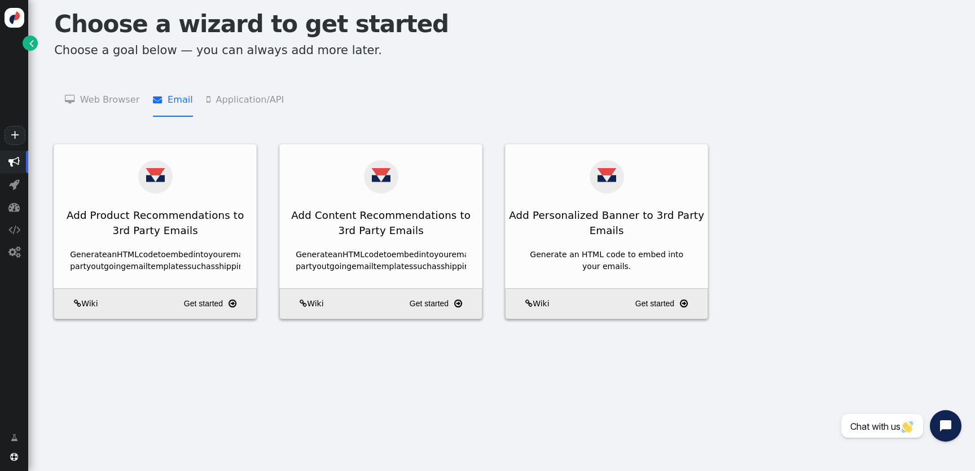
click at [733, 393] on div "Choose a wizard to get started Choose a goal below — you can always add more la…" at bounding box center [501, 235] width 947 height 471
drag, startPoint x: 764, startPoint y: 388, endPoint x: 629, endPoint y: 384, distance: 135.5
click at [629, 385] on div "Choose a wizard to get started Choose a goal below — you can always add more la…" at bounding box center [501, 235] width 947 height 471
click at [632, 384] on div "Choose a wizard to get started Choose a goal below — you can always add more la…" at bounding box center [501, 235] width 947 height 471
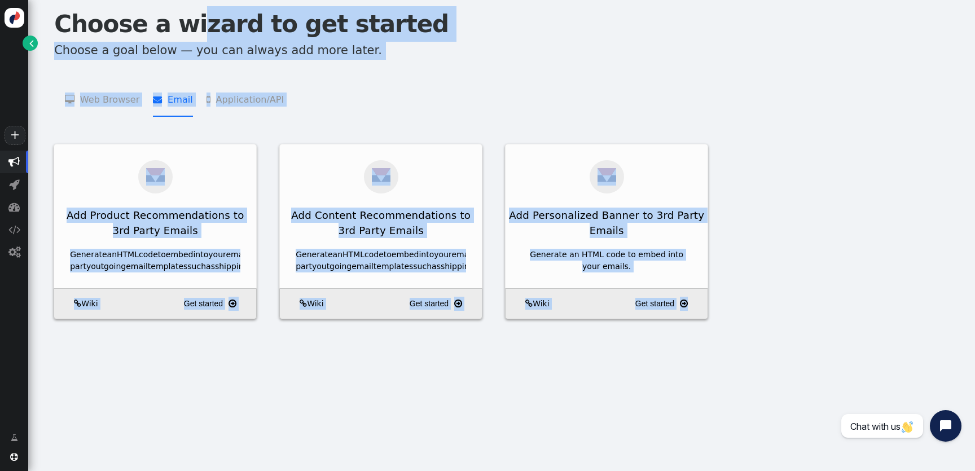
drag, startPoint x: 739, startPoint y: 359, endPoint x: 170, endPoint y: 38, distance: 652.3
click at [170, 38] on div "Choose a wizard to get started Choose a goal below — you can always add more la…" at bounding box center [501, 174] width 947 height 348
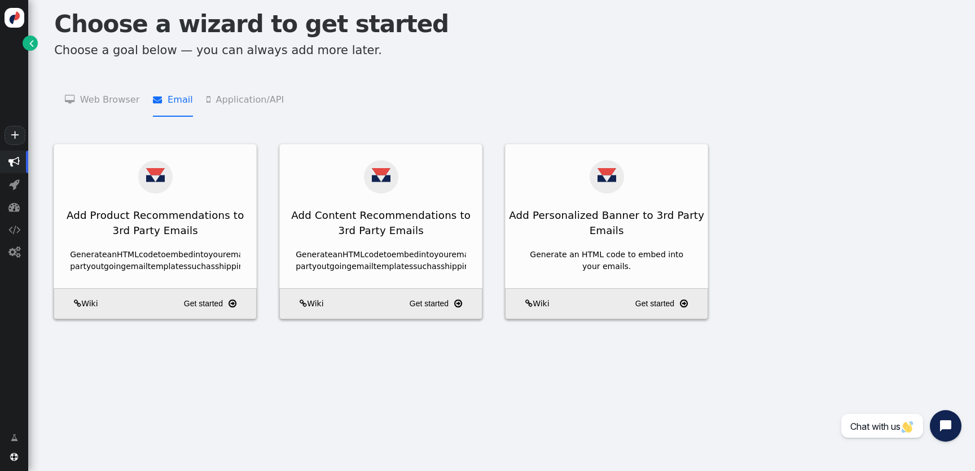
click at [170, 38] on h1 "Choose a wizard to get started" at bounding box center [507, 24] width 907 height 36
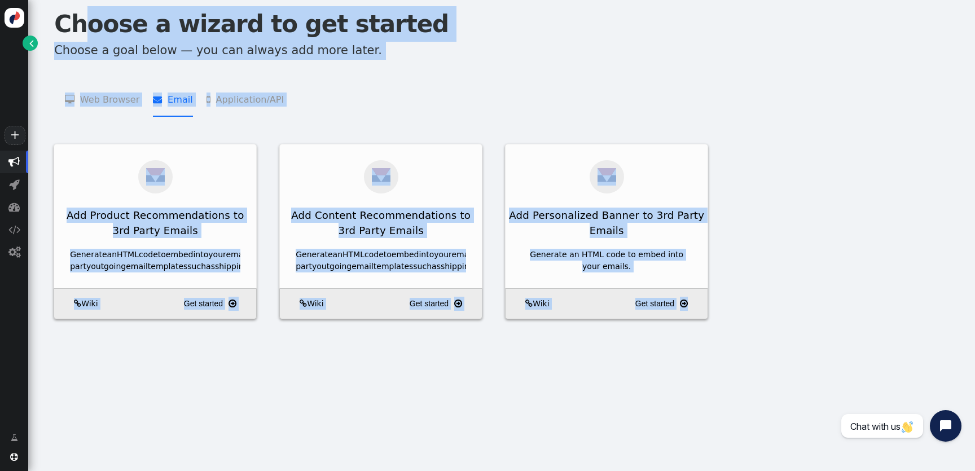
drag, startPoint x: 64, startPoint y: 23, endPoint x: 675, endPoint y: 361, distance: 698.0
click at [675, 348] on div "Choose a wizard to get started Choose a goal below — you can always add more la…" at bounding box center [501, 174] width 947 height 348
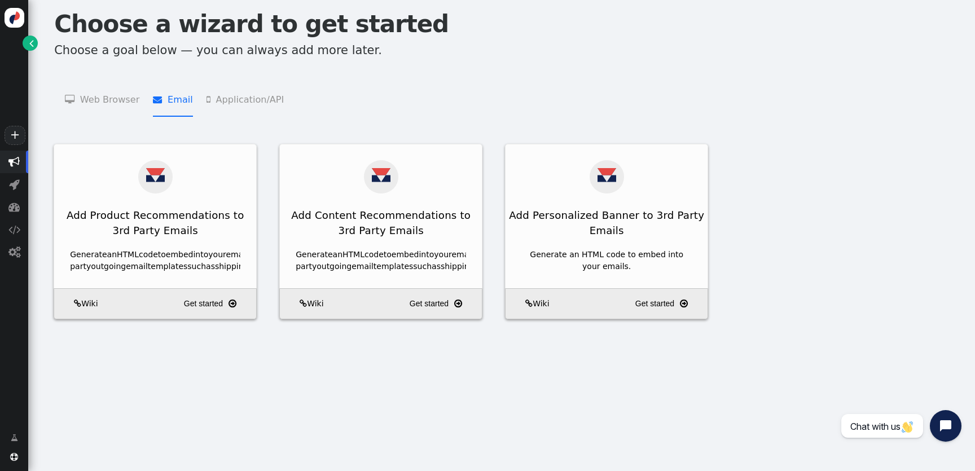
click at [700, 348] on div "Choose a wizard to get started Choose a goal below — you can always add more la…" at bounding box center [501, 174] width 947 height 348
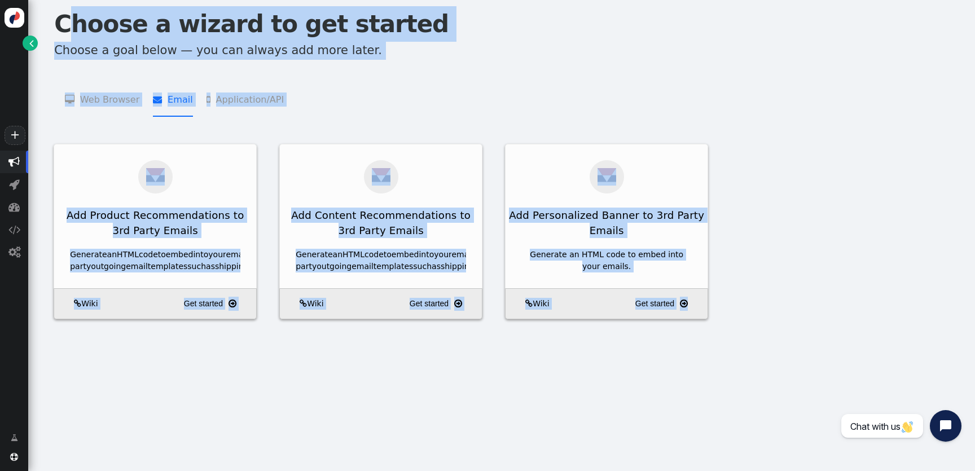
drag, startPoint x: 766, startPoint y: 361, endPoint x: 55, endPoint y: 14, distance: 791.6
click at [55, 14] on div "Choose a wizard to get started Choose a goal below — you can always add more la…" at bounding box center [501, 174] width 947 height 348
click at [55, 14] on h1 "Choose a wizard to get started" at bounding box center [507, 24] width 907 height 36
drag, startPoint x: 55, startPoint y: 14, endPoint x: 767, endPoint y: 376, distance: 799.4
click at [767, 376] on div "Choose a wizard to get started Choose a goal below — you can always add more la…" at bounding box center [501, 235] width 947 height 471
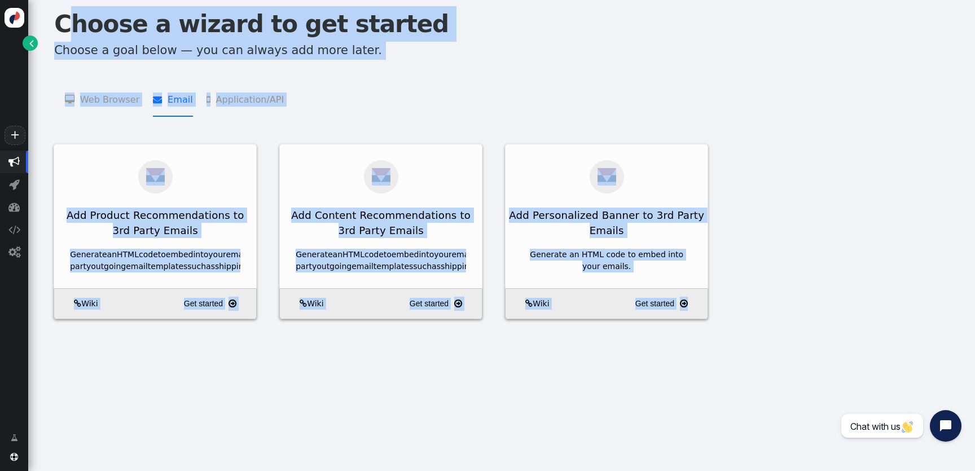
click at [767, 376] on div "Choose a wizard to get started Choose a goal below — you can always add more la…" at bounding box center [501, 235] width 947 height 471
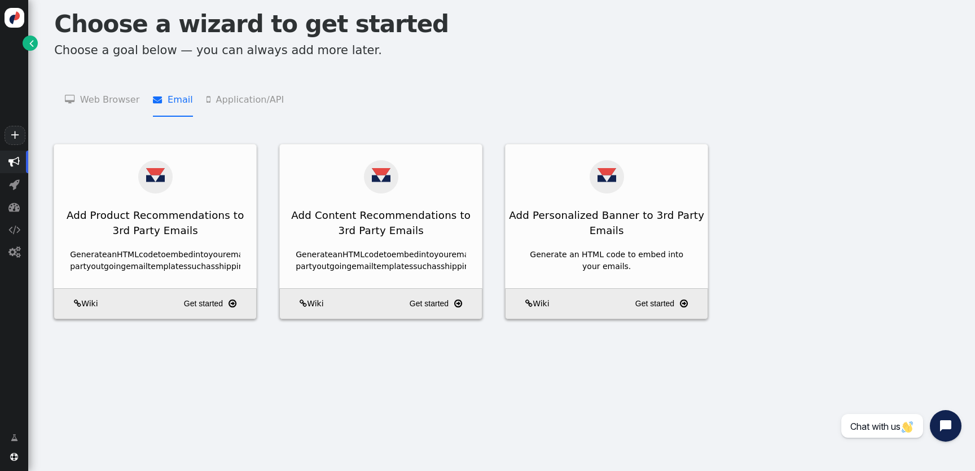
drag, startPoint x: 761, startPoint y: 372, endPoint x: 166, endPoint y: 56, distance: 673.4
click at [166, 56] on div "Choose a wizard to get started Choose a goal below — you can always add more la…" at bounding box center [501, 235] width 947 height 471
click at [166, 56] on p "Choose a goal below — you can always add more later." at bounding box center [507, 51] width 907 height 18
click at [91, 108] on div " Web Browser   Targeting and Personalization    A/B Testing    Product Recom…" at bounding box center [501, 108] width 919 height 73
click at [96, 94] on li " Web Browser   Targeting and Personalization    A/B Testing    Product Recom…" at bounding box center [102, 99] width 74 height 36
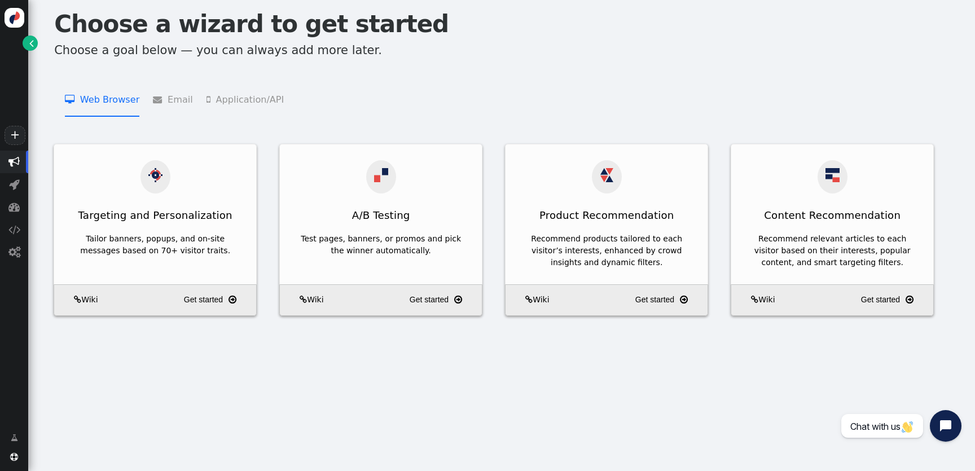
click at [244, 95] on li " Application/API   JSON API Product Recommendations    JSON API Content Recom…" at bounding box center [244, 99] width 77 height 36
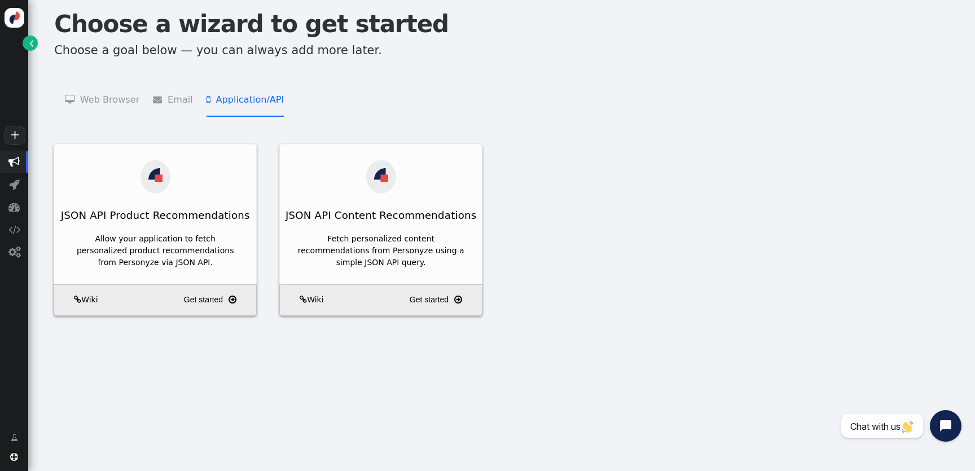
click at [171, 95] on li " Email   Add Product Recommendations to 3rd Party Emails    Add Content Recom…" at bounding box center [172, 99] width 39 height 36
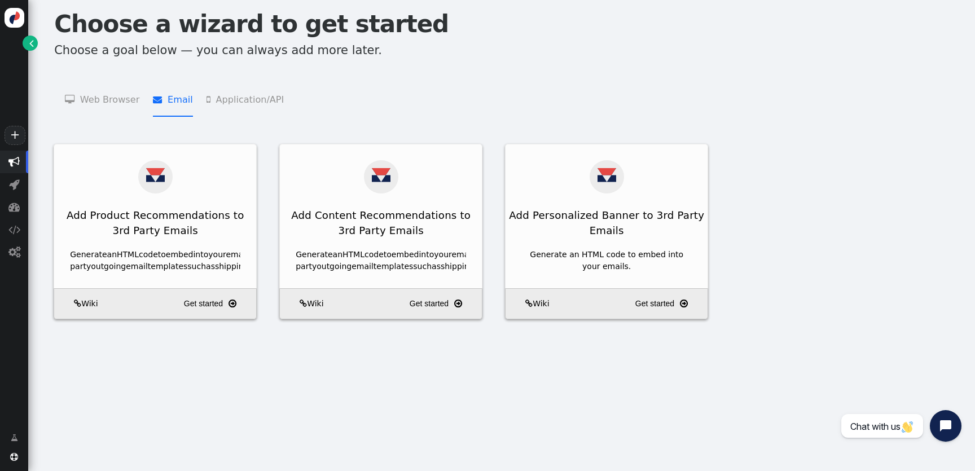
click at [117, 95] on li " Web Browser   Targeting and Personalization    A/B Testing    Product Recom…" at bounding box center [102, 99] width 74 height 36
click at [169, 96] on li " Email   Add Product Recommendations to 3rd Party Emails    Add Content Recom…" at bounding box center [172, 99] width 39 height 36
click at [255, 96] on li " Application/API   JSON API Product Recommendations    JSON API Content Recom…" at bounding box center [244, 99] width 77 height 36
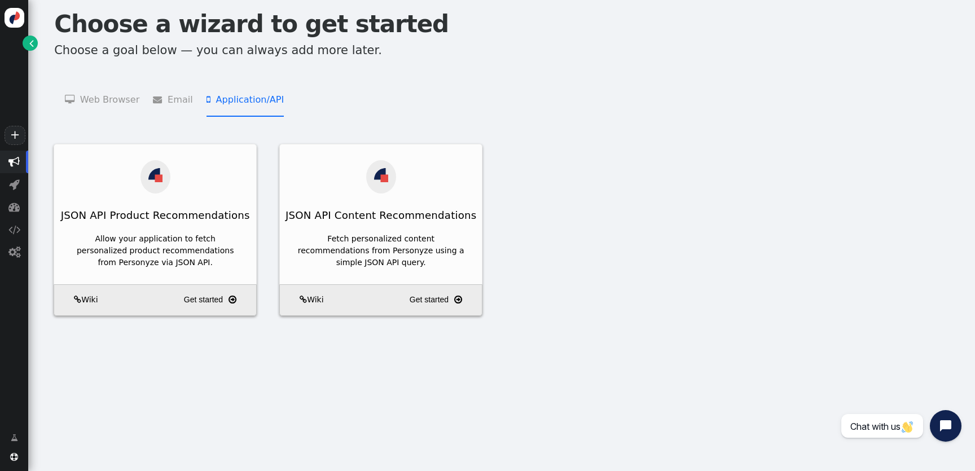
click at [188, 96] on menu " Web Browser   Targeting and Personalization    A/B Testing    Product Recom…" at bounding box center [501, 99] width 919 height 36
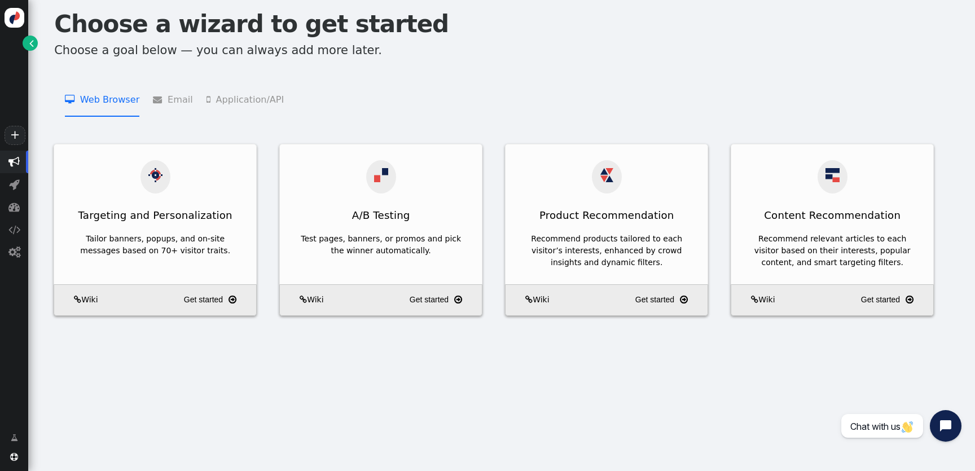
click at [121, 96] on li " Web Browser   Targeting and Personalization    A/B Testing    Product Recom…" at bounding box center [102, 99] width 74 height 36
click at [155, 97] on span "" at bounding box center [160, 99] width 15 height 9
click at [114, 97] on li " Web Browser   Targeting and Personalization    A/B Testing    Product Recom…" at bounding box center [102, 99] width 74 height 36
click at [189, 97] on menu " Web Browser   Targeting and Personalization    A/B Testing    Product Recom…" at bounding box center [501, 99] width 919 height 36
click at [107, 101] on li " Web Browser   Targeting and Personalization    A/B Testing    Product Recom…" at bounding box center [102, 99] width 74 height 36
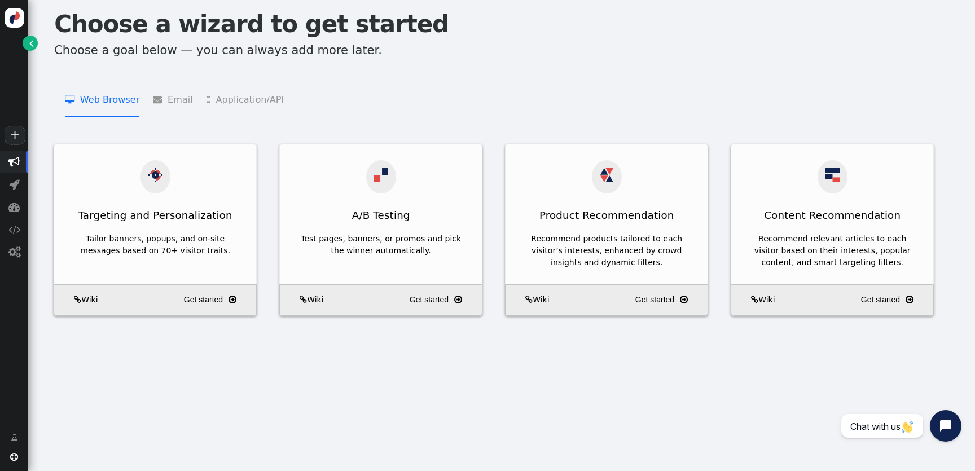
click at [174, 101] on li " Email   Add Product Recommendations to 3rd Party Emails    Add Content Recom…" at bounding box center [172, 99] width 39 height 36
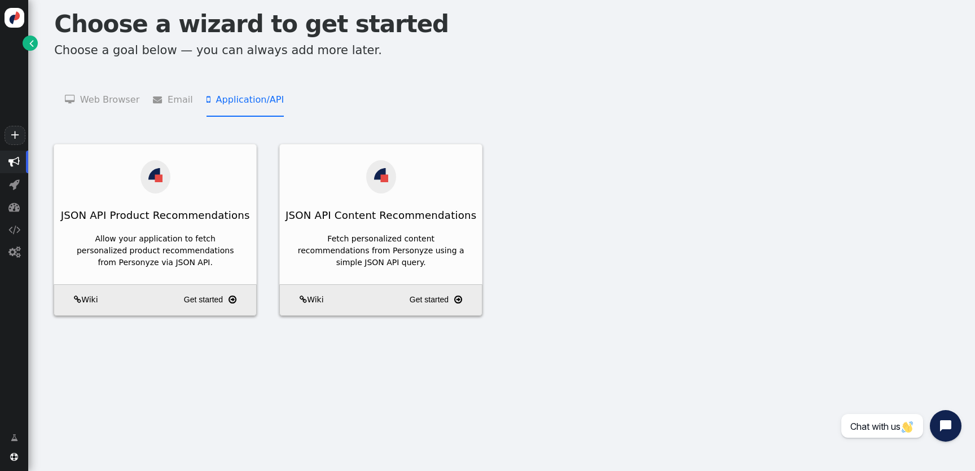
click at [240, 101] on li " Application/API   JSON API Product Recommendations    JSON API Content Recom…" at bounding box center [244, 99] width 77 height 36
click at [179, 101] on li " Email   Add Product Recommendations to 3rd Party Emails    Add Content Recom…" at bounding box center [172, 99] width 39 height 36
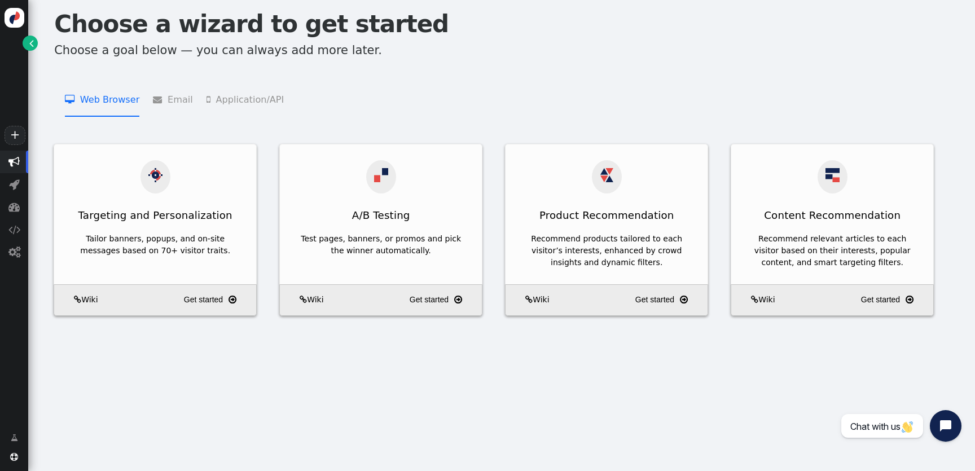
click at [95, 101] on li " Web Browser   Targeting and Personalization    A/B Testing    Product Recom…" at bounding box center [102, 99] width 74 height 36
click at [156, 107] on div " Web Browser   Targeting and Personalization    A/B Testing    Product Recom…" at bounding box center [501, 108] width 919 height 73
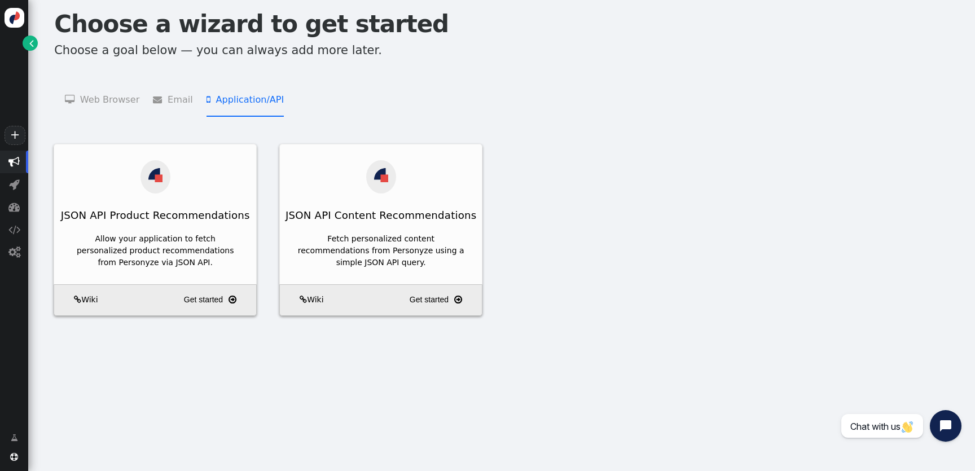
click at [219, 107] on li " Application/API   JSON API Product Recommendations    JSON API Content Recom…" at bounding box center [244, 99] width 77 height 36
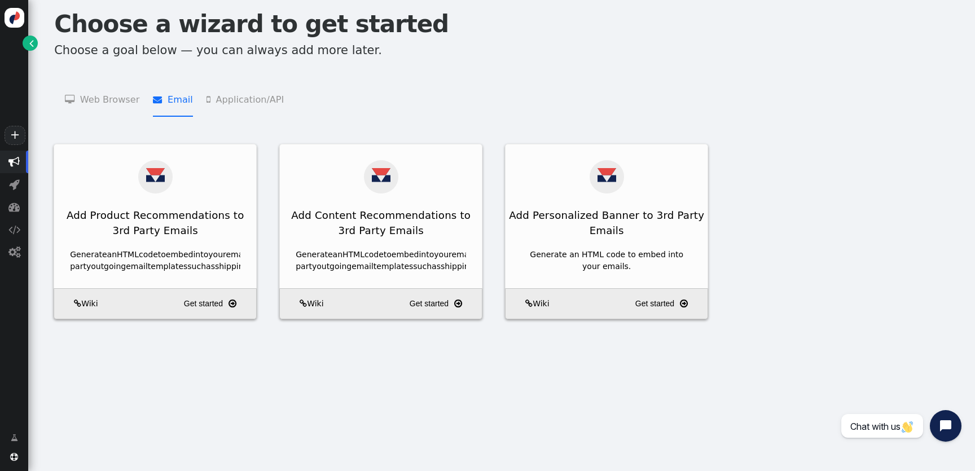
click at [184, 107] on li " Email   Add Product Recommendations to 3rd Party Emails    Add Content Recom…" at bounding box center [172, 99] width 39 height 36
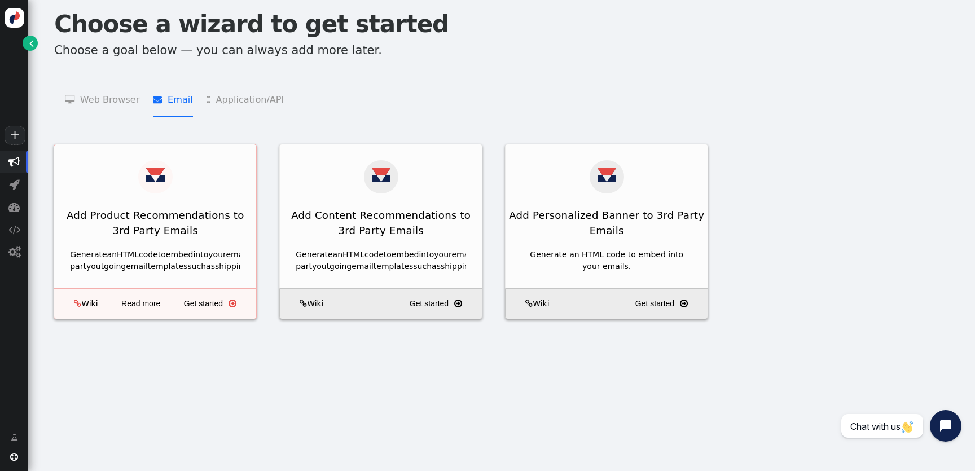
click at [182, 226] on div "Add Product Recommendations to 3rd Party Emails" at bounding box center [155, 222] width 202 height 43
